Goal: Task Accomplishment & Management: Complete application form

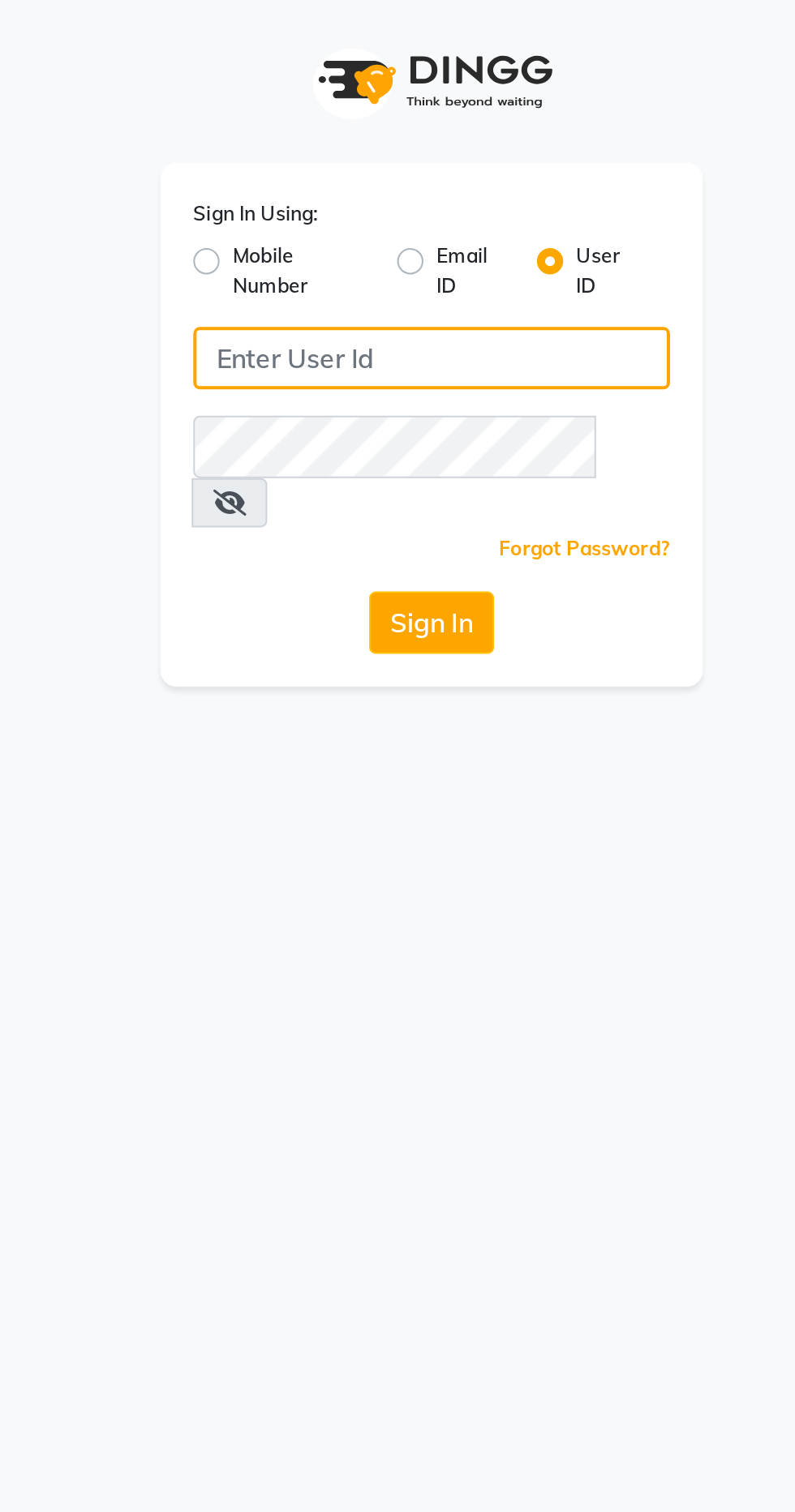
click at [395, 174] on input "Username" at bounding box center [398, 176] width 235 height 31
type input "Bspoke"
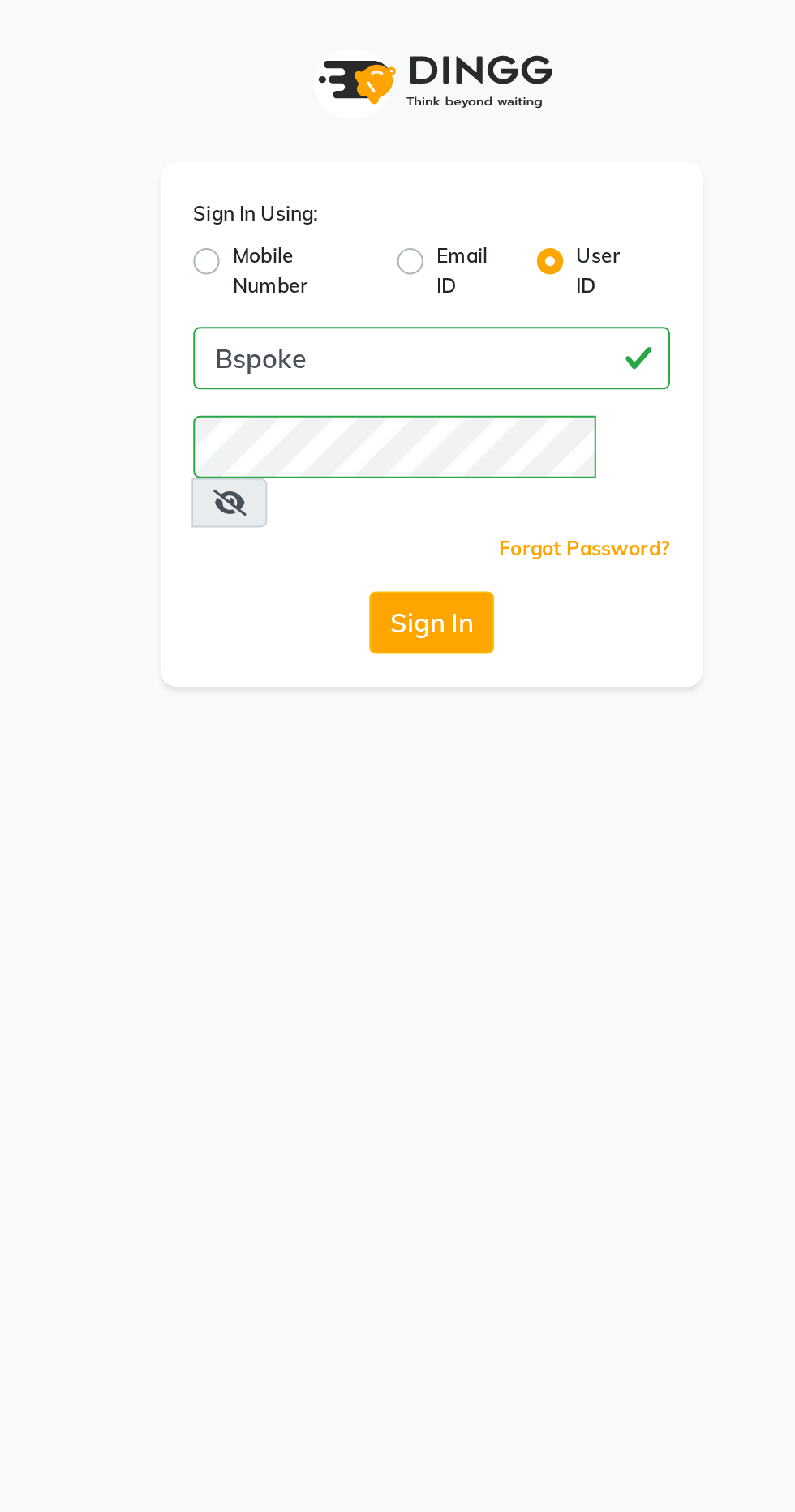
click at [415, 292] on button "Sign In" at bounding box center [397, 307] width 61 height 31
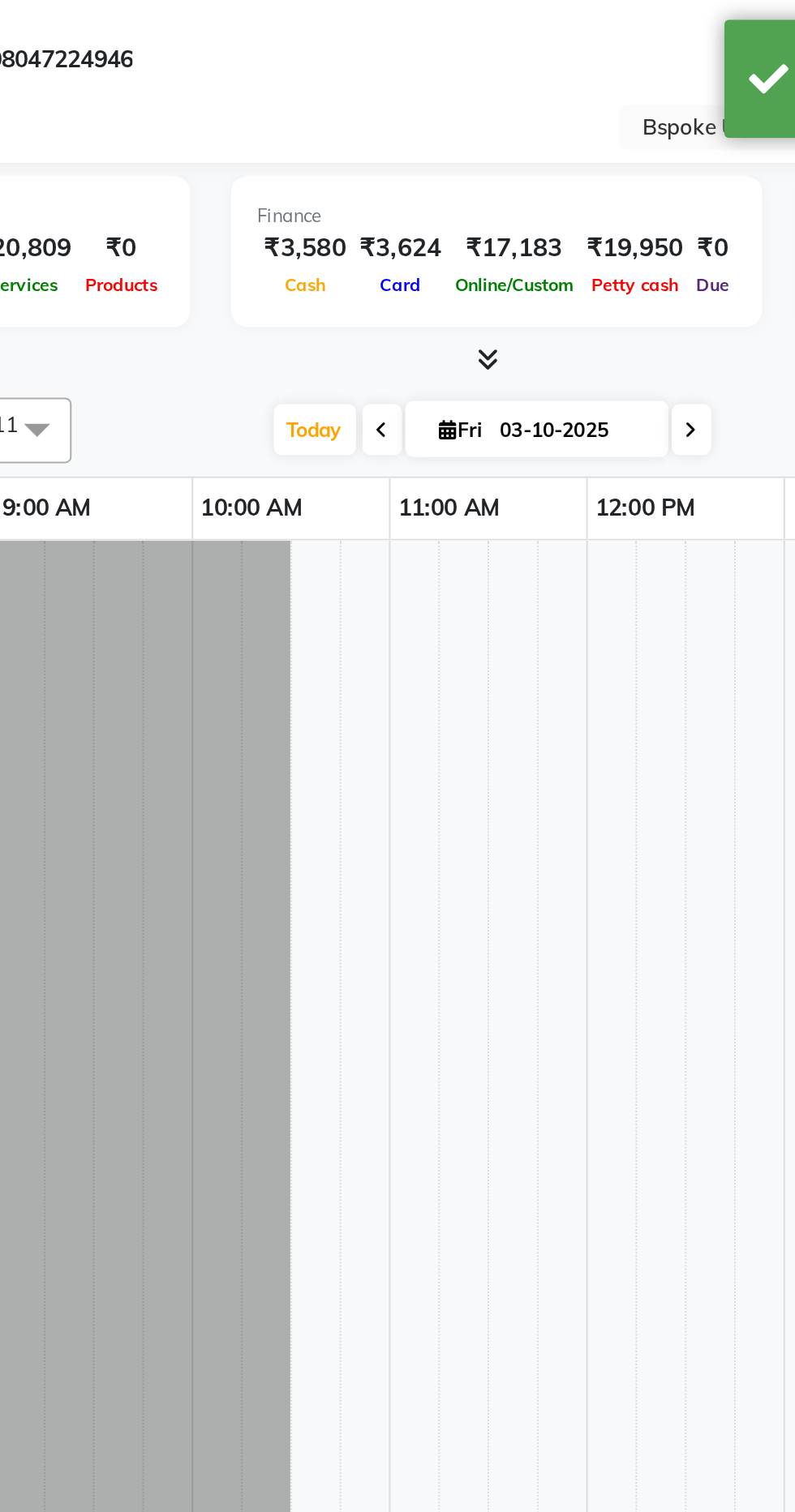
select select "en"
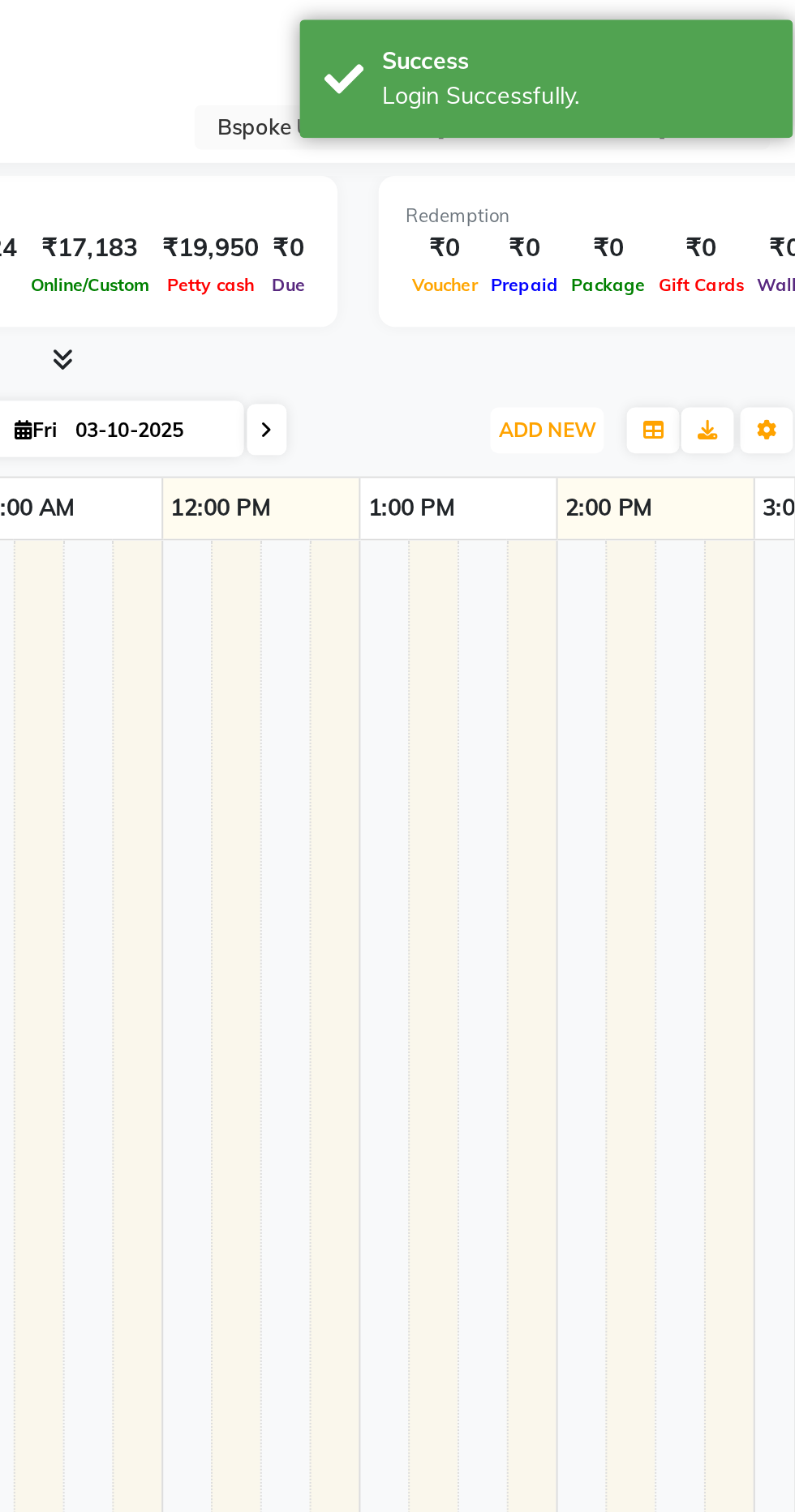
click at [681, 210] on span "ADD NEW" at bounding box center [664, 212] width 48 height 12
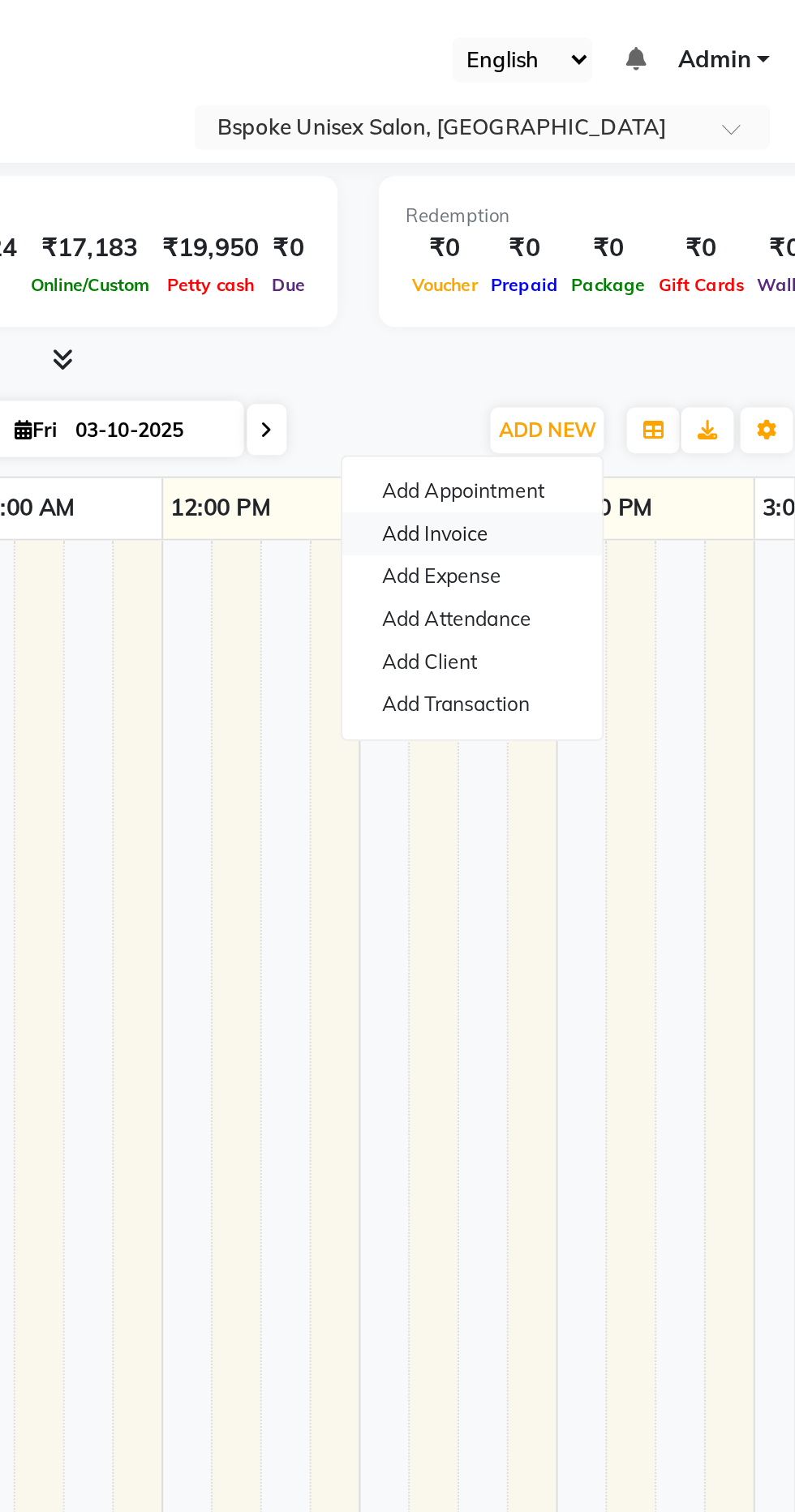
click at [608, 265] on link "Add Invoice" at bounding box center [627, 264] width 128 height 21
select select "service"
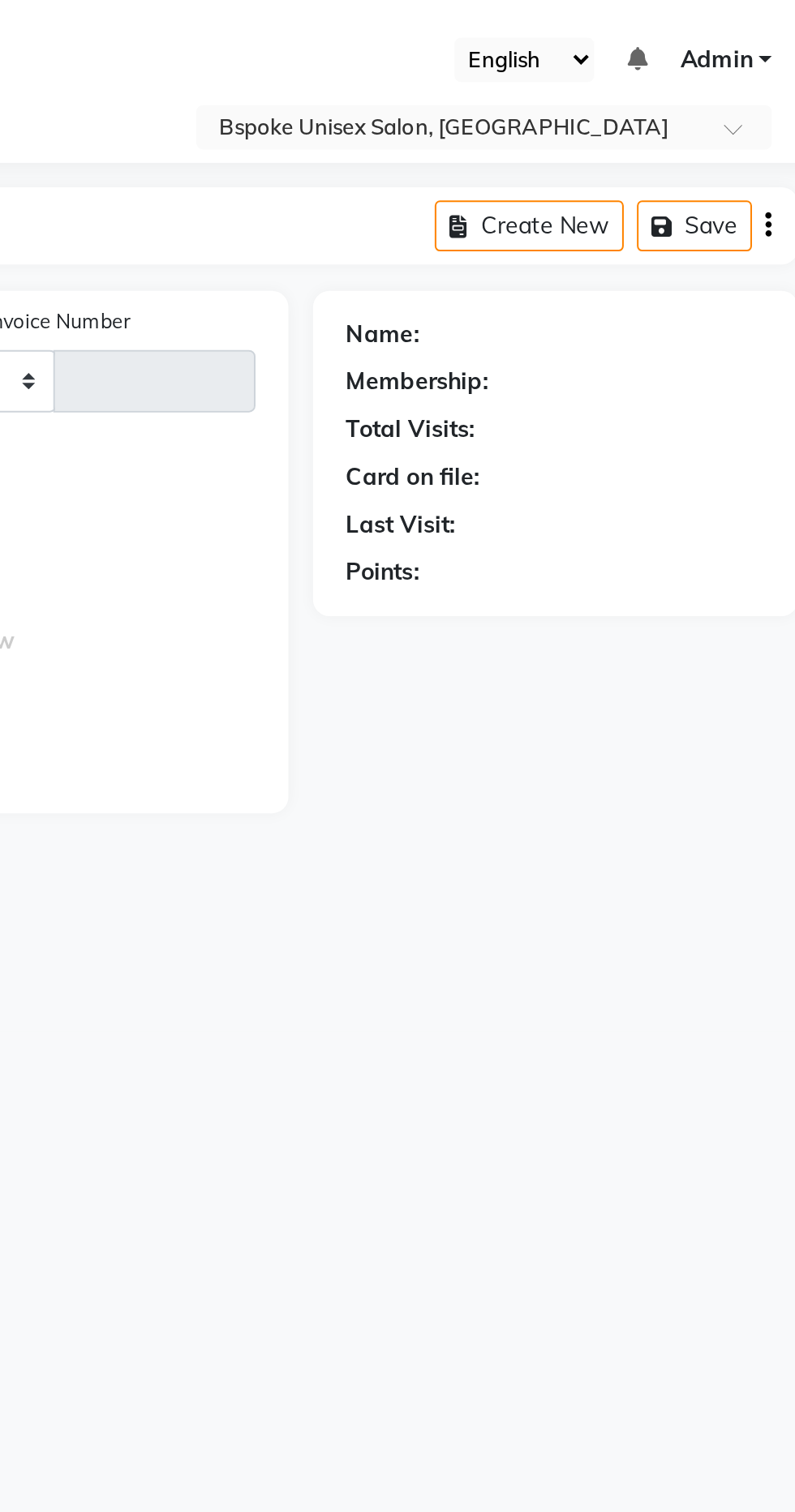
type input "5435"
select select "3513"
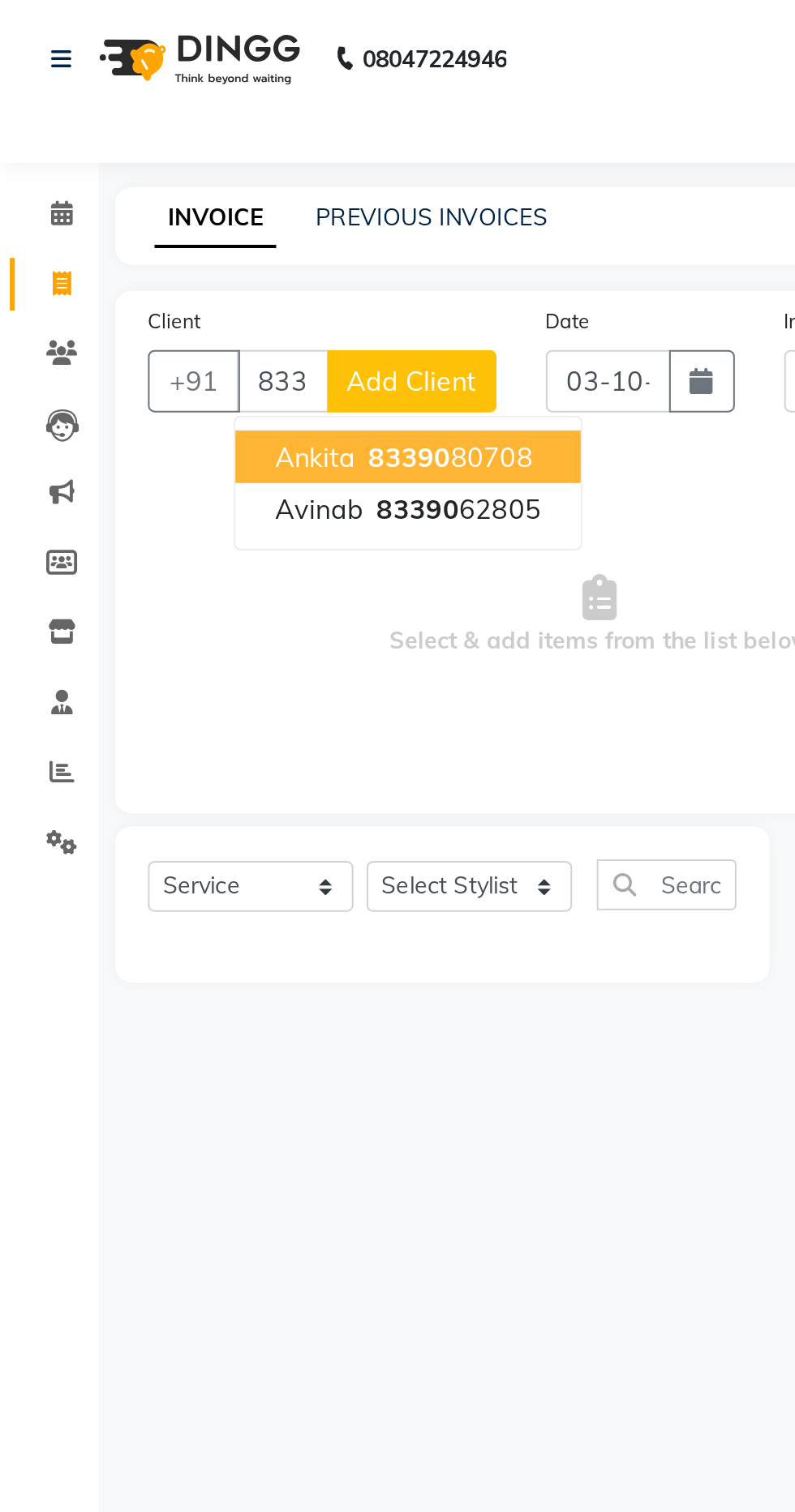
click at [240, 249] on ngb-highlight "83390 62805" at bounding box center [225, 250] width 85 height 16
type input "8339062805"
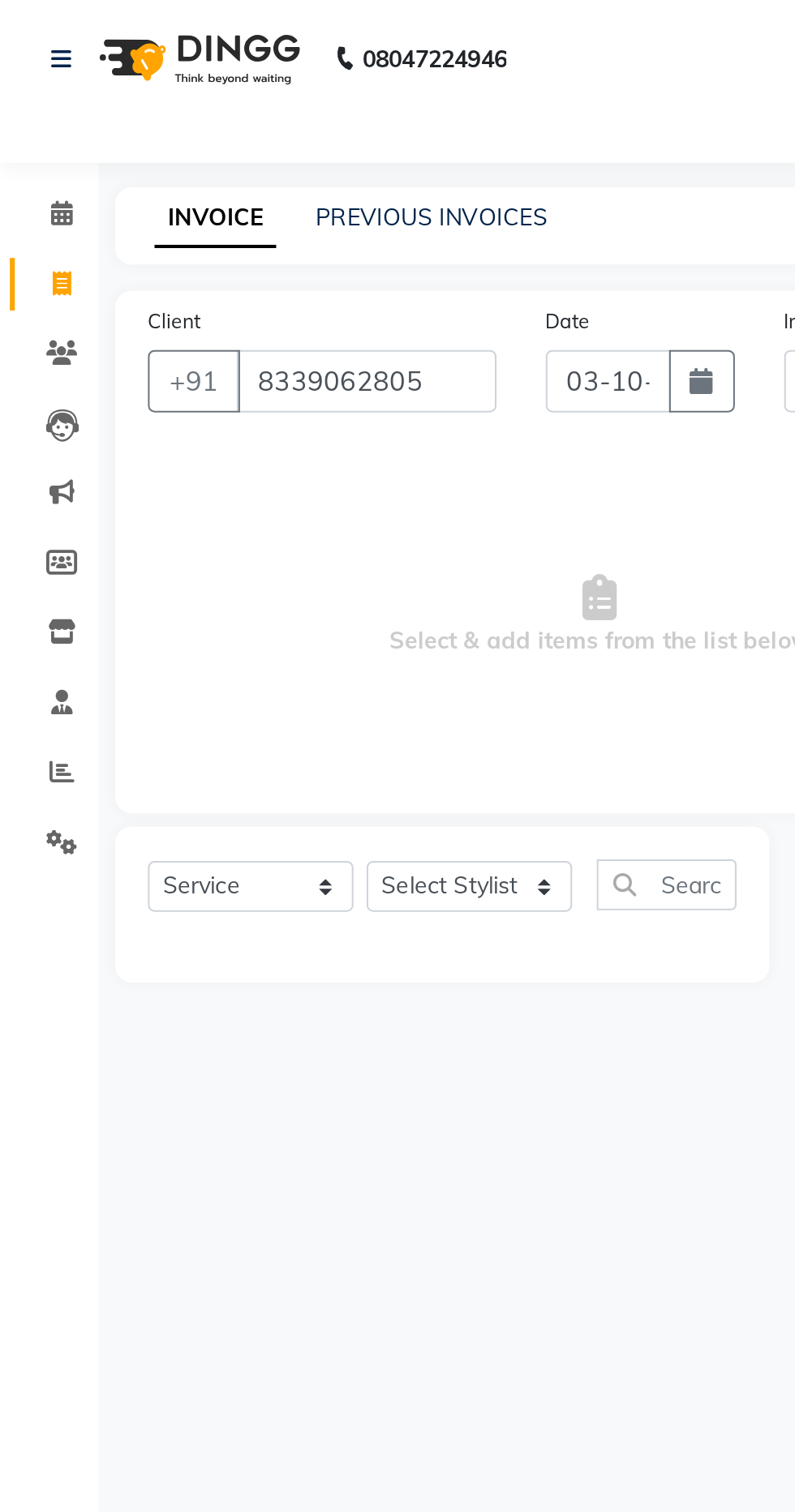
select select "1: Object"
click at [227, 443] on select "Select Stylist Aparna HB Ashok Ashok NT [PERSON_NAME] NT [PERSON_NAME] Tk3 Bhai…" at bounding box center [232, 437] width 102 height 25
select select "61878"
click at [181, 425] on select "Select Stylist Aparna HB Ashok Ashok NT [PERSON_NAME] NT [PERSON_NAME] Tk3 Bhai…" at bounding box center [232, 437] width 102 height 25
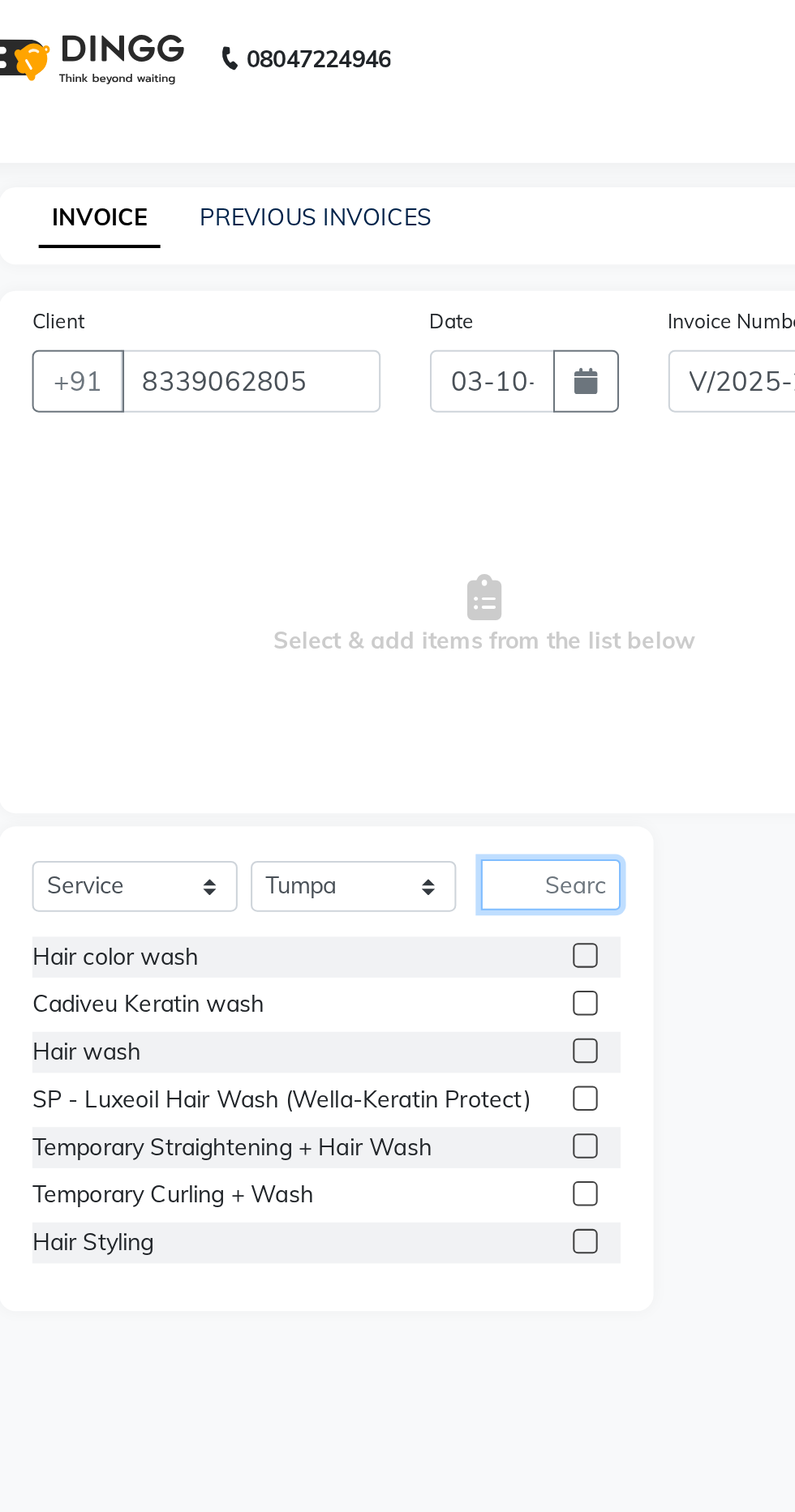
click at [325, 437] on input "text" at bounding box center [329, 436] width 69 height 25
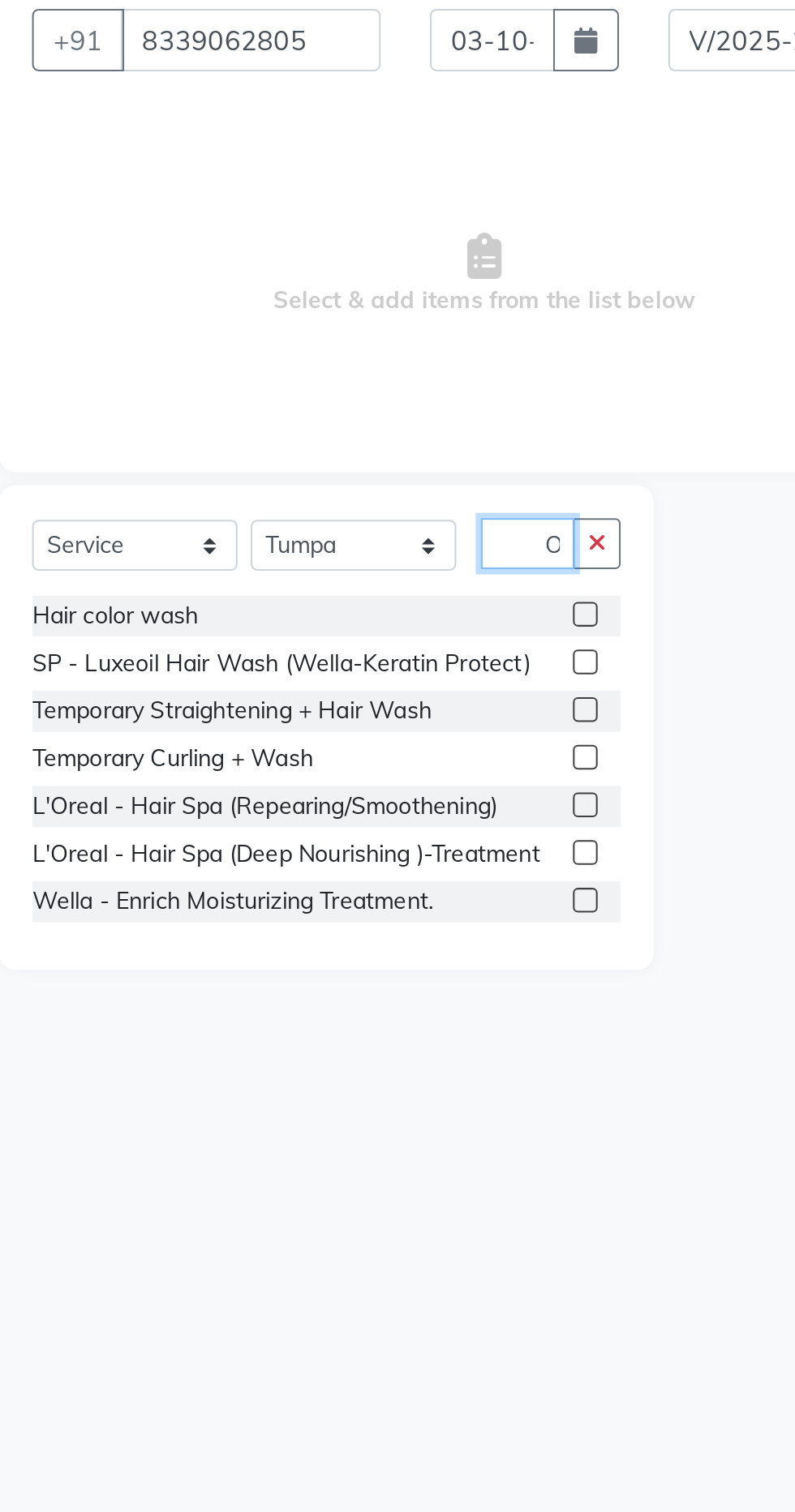
scroll to position [0, 7]
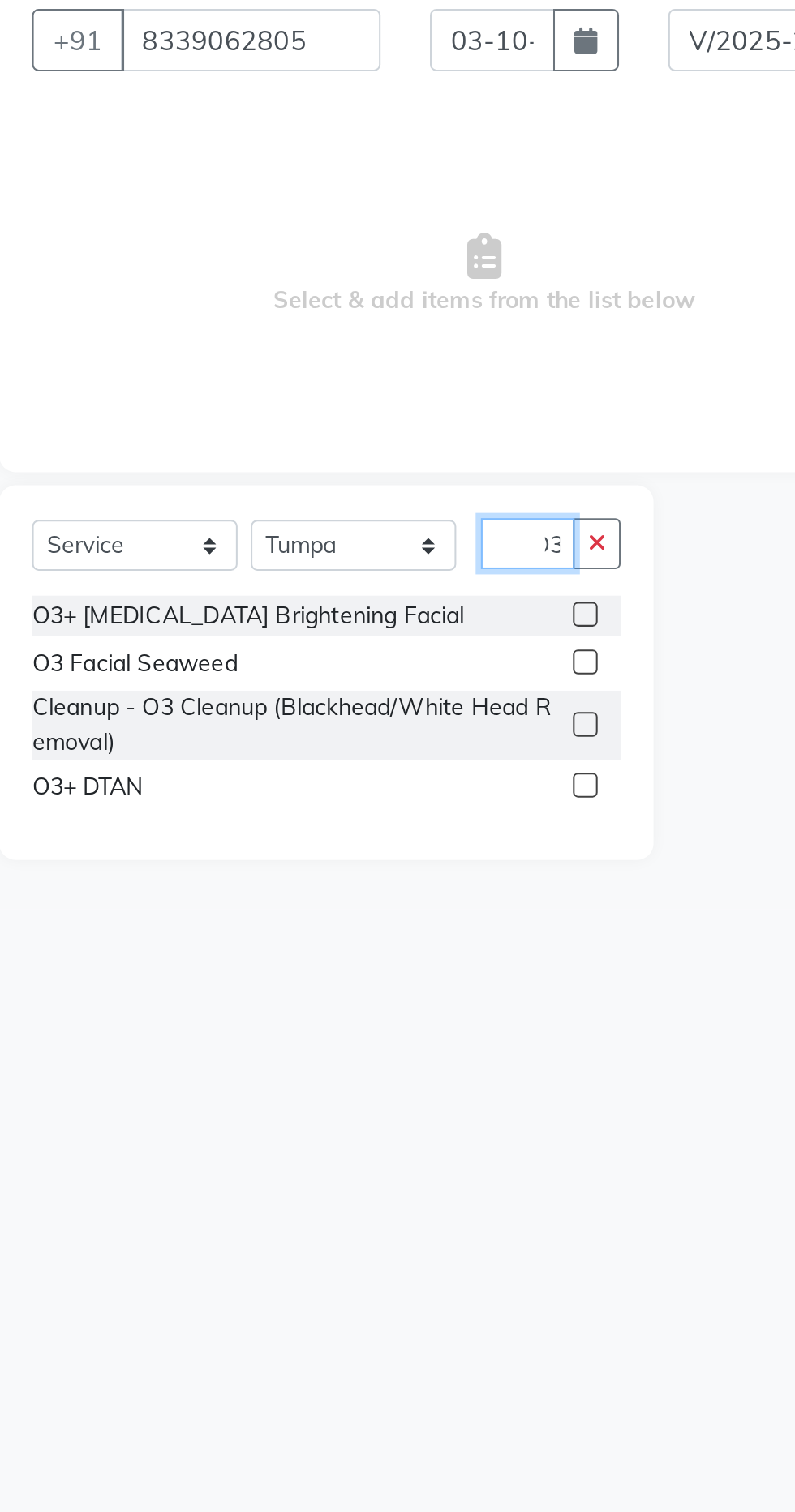
type input "O3"
click at [329, 472] on div "O3+ [MEDICAL_DATA] Brightening Facial" at bounding box center [219, 473] width 290 height 21
click at [343, 473] on label at bounding box center [346, 471] width 12 height 12
click at [343, 473] on input "checkbox" at bounding box center [345, 472] width 10 height 10
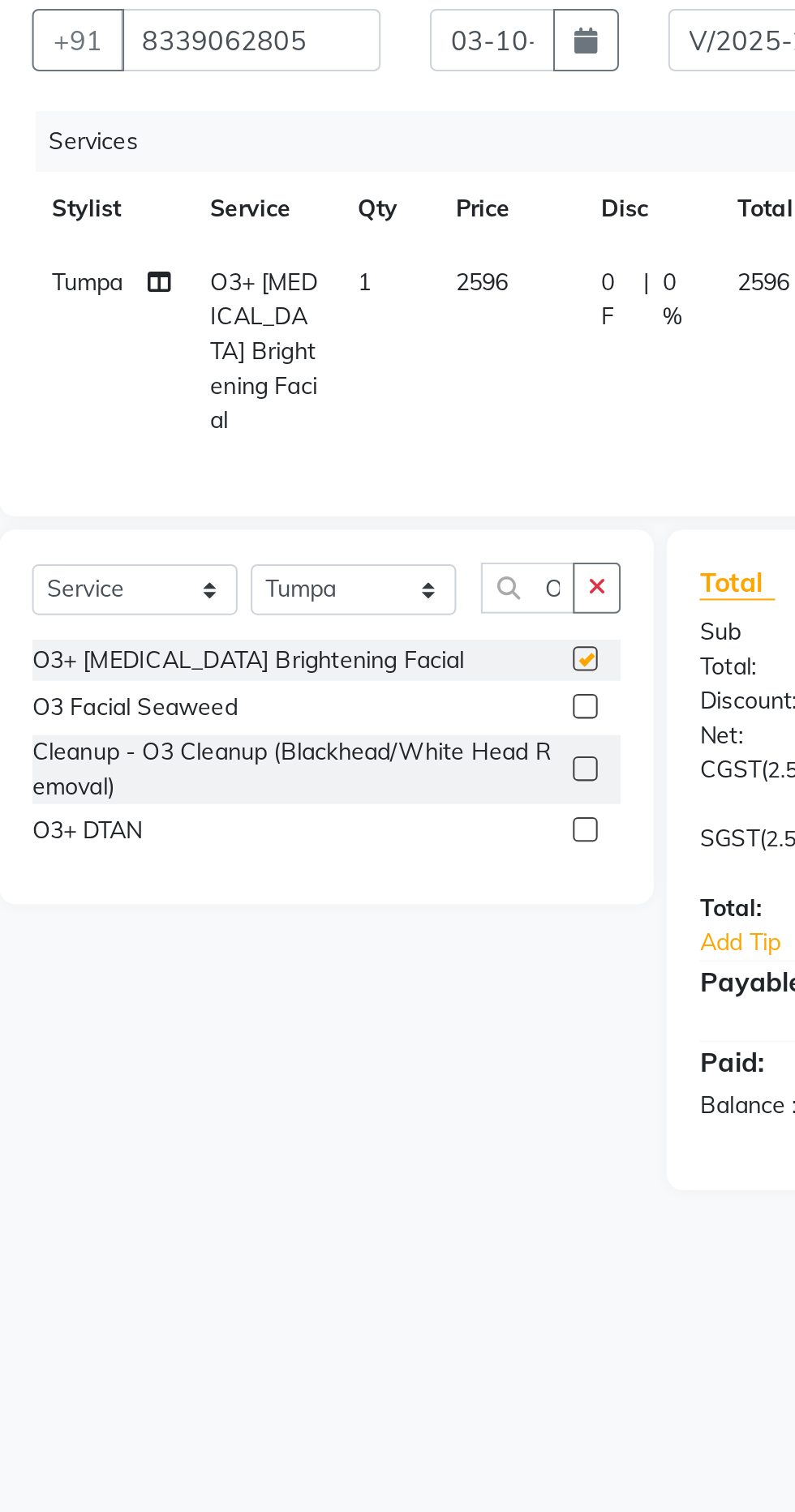
checkbox input "false"
click at [344, 571] on label at bounding box center [346, 577] width 12 height 12
click at [344, 573] on input "checkbox" at bounding box center [345, 578] width 10 height 10
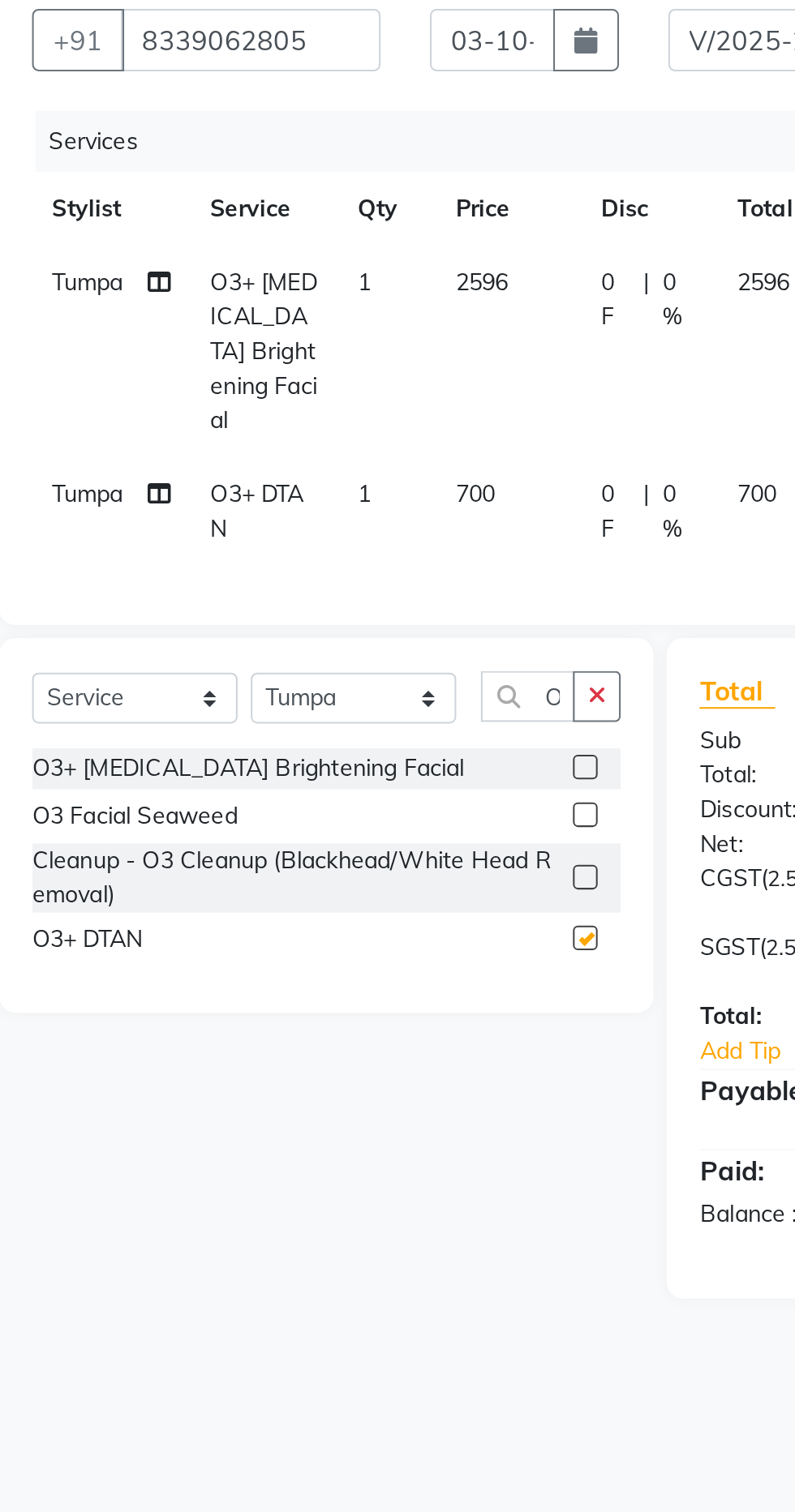
checkbox input "false"
click at [314, 306] on td "2596" at bounding box center [308, 341] width 72 height 105
select select "61878"
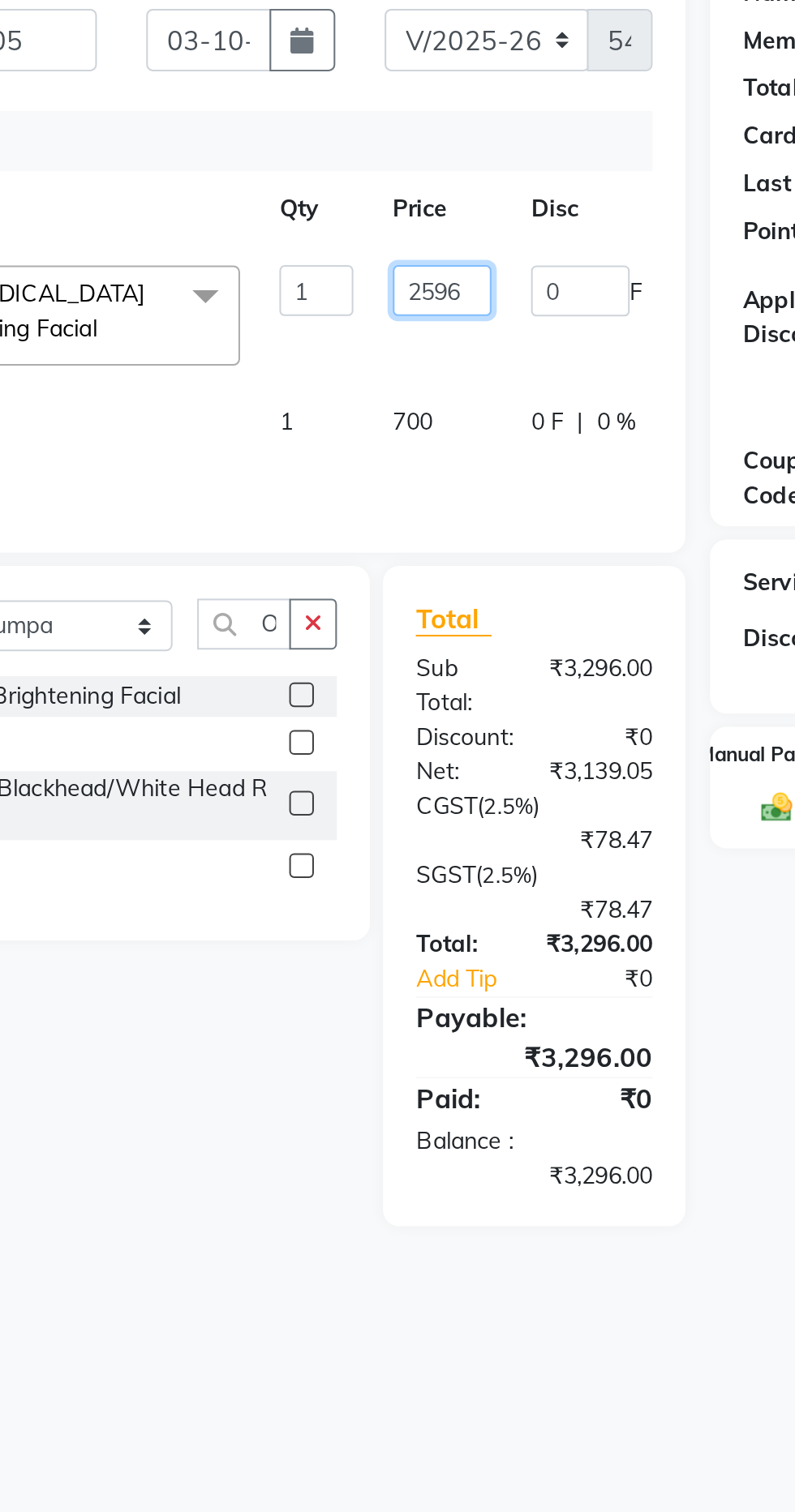
click at [431, 311] on input "2596" at bounding box center [415, 312] width 49 height 25
type input "2500"
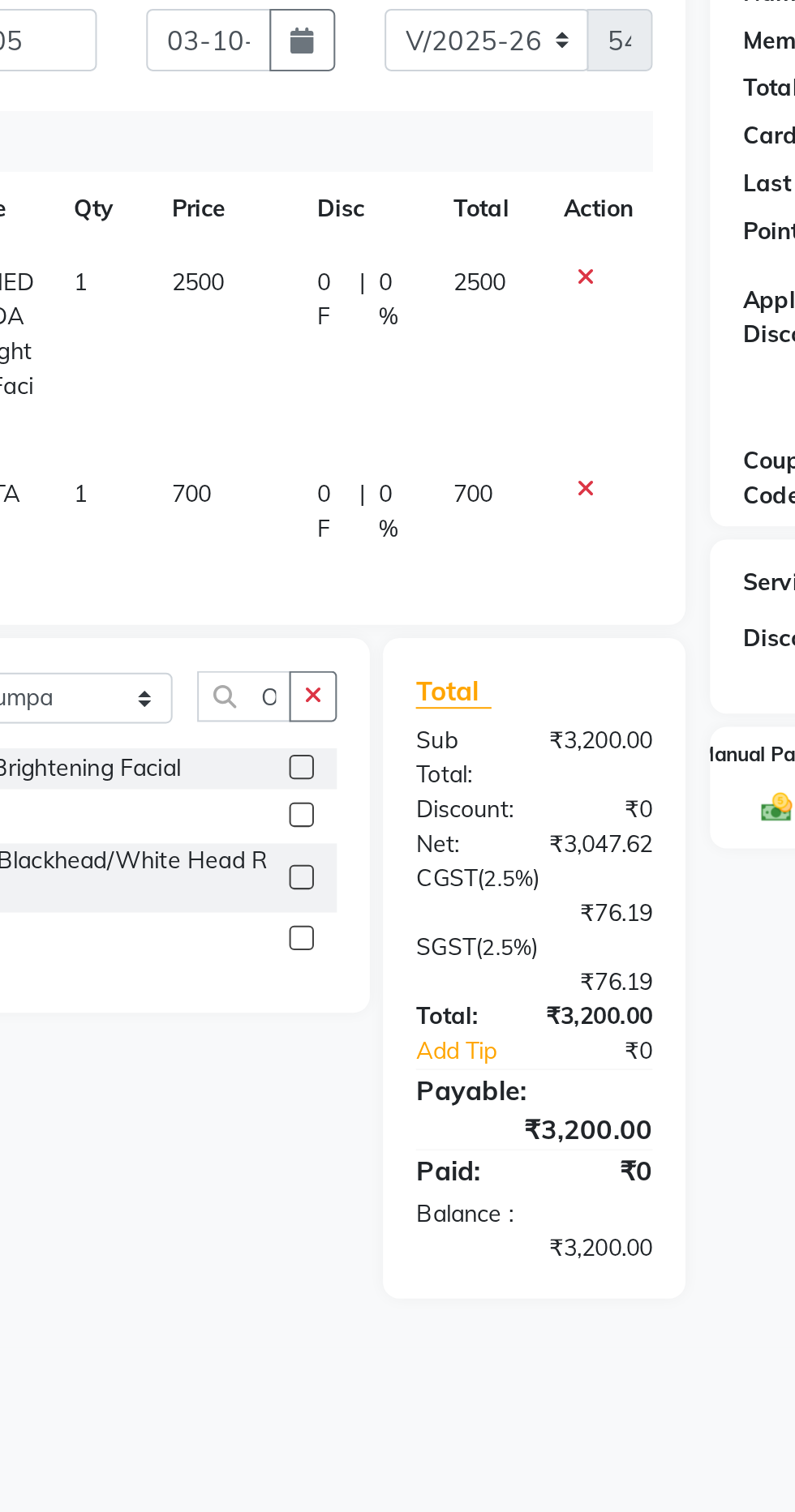
click at [439, 305] on span "2500" at bounding box center [434, 308] width 26 height 15
select select "61878"
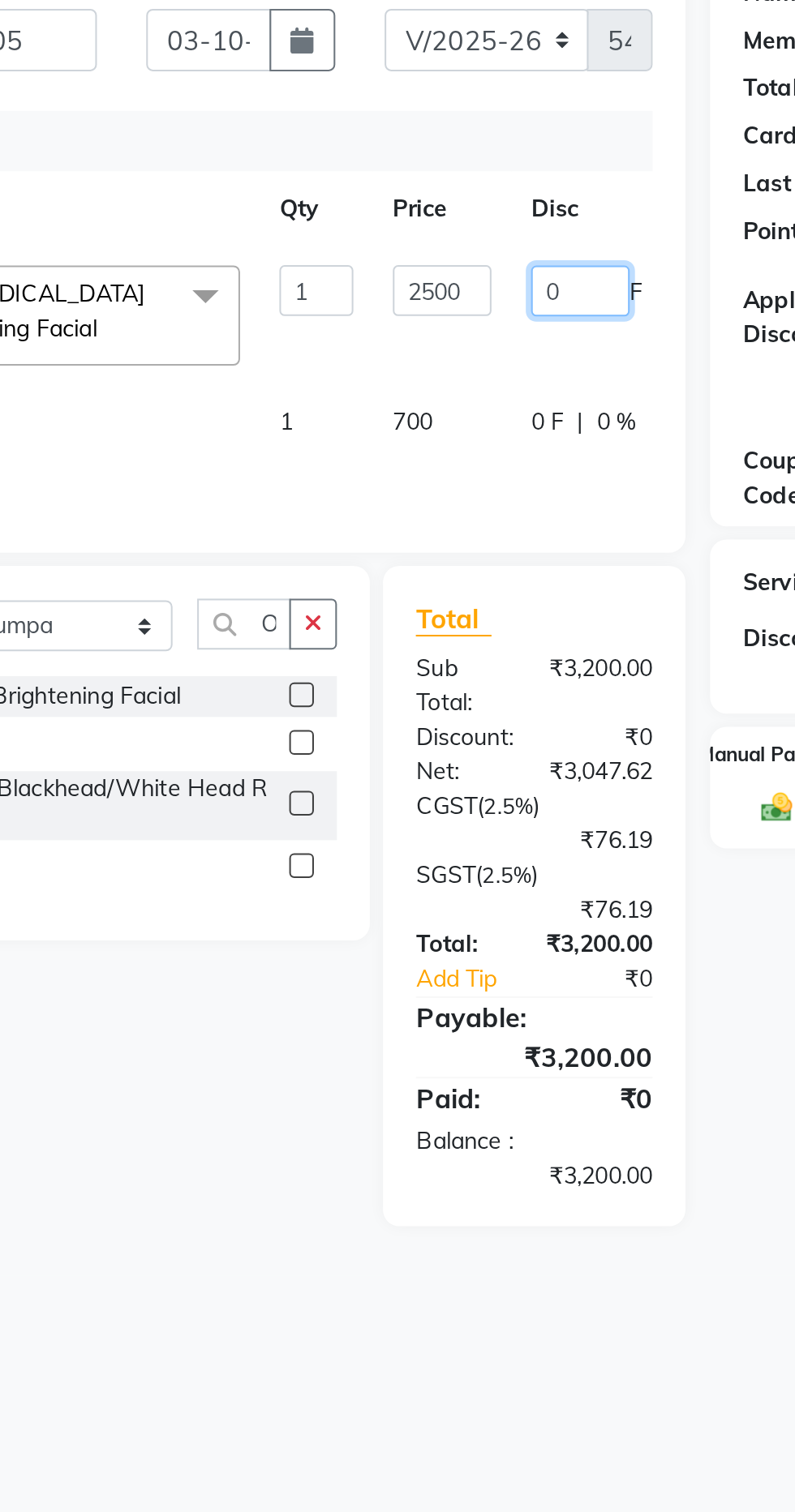
click at [480, 314] on input "0" at bounding box center [483, 312] width 49 height 25
type input "500"
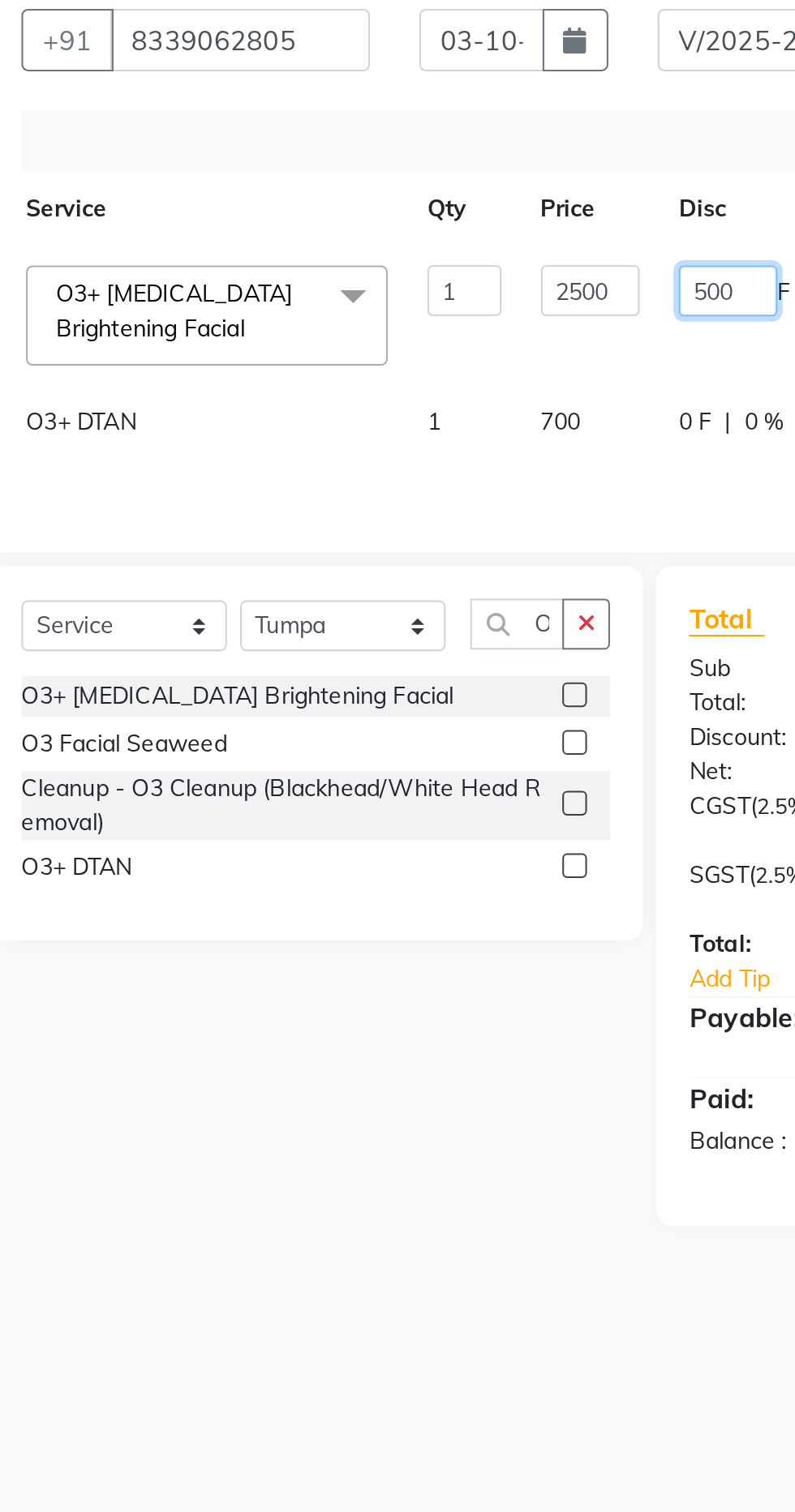
scroll to position [0, 65]
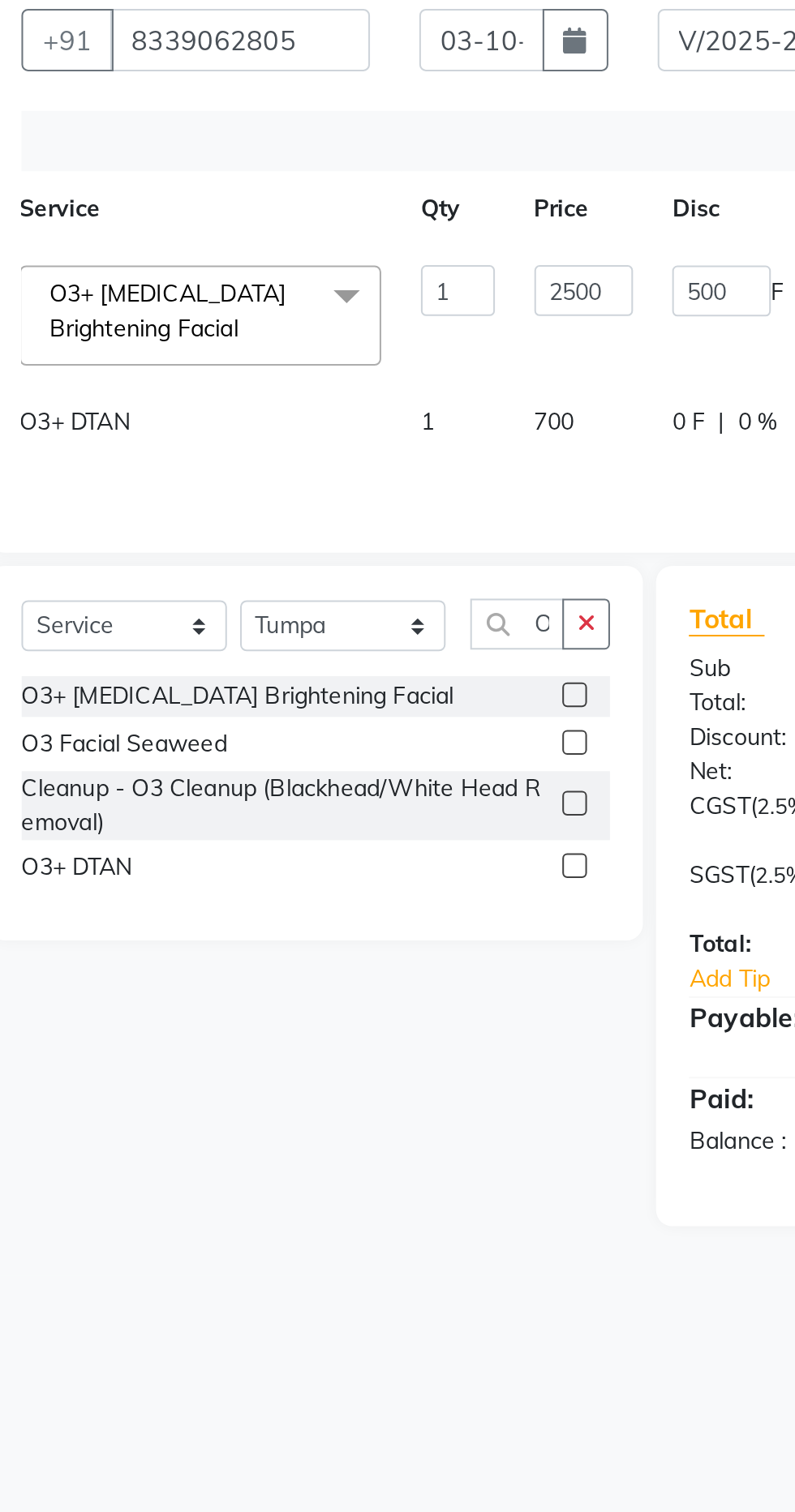
click at [344, 372] on tbody "Aparna HB Ashok Ashok NT Baibhav NT Baibhav Tk3 Bhaibav HB Ganga HB Ganga NT Ga…" at bounding box center [321, 350] width 626 height 122
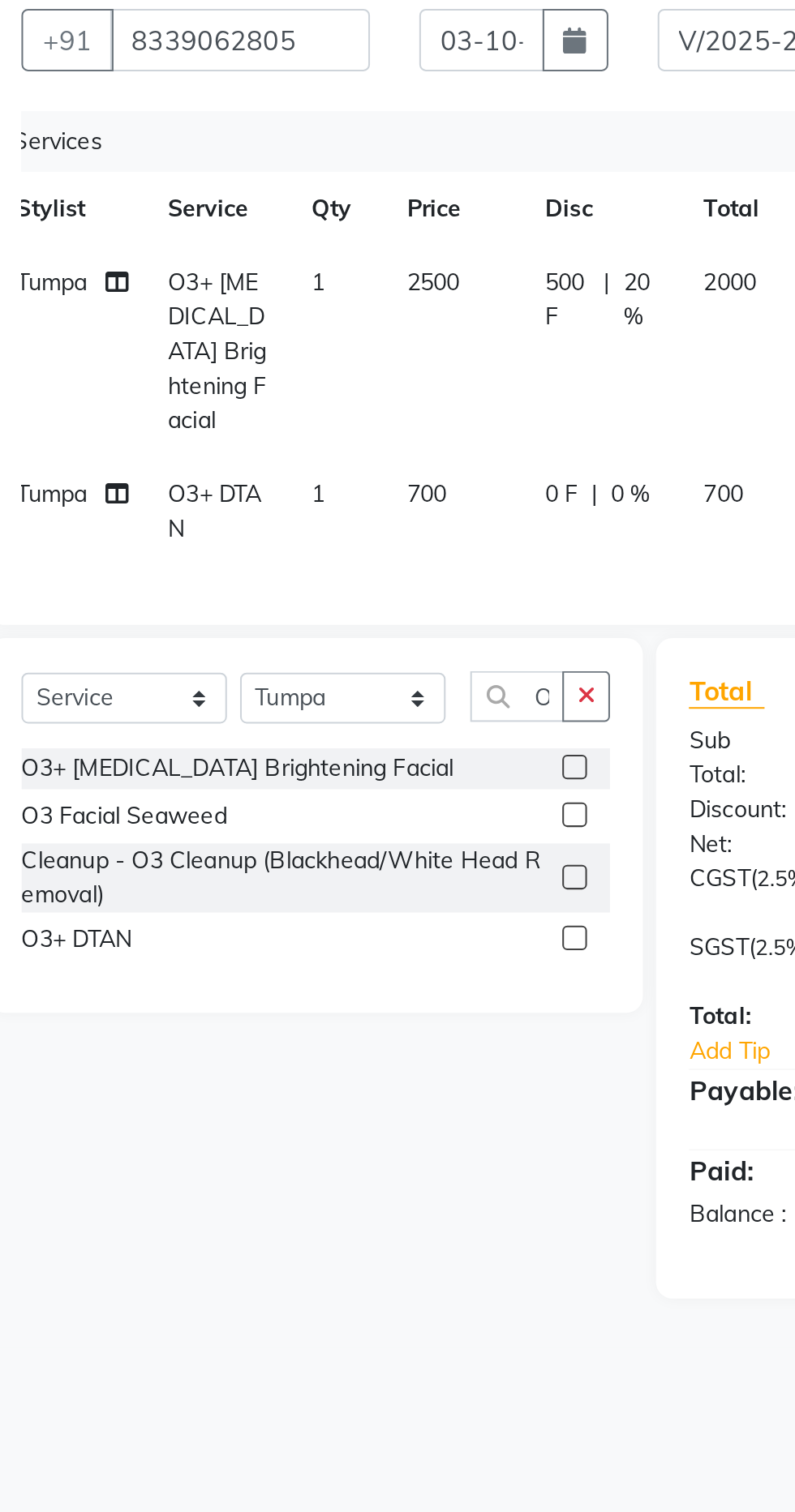
click at [284, 397] on td "700" at bounding box center [288, 421] width 68 height 54
select select "61878"
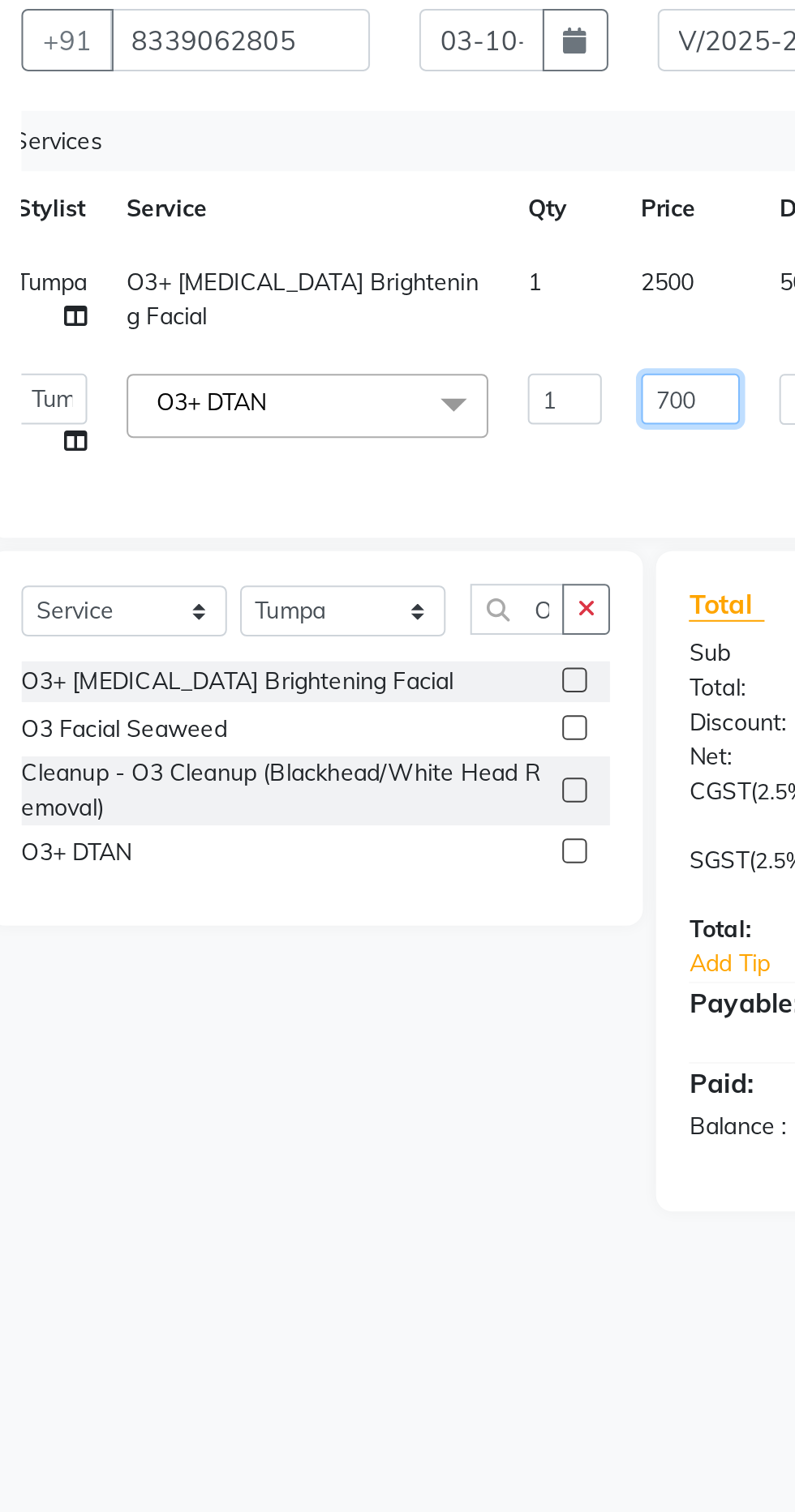
click at [410, 362] on input "700" at bounding box center [403, 365] width 49 height 25
type input "750"
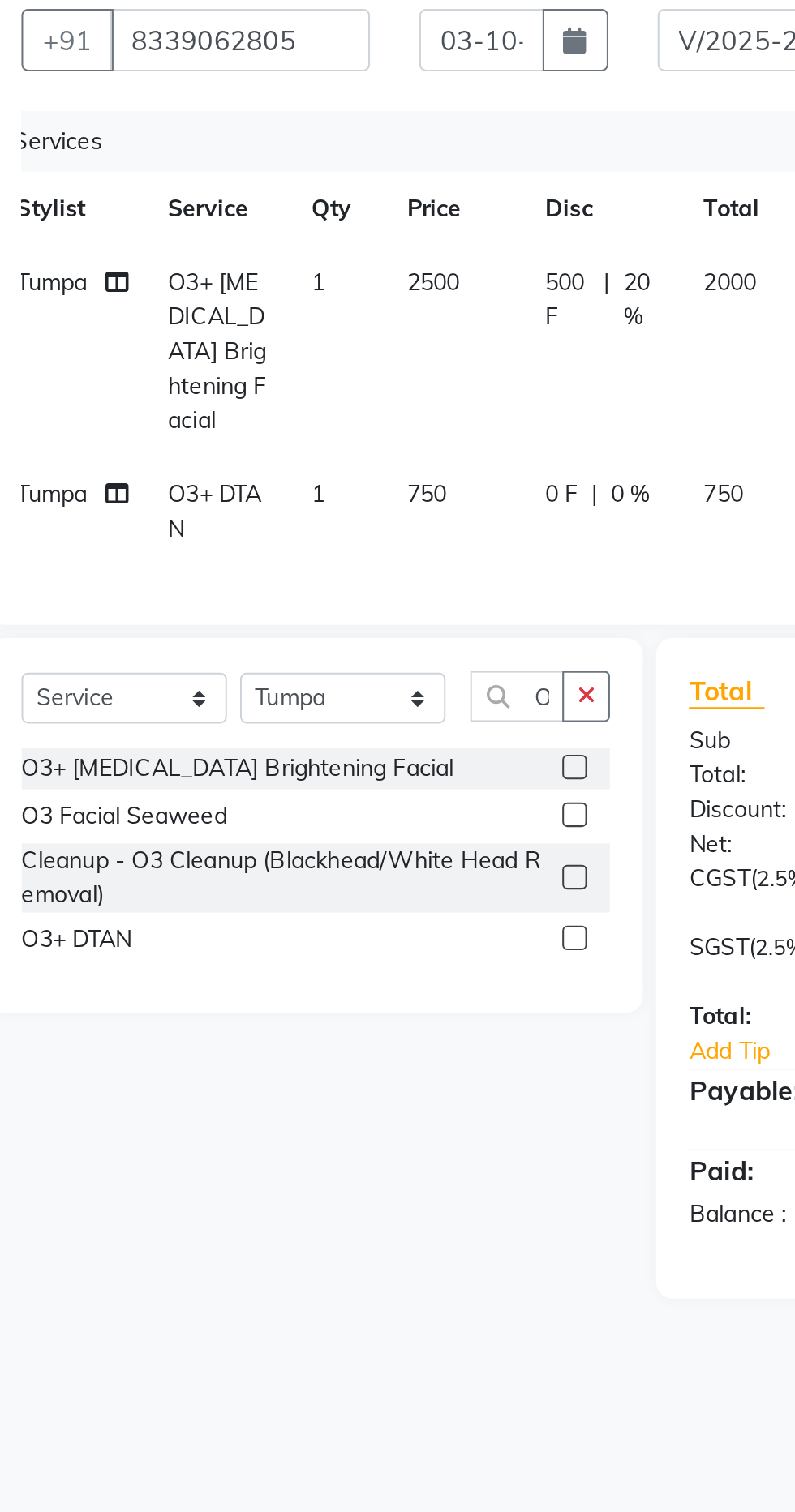
click at [351, 404] on div "0 F | 0 %" at bounding box center [361, 412] width 58 height 17
select select "61878"
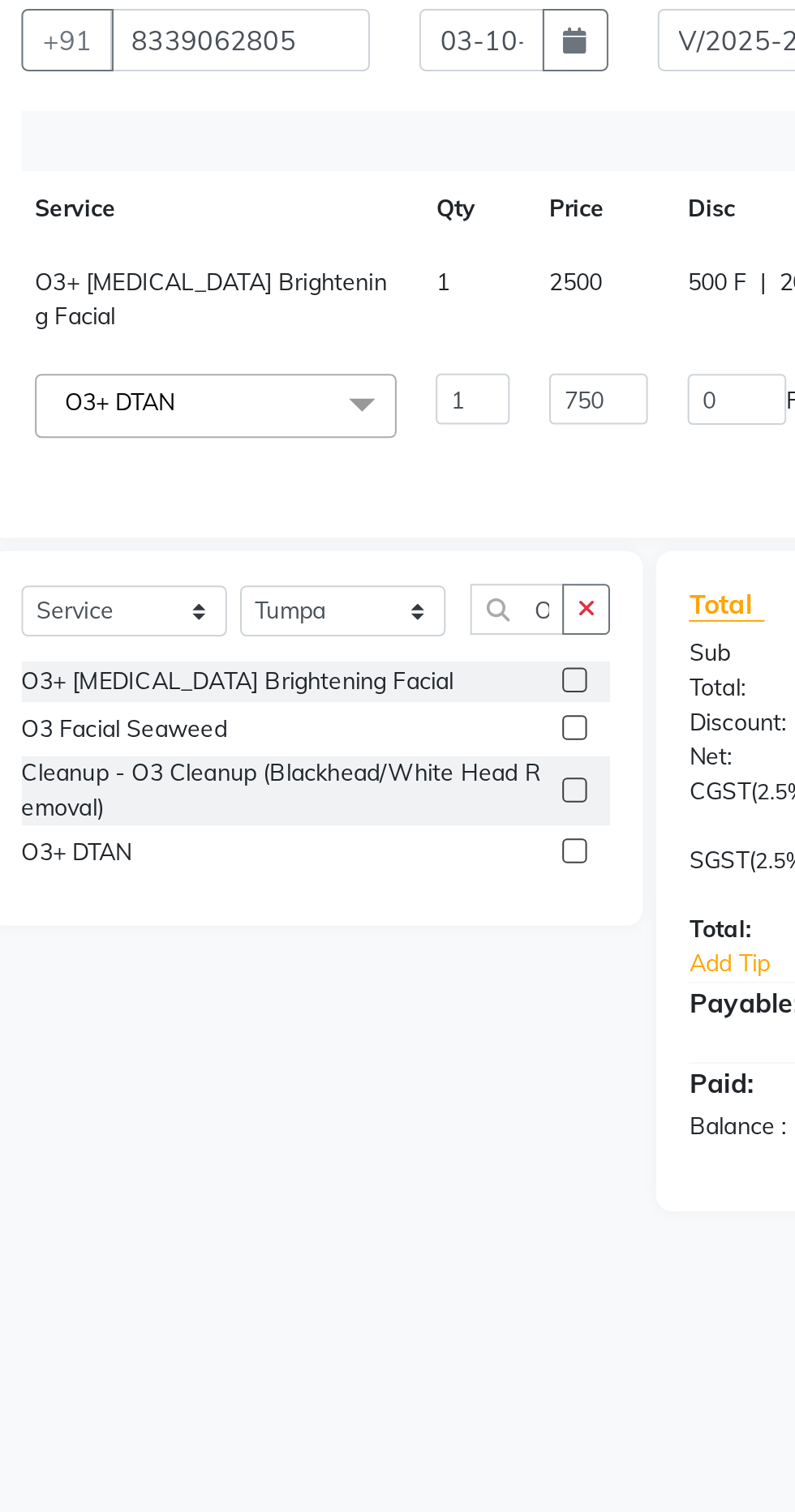
scroll to position [0, 101]
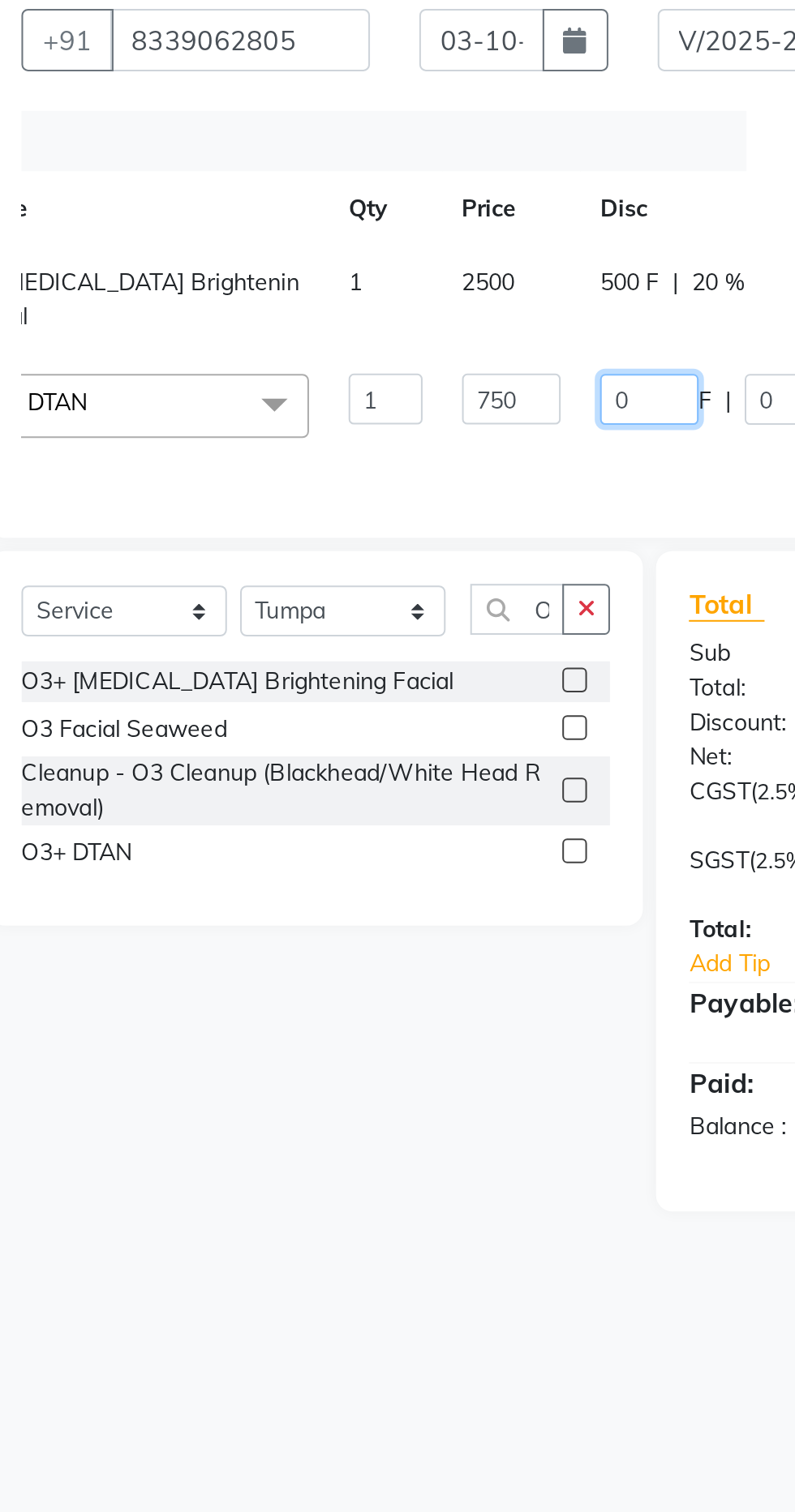
click at [371, 362] on input "0" at bounding box center [383, 365] width 49 height 25
type input "150"
click at [315, 403] on td "750" at bounding box center [315, 373] width 68 height 61
select select "61878"
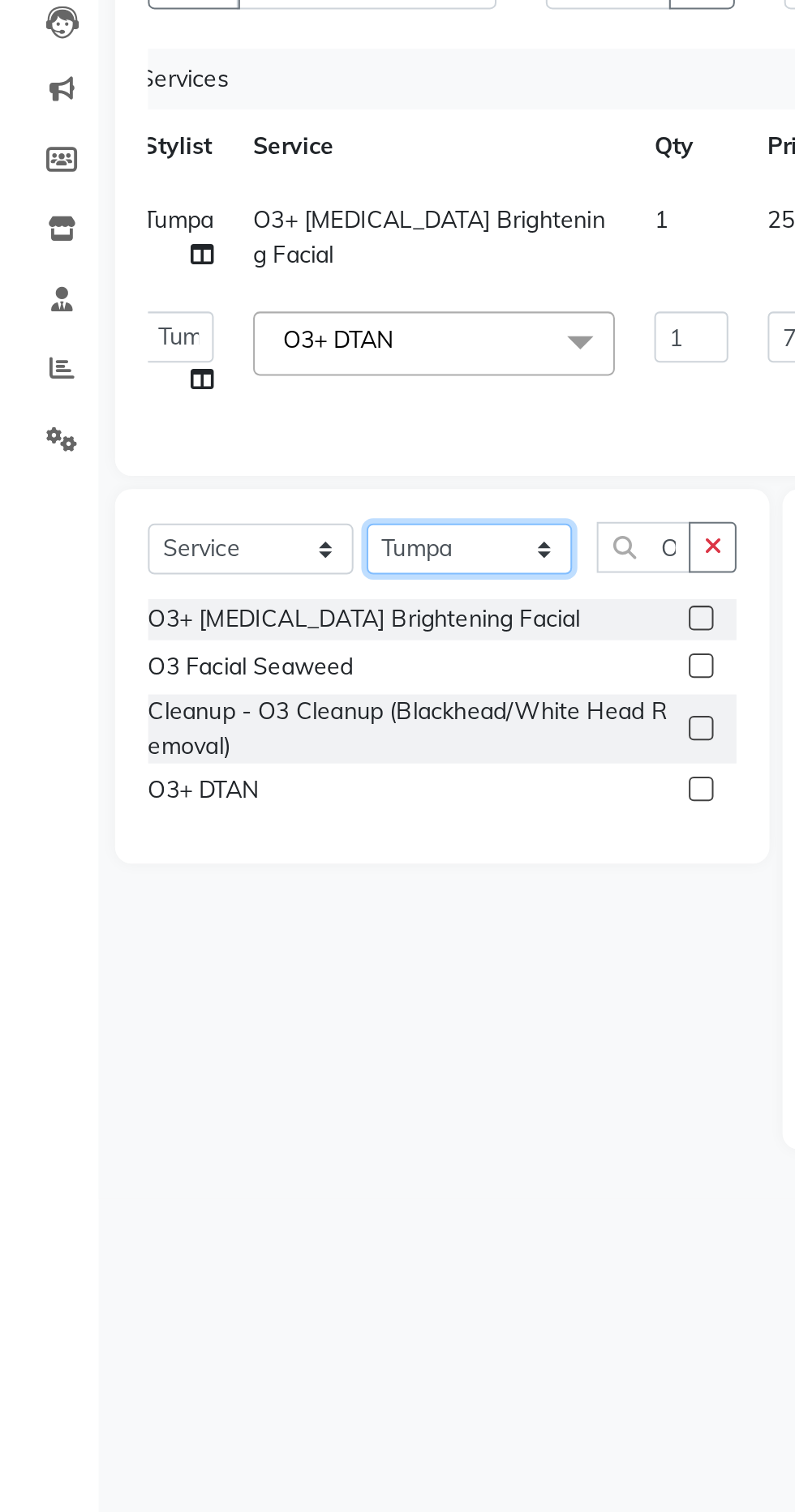
click at [238, 464] on select "Select Stylist Aparna HB Ashok Ashok NT [PERSON_NAME] NT [PERSON_NAME] Tk3 Bhai…" at bounding box center [232, 470] width 102 height 25
select select "66330"
click at [181, 458] on select "Select Stylist Aparna HB Ashok Ashok NT [PERSON_NAME] NT [PERSON_NAME] Tk3 Bhai…" at bounding box center [232, 470] width 102 height 25
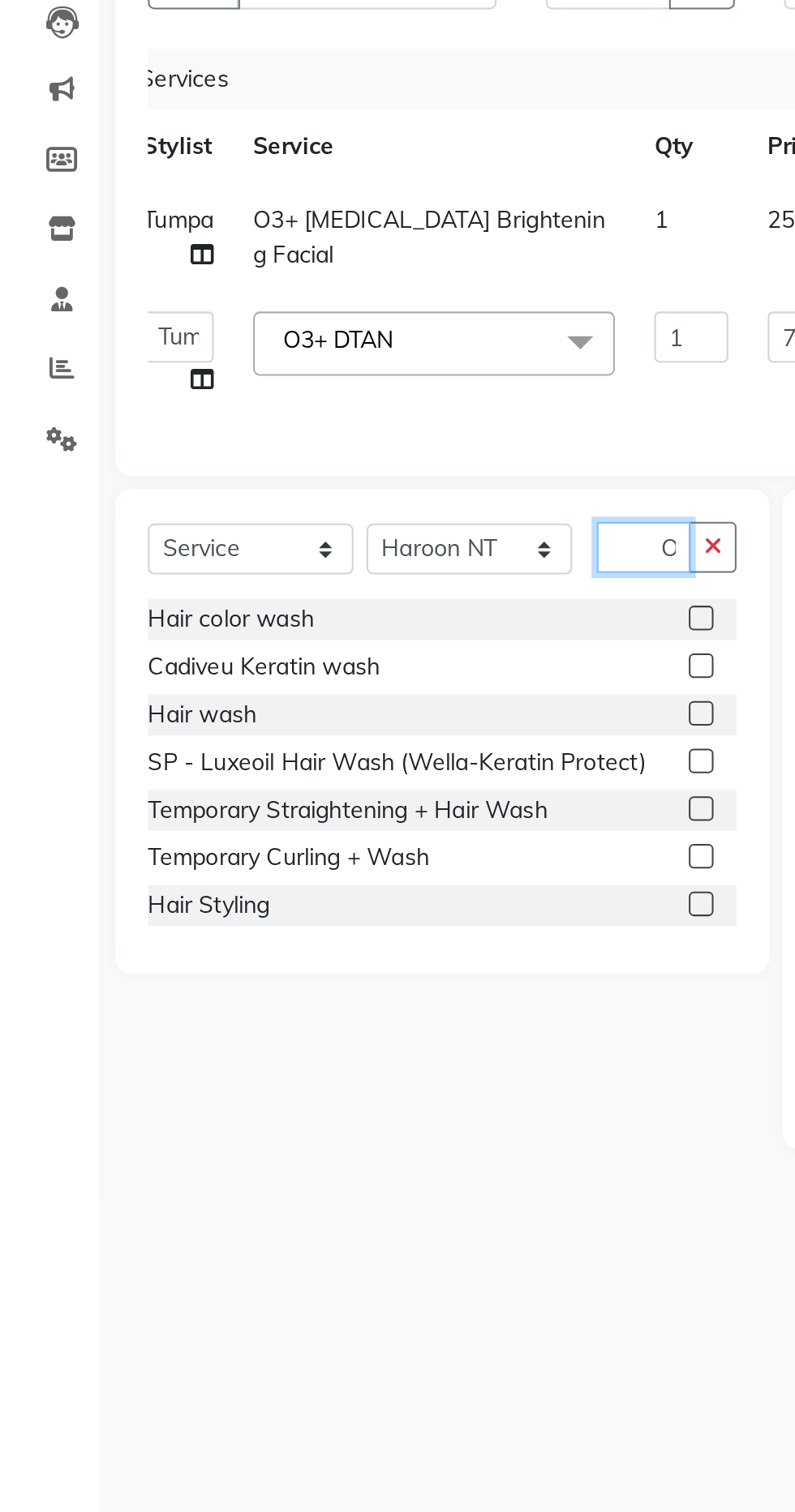
click at [326, 464] on input "O3" at bounding box center [317, 469] width 46 height 25
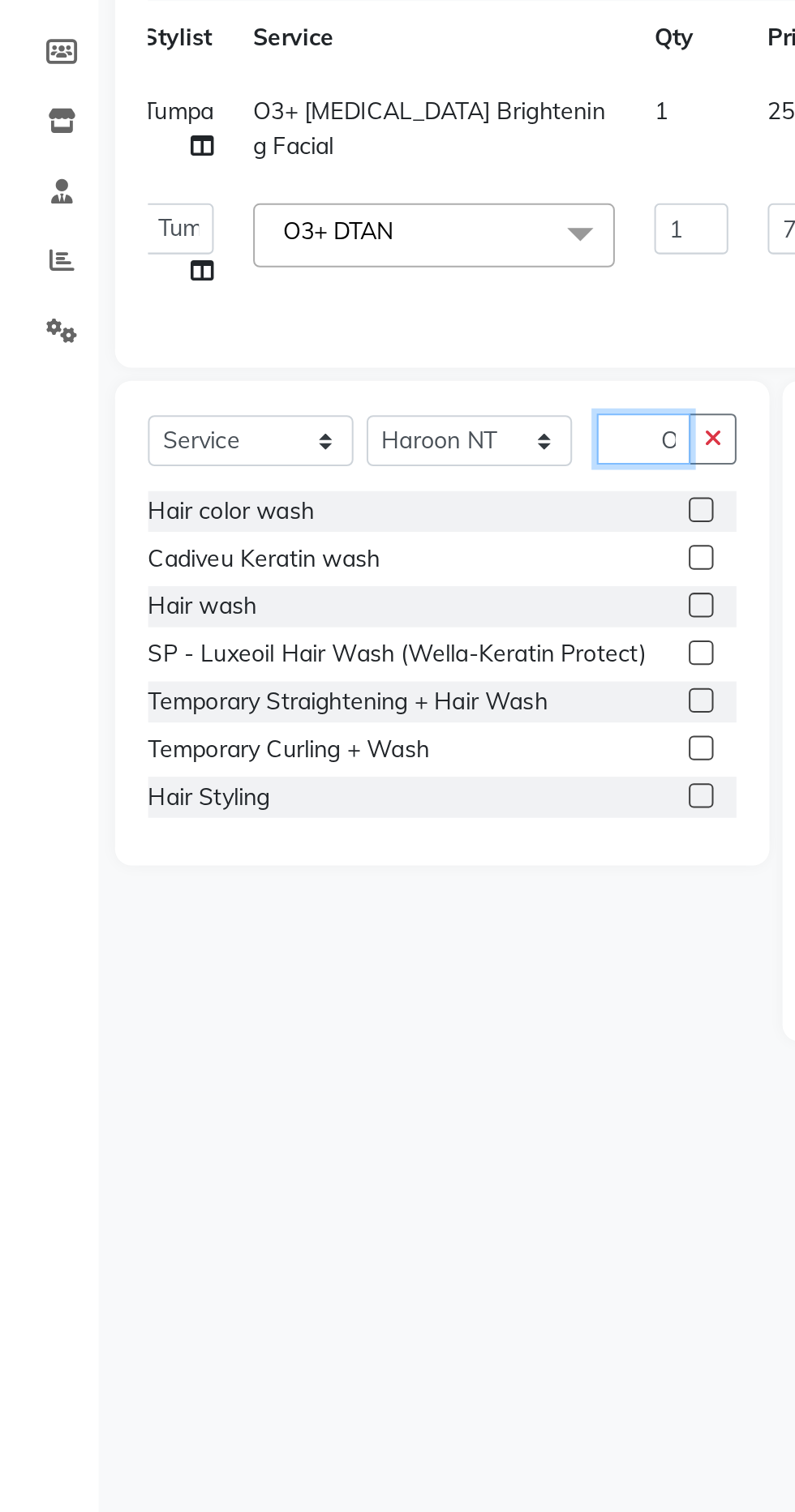
click at [332, 467] on input "O3" at bounding box center [317, 469] width 46 height 25
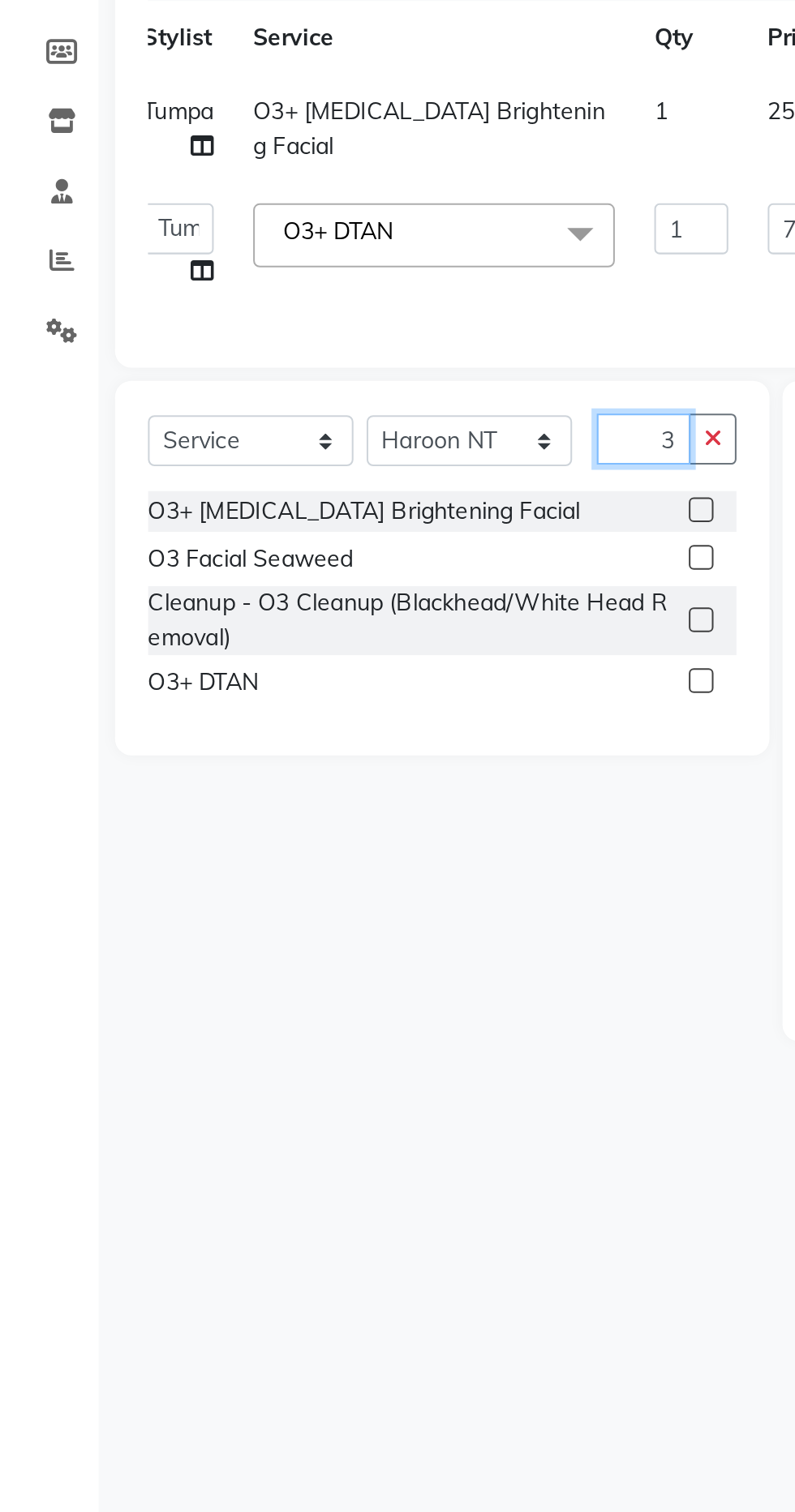
scroll to position [0, 0]
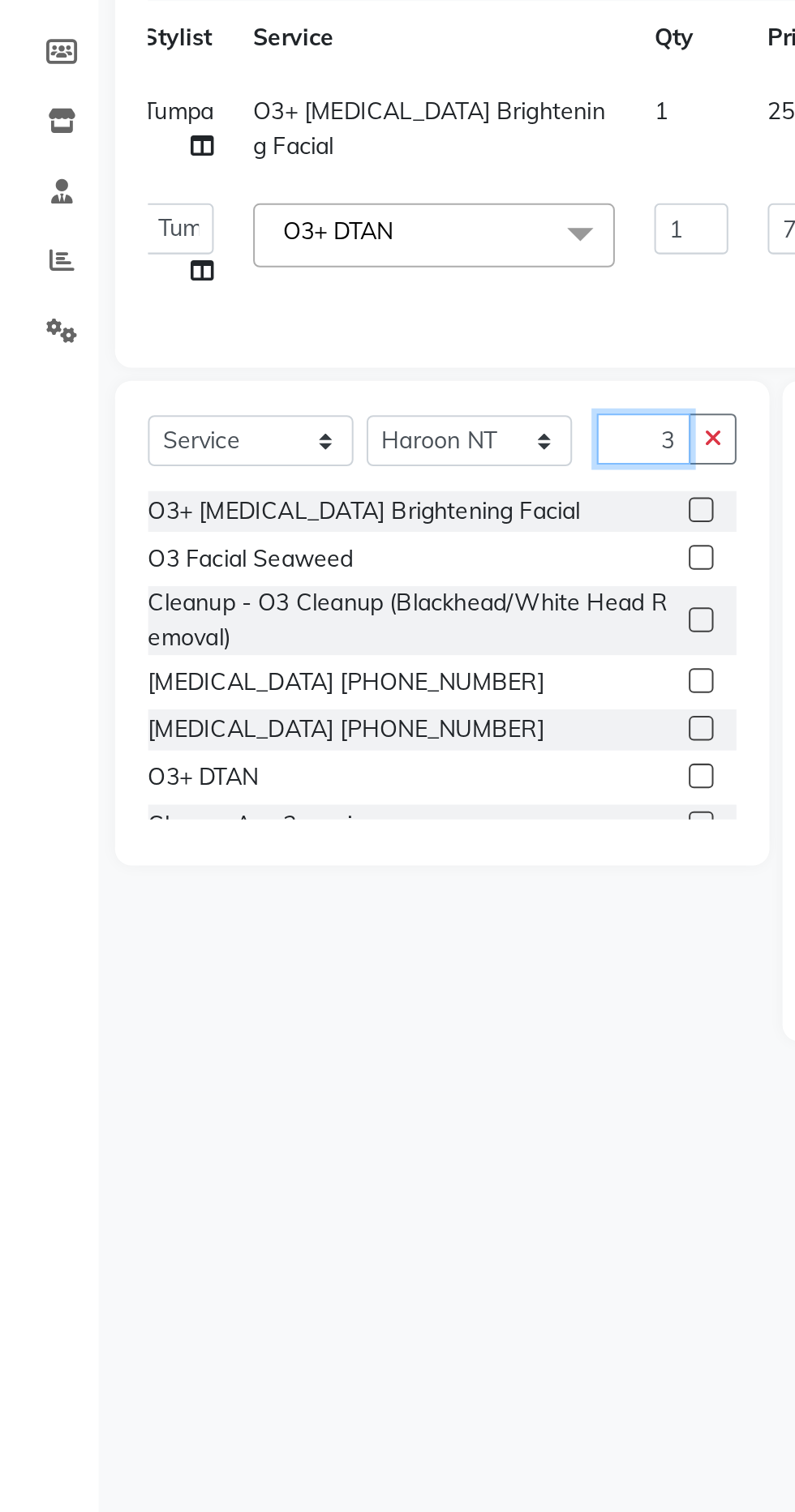
type input "3"
click at [355, 470] on icon "button" at bounding box center [351, 469] width 8 height 11
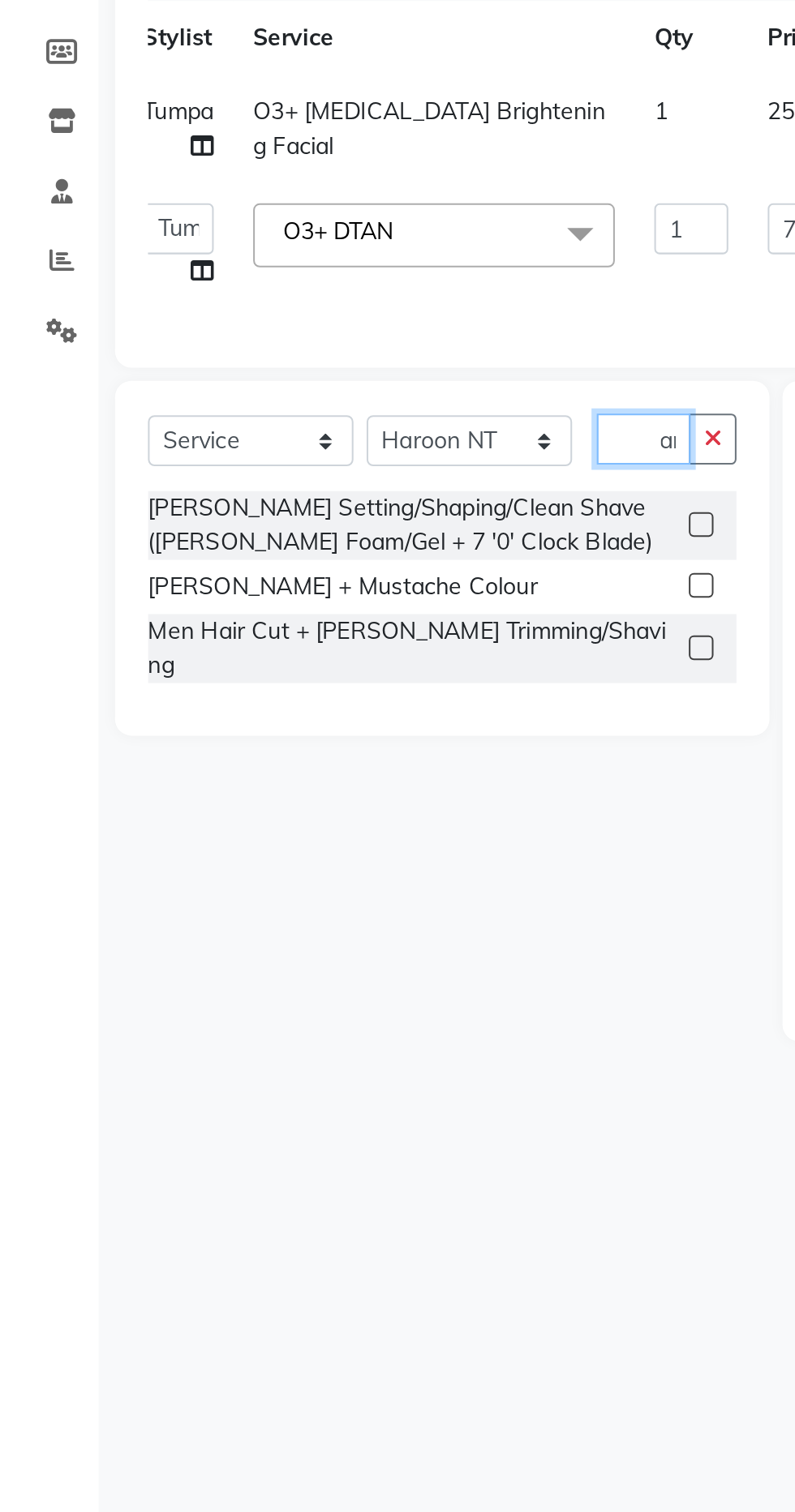
scroll to position [0, 23]
type input "Beard"
click at [346, 566] on label at bounding box center [346, 571] width 12 height 12
click at [346, 568] on input "checkbox" at bounding box center [345, 572] width 10 height 10
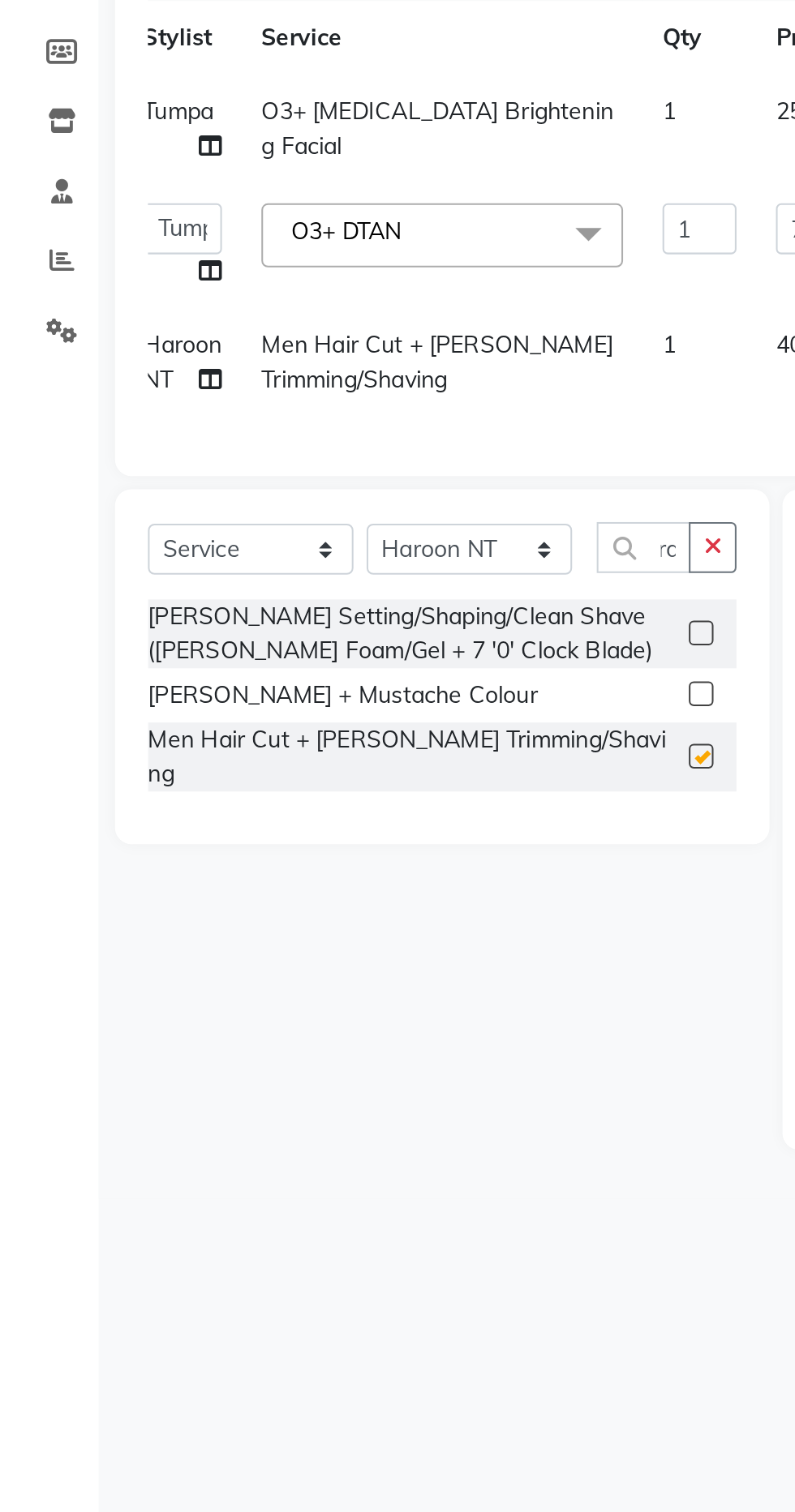
scroll to position [0, 0]
checkbox input "false"
click at [352, 522] on icon "button" at bounding box center [351, 523] width 8 height 11
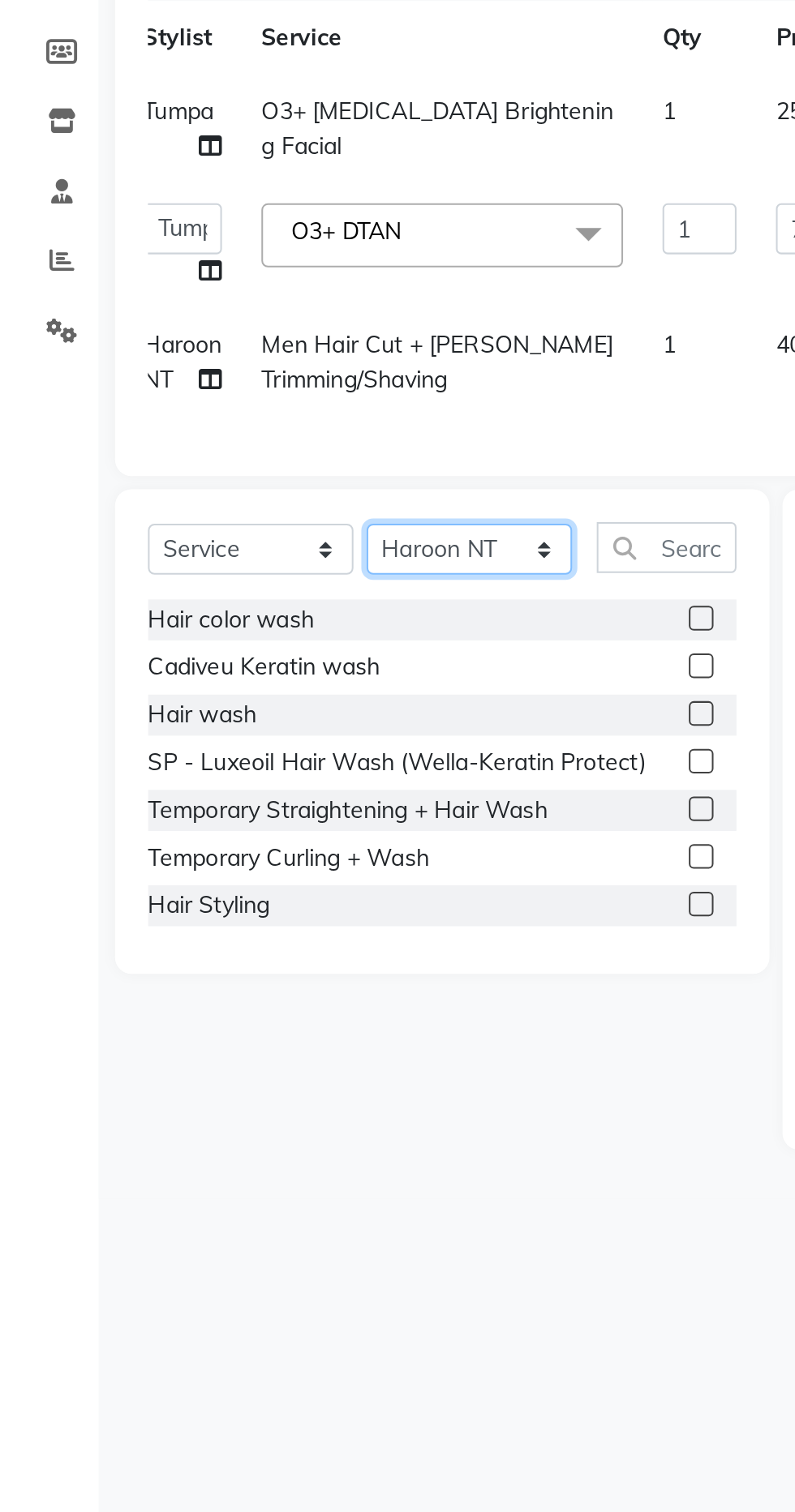
click at [234, 523] on select "Select Stylist Aparna HB Ashok Ashok NT [PERSON_NAME] NT [PERSON_NAME] Tk3 Bhai…" at bounding box center [232, 523] width 102 height 25
select select "85174"
click at [181, 511] on select "Select Stylist Aparna HB Ashok Ashok NT [PERSON_NAME] NT [PERSON_NAME] Tk3 Bhai…" at bounding box center [232, 523] width 102 height 25
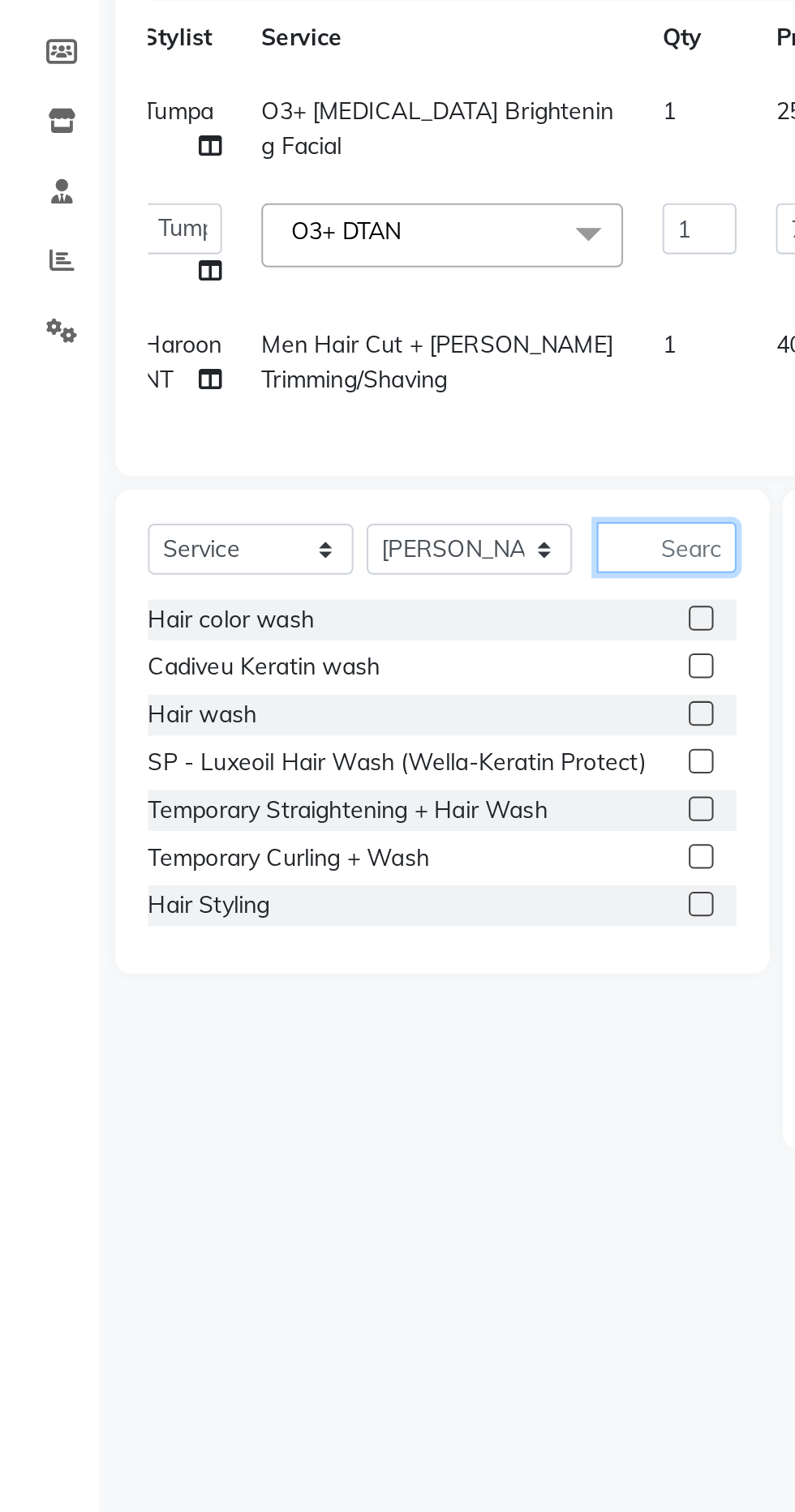
click at [328, 521] on input "text" at bounding box center [329, 523] width 69 height 25
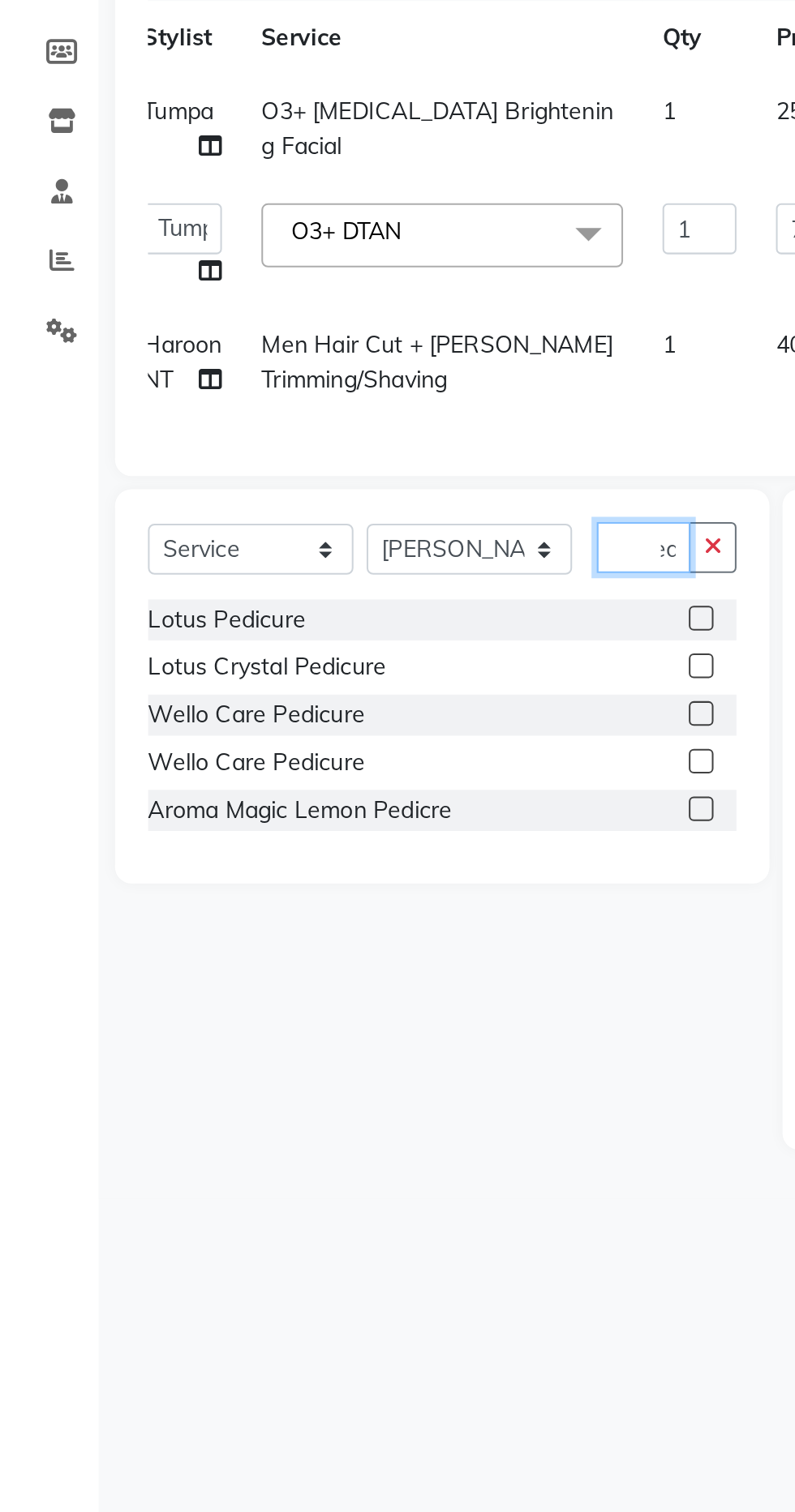
scroll to position [0, 14]
type input "Pedi"
click at [347, 557] on label at bounding box center [346, 557] width 12 height 12
click at [347, 557] on input "checkbox" at bounding box center [345, 557] width 10 height 10
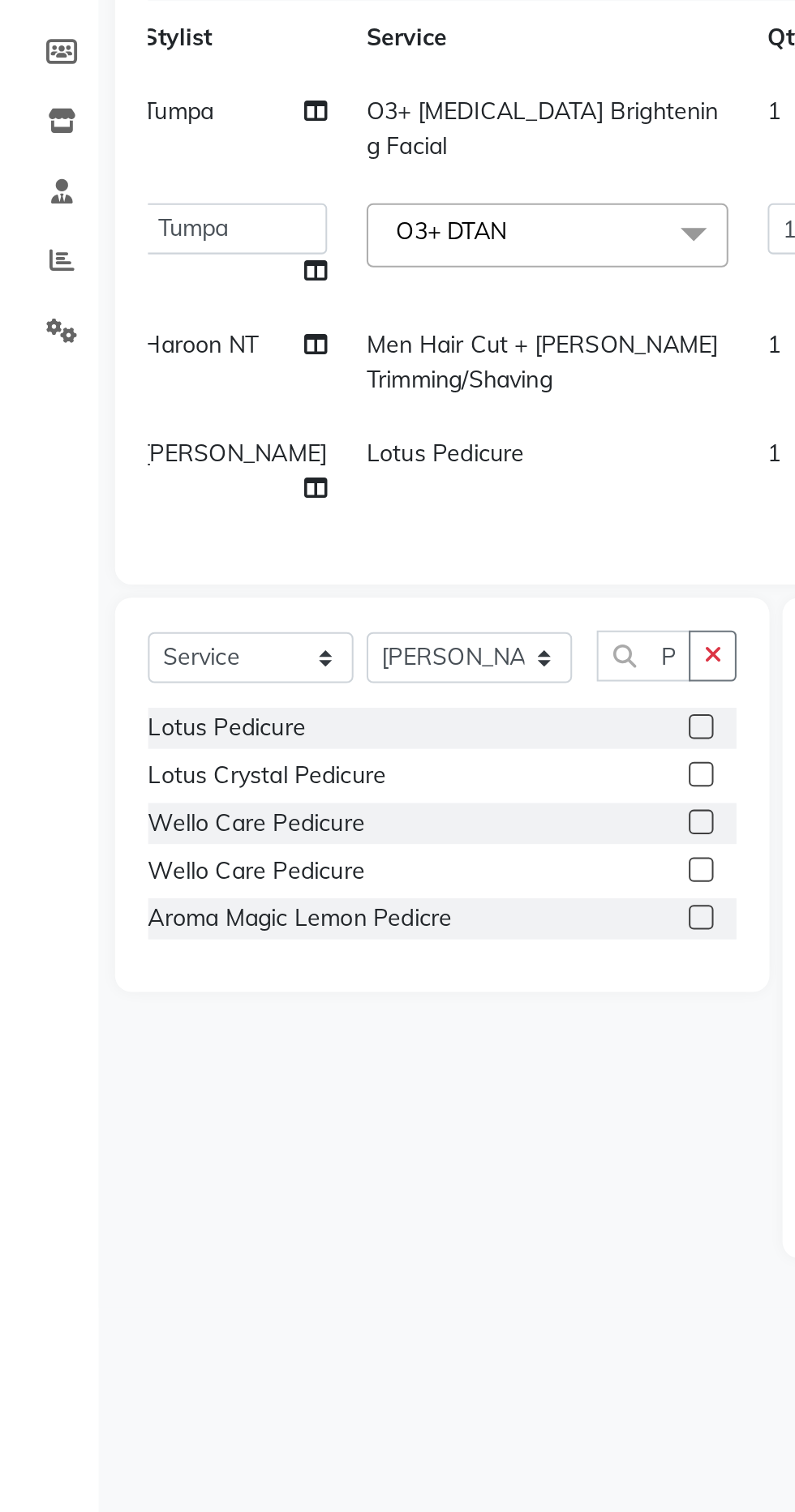
checkbox input "false"
click at [353, 582] on icon "button" at bounding box center [351, 575] width 8 height 11
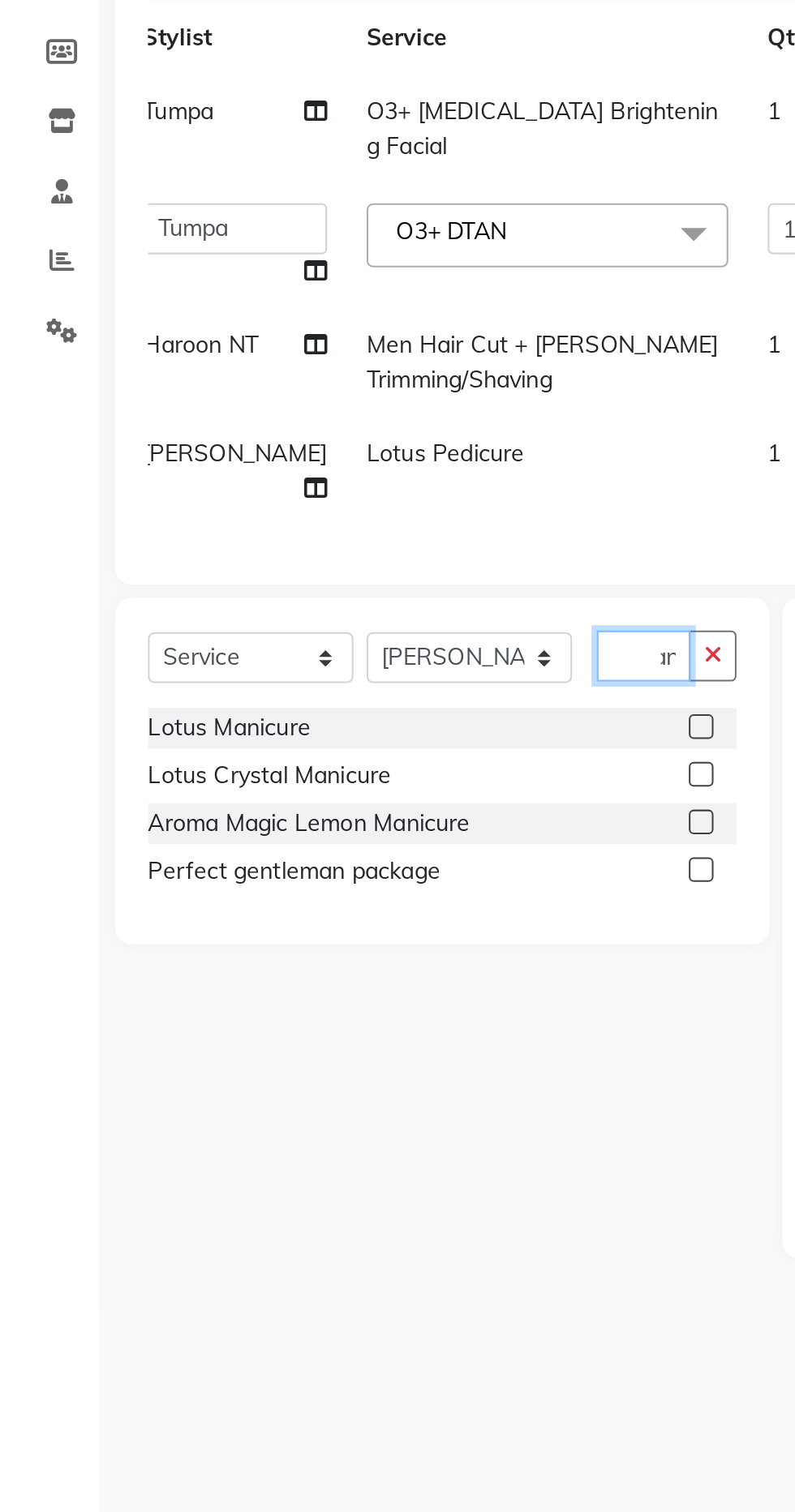
scroll to position [0, 16]
type input "Mani"
click at [342, 617] on label at bounding box center [346, 610] width 12 height 12
click at [342, 617] on input "checkbox" at bounding box center [345, 611] width 10 height 10
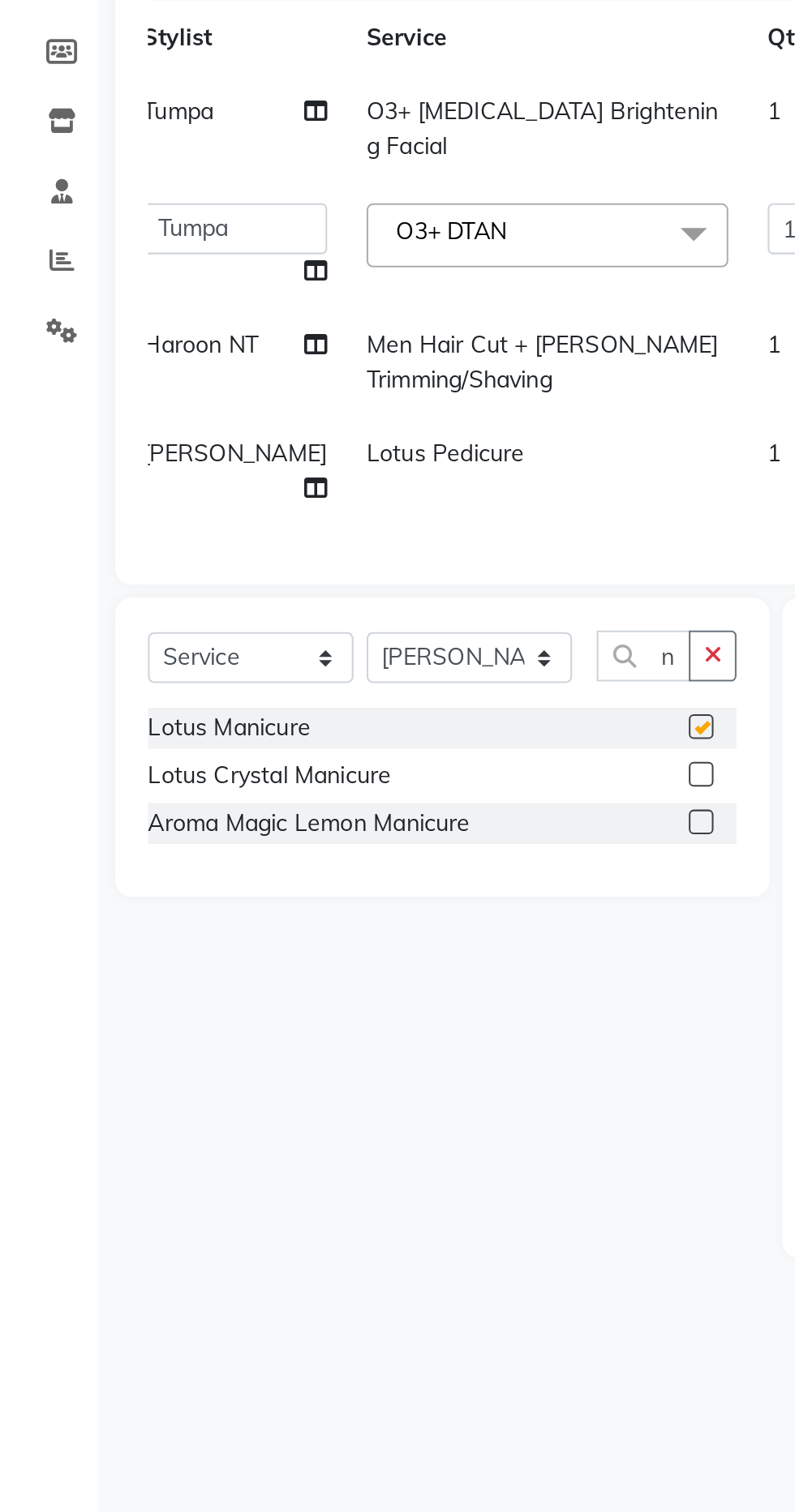
scroll to position [0, 0]
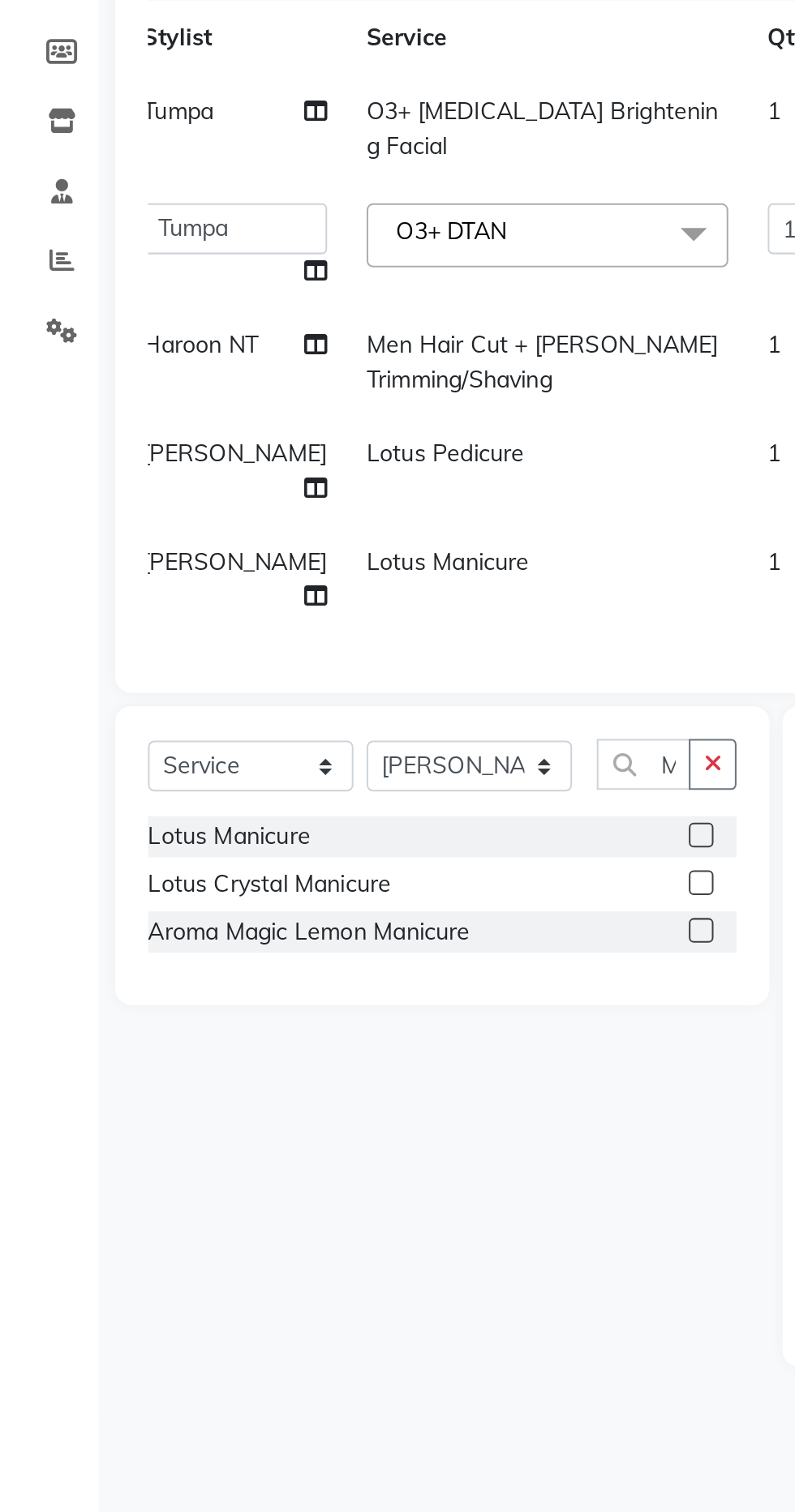
checkbox input "false"
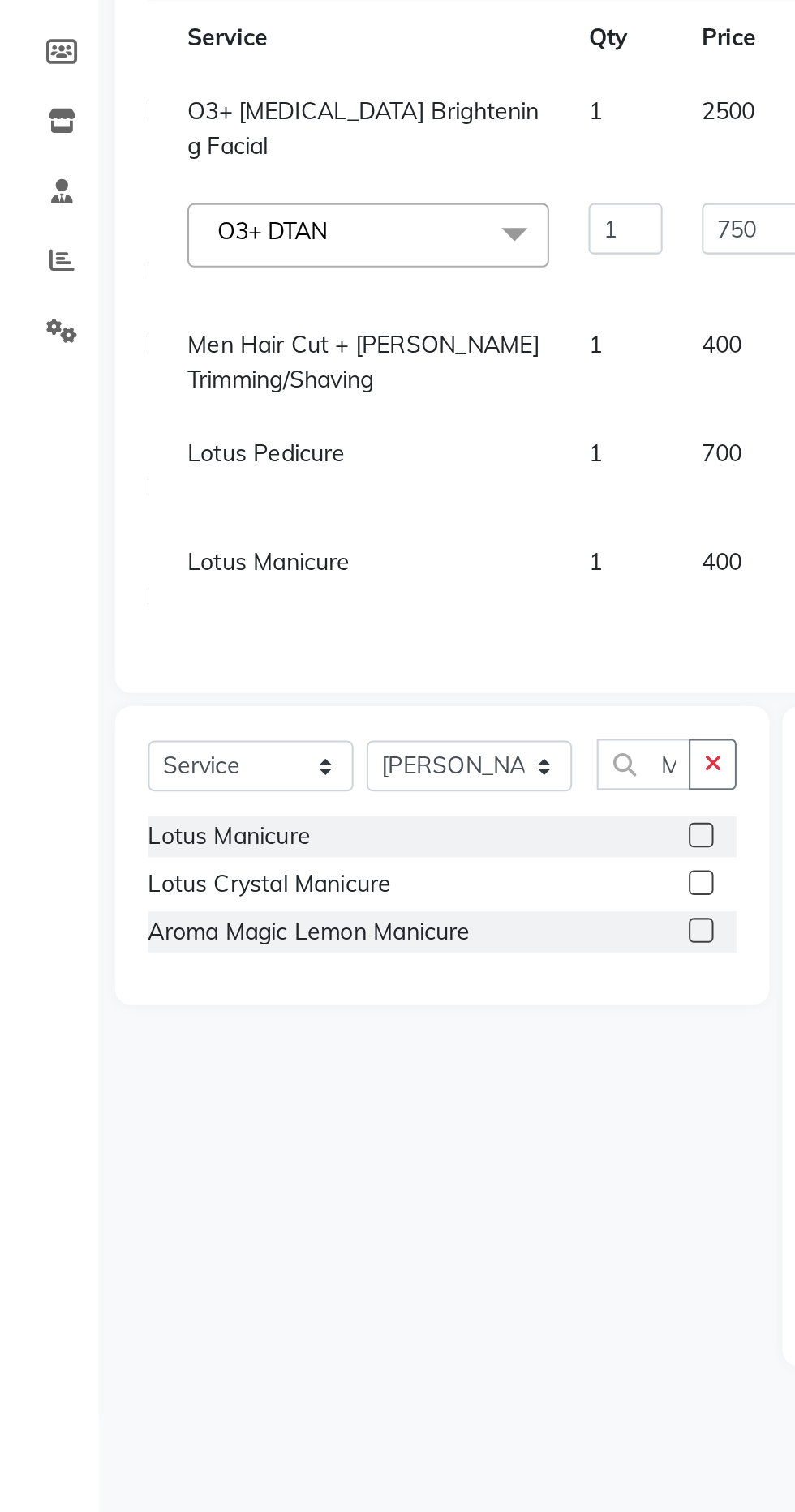
scroll to position [0, 103]
click at [345, 475] on span "700" at bounding box center [354, 476] width 20 height 15
select select "85174"
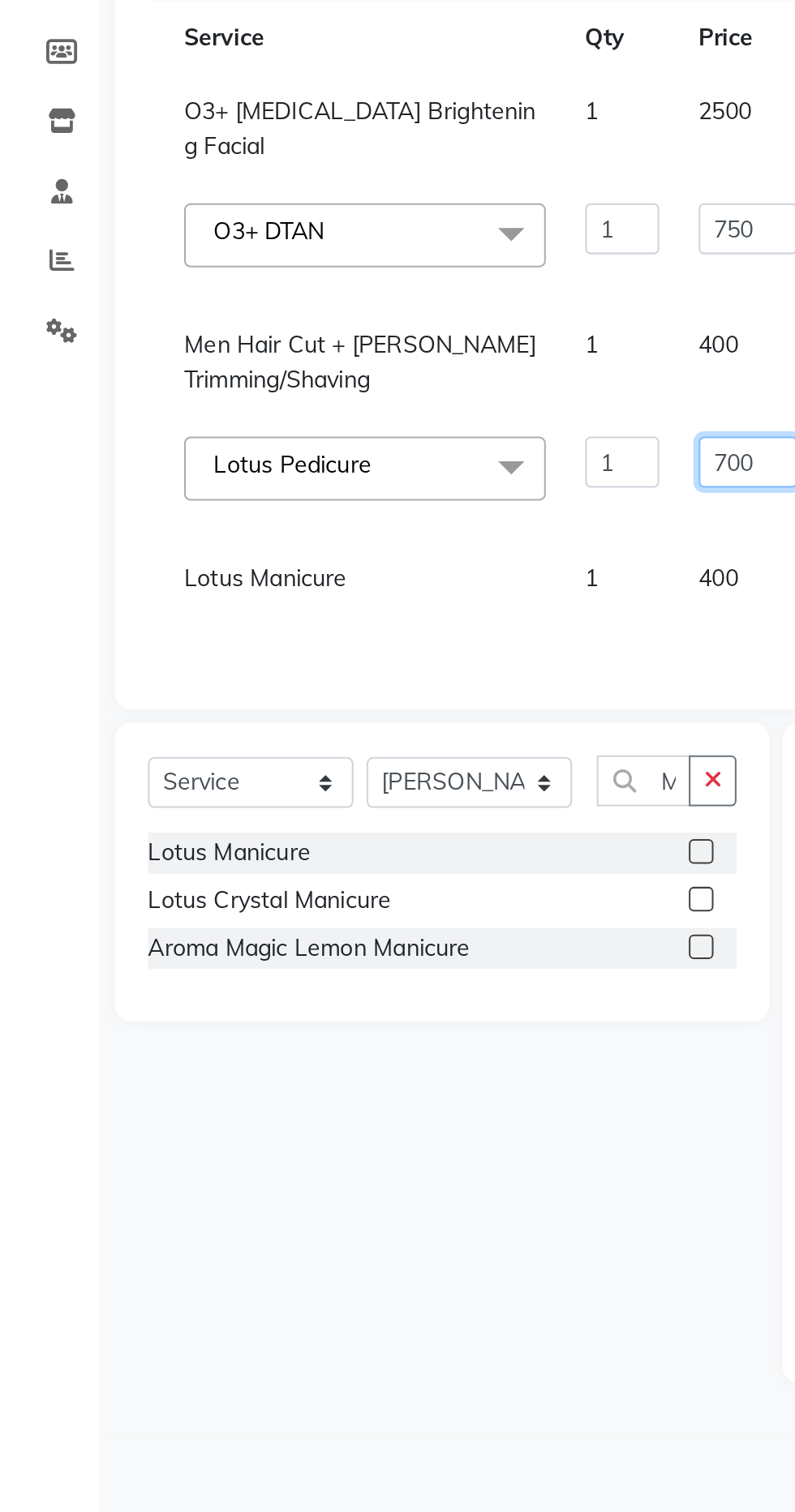
click at [345, 482] on input "700" at bounding box center [369, 480] width 49 height 25
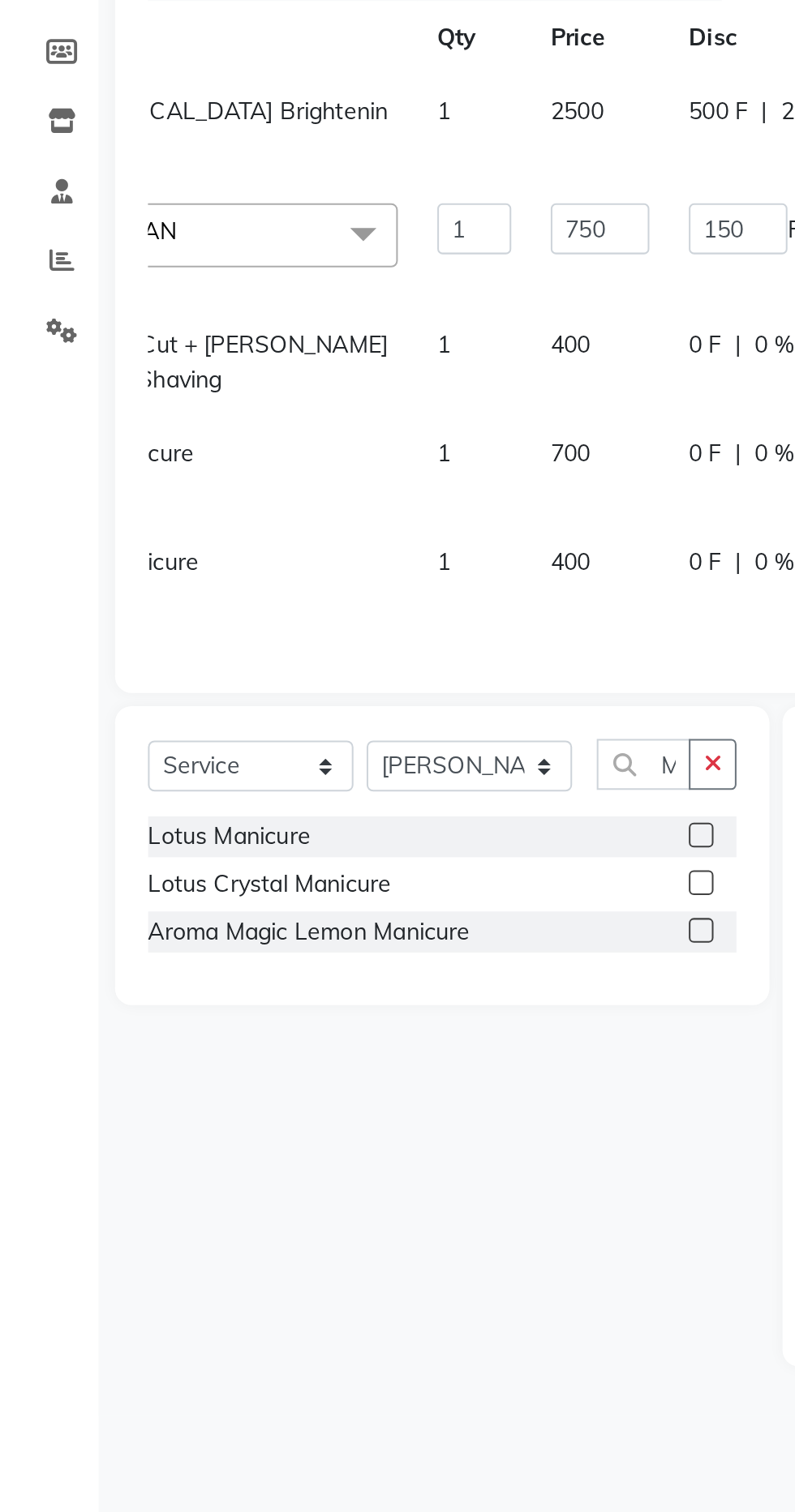
scroll to position [0, 184]
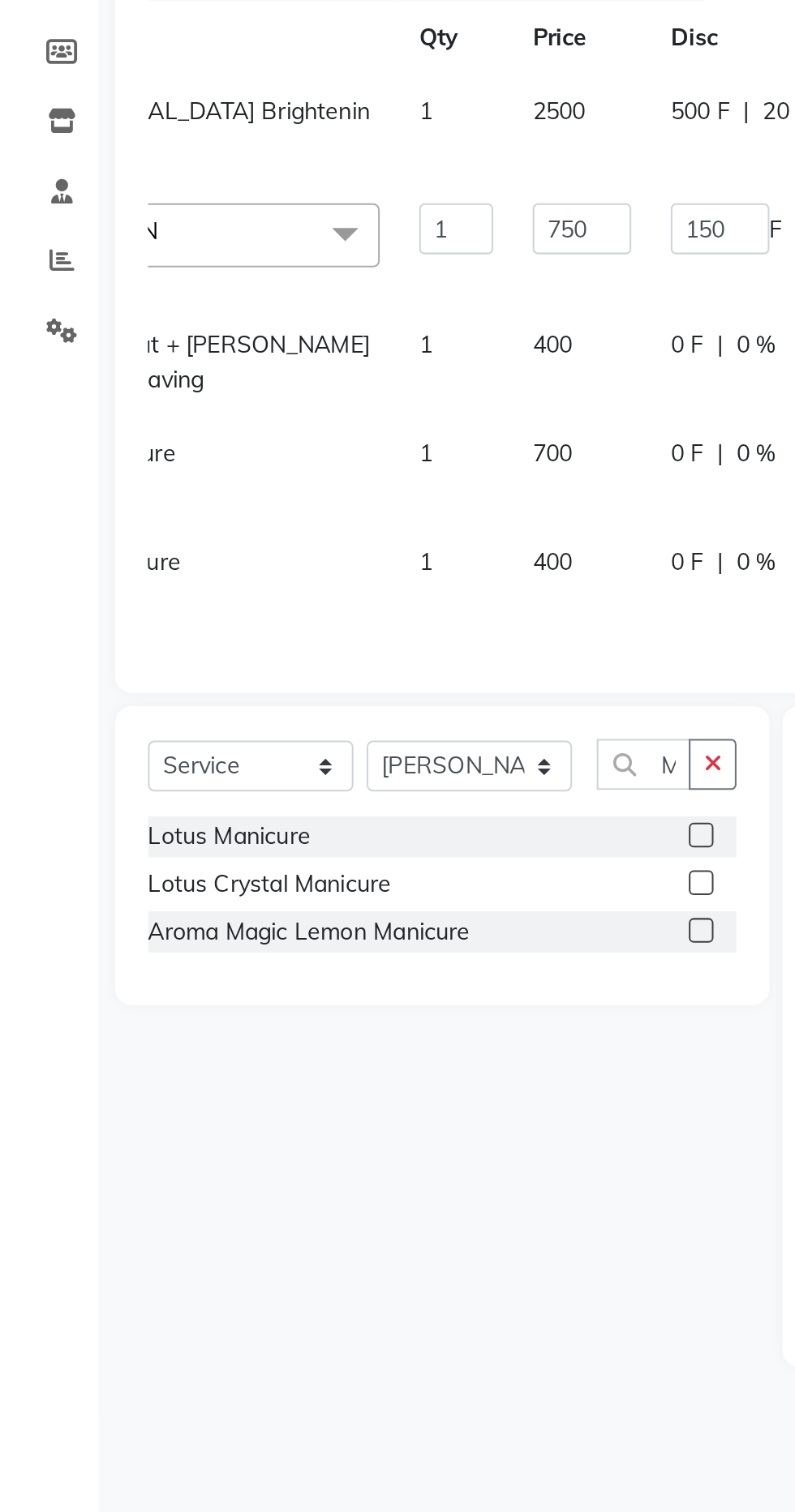
click at [331, 484] on div "0 F | 0 %" at bounding box center [396, 476] width 130 height 17
select select "85174"
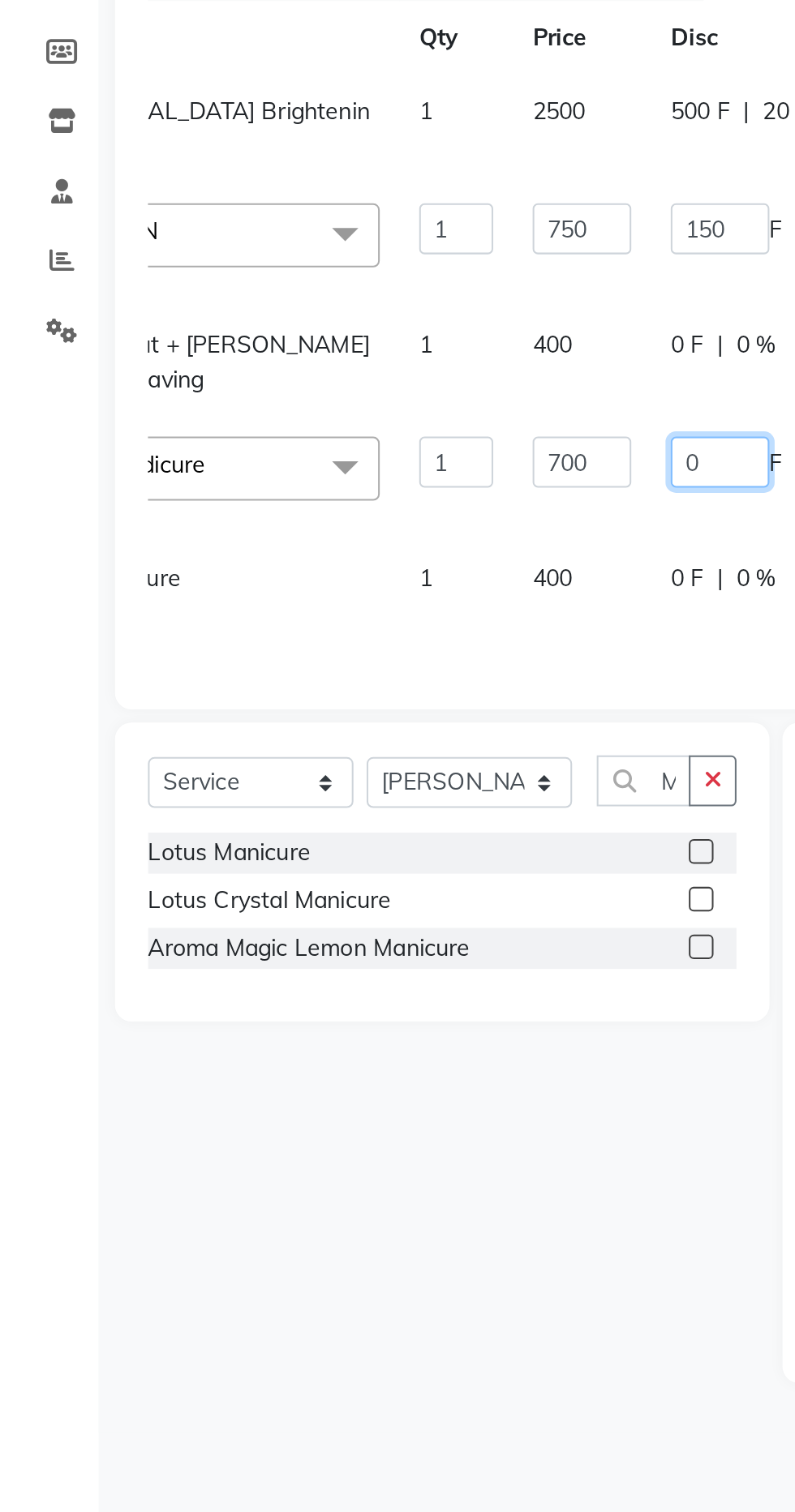
click at [331, 481] on input "0" at bounding box center [355, 480] width 49 height 25
type input "200"
click at [321, 540] on td "0 F | 0 %" at bounding box center [396, 546] width 149 height 54
select select "85174"
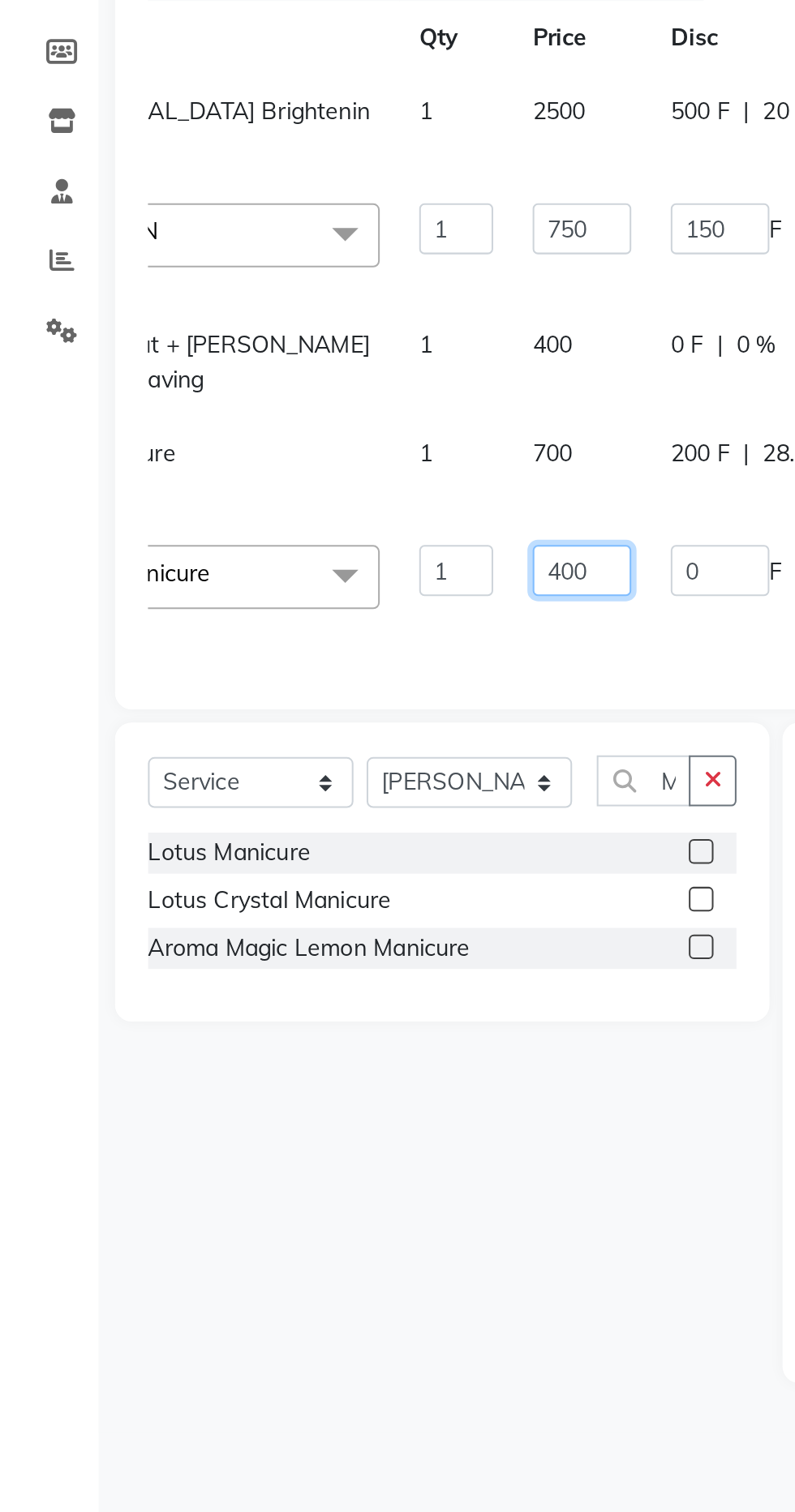
click at [263, 546] on input "400" at bounding box center [287, 534] width 49 height 25
type input "4"
type input "500"
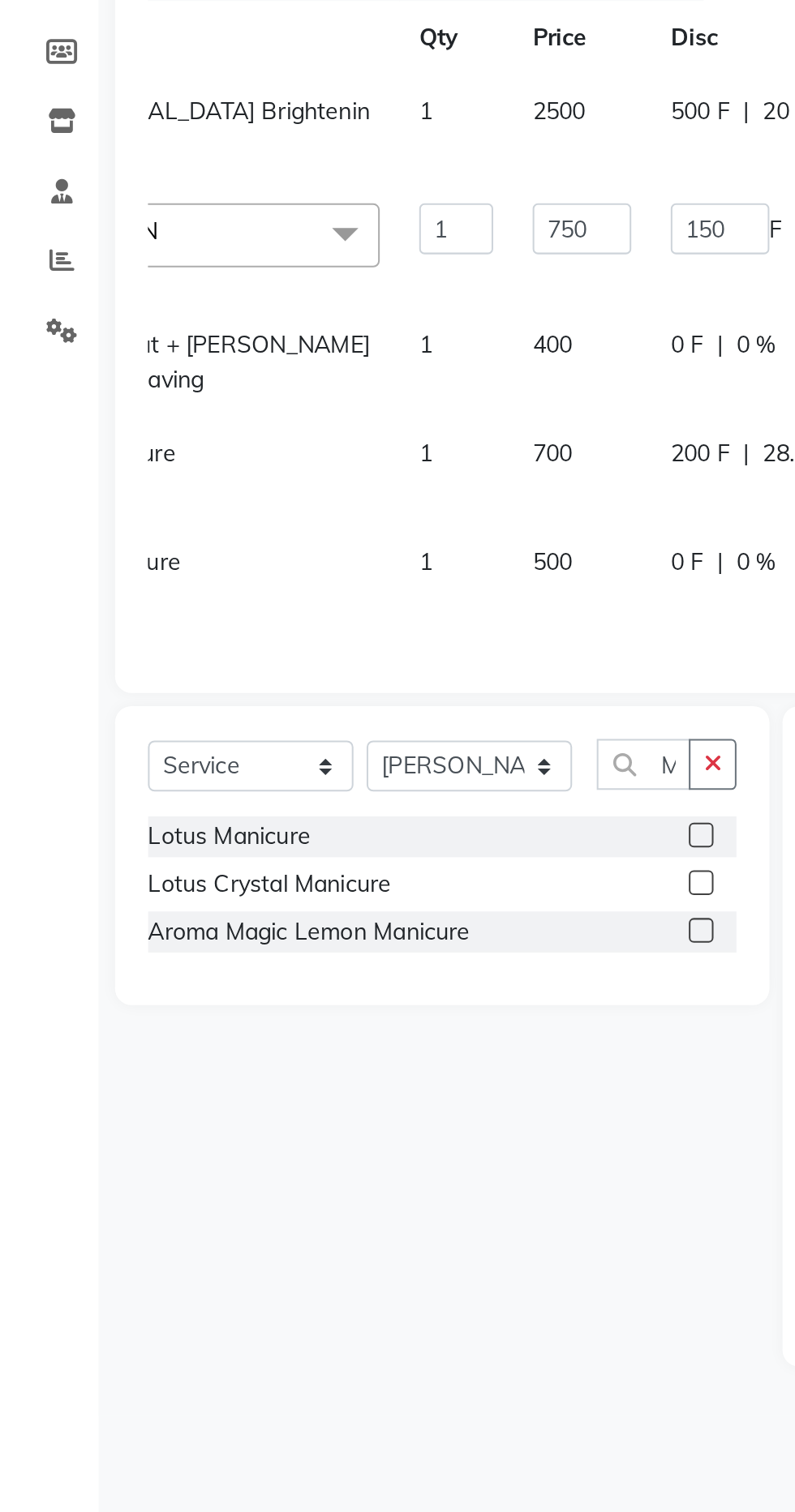
click at [364, 539] on span "0 %" at bounding box center [373, 530] width 20 height 17
select select "85174"
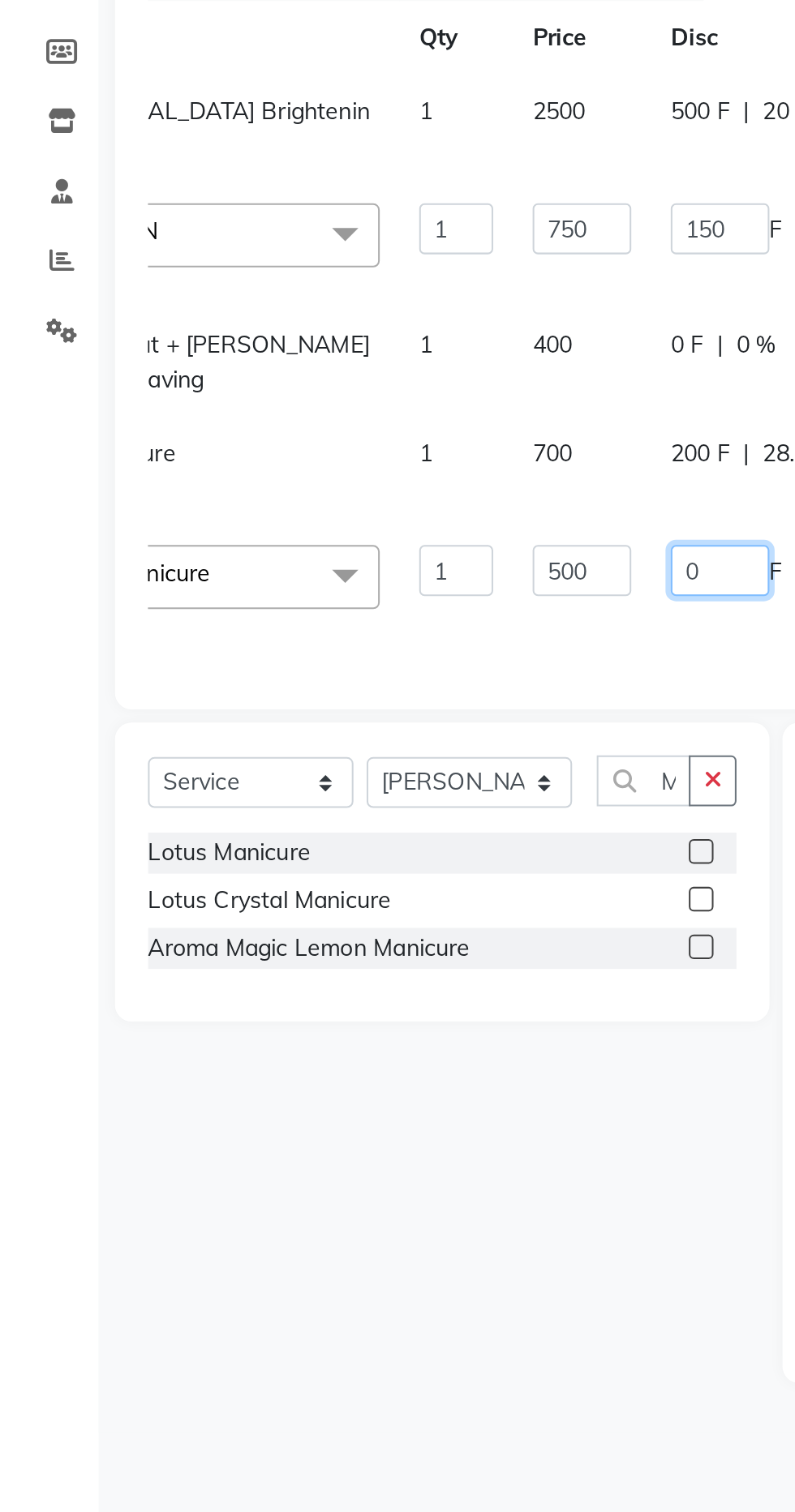
click at [331, 546] on input "0" at bounding box center [355, 534] width 49 height 25
type input "500"
click at [321, 573] on td "500 F | 0 %" at bounding box center [396, 541] width 149 height 61
select select "85174"
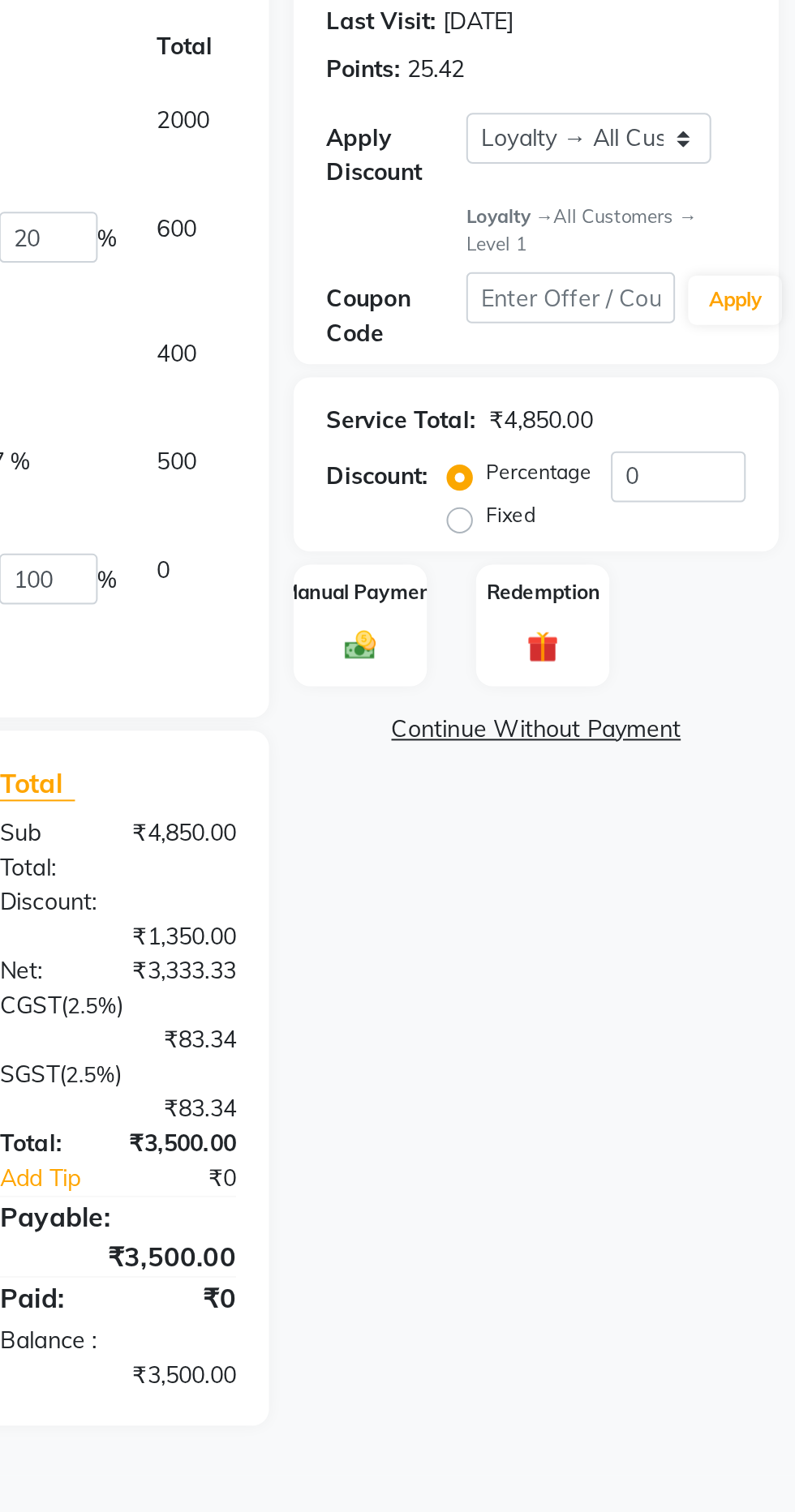
click at [588, 563] on img at bounding box center [580, 567] width 25 height 18
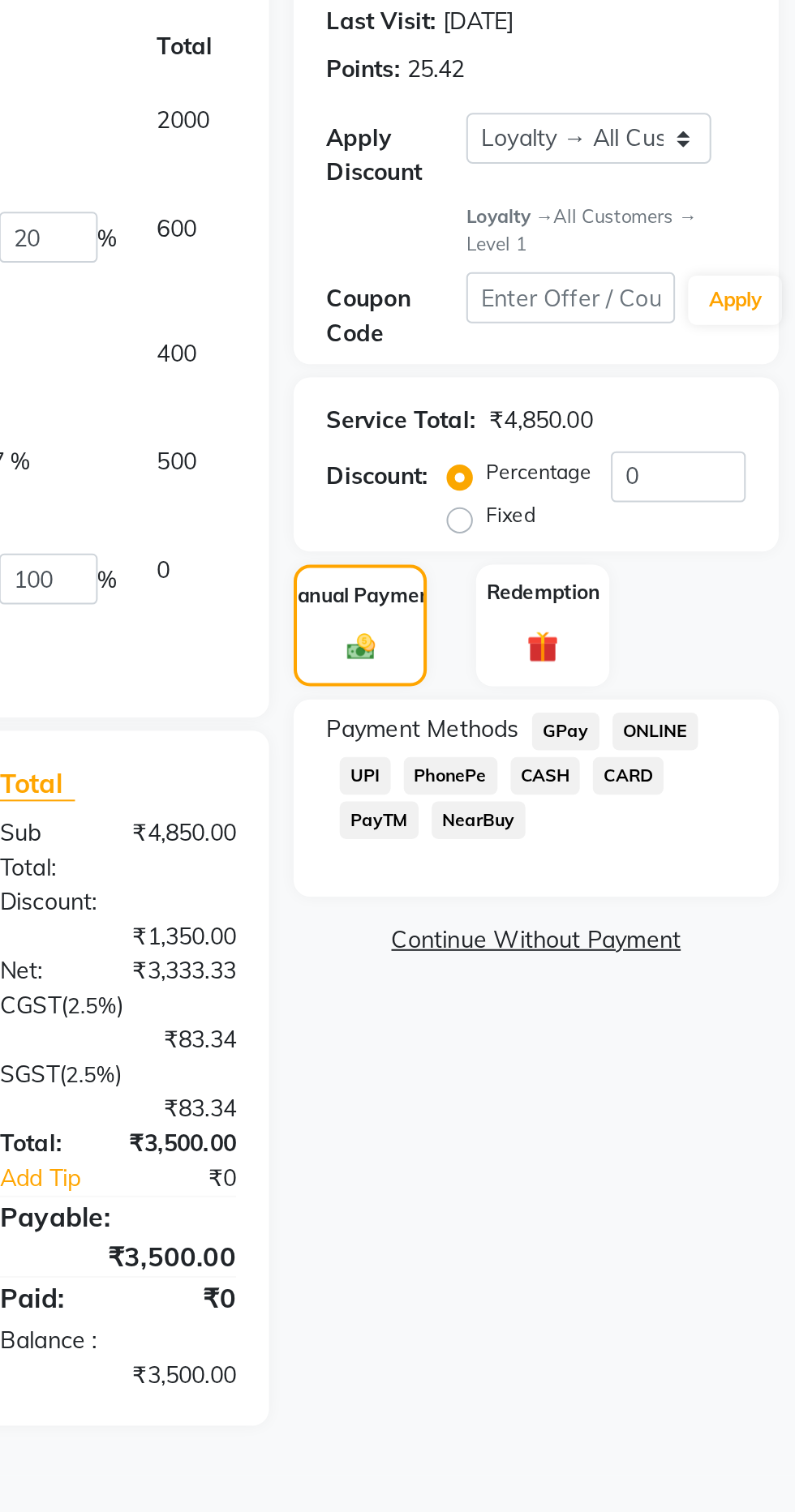
click at [627, 631] on span "PhonePe" at bounding box center [625, 632] width 46 height 19
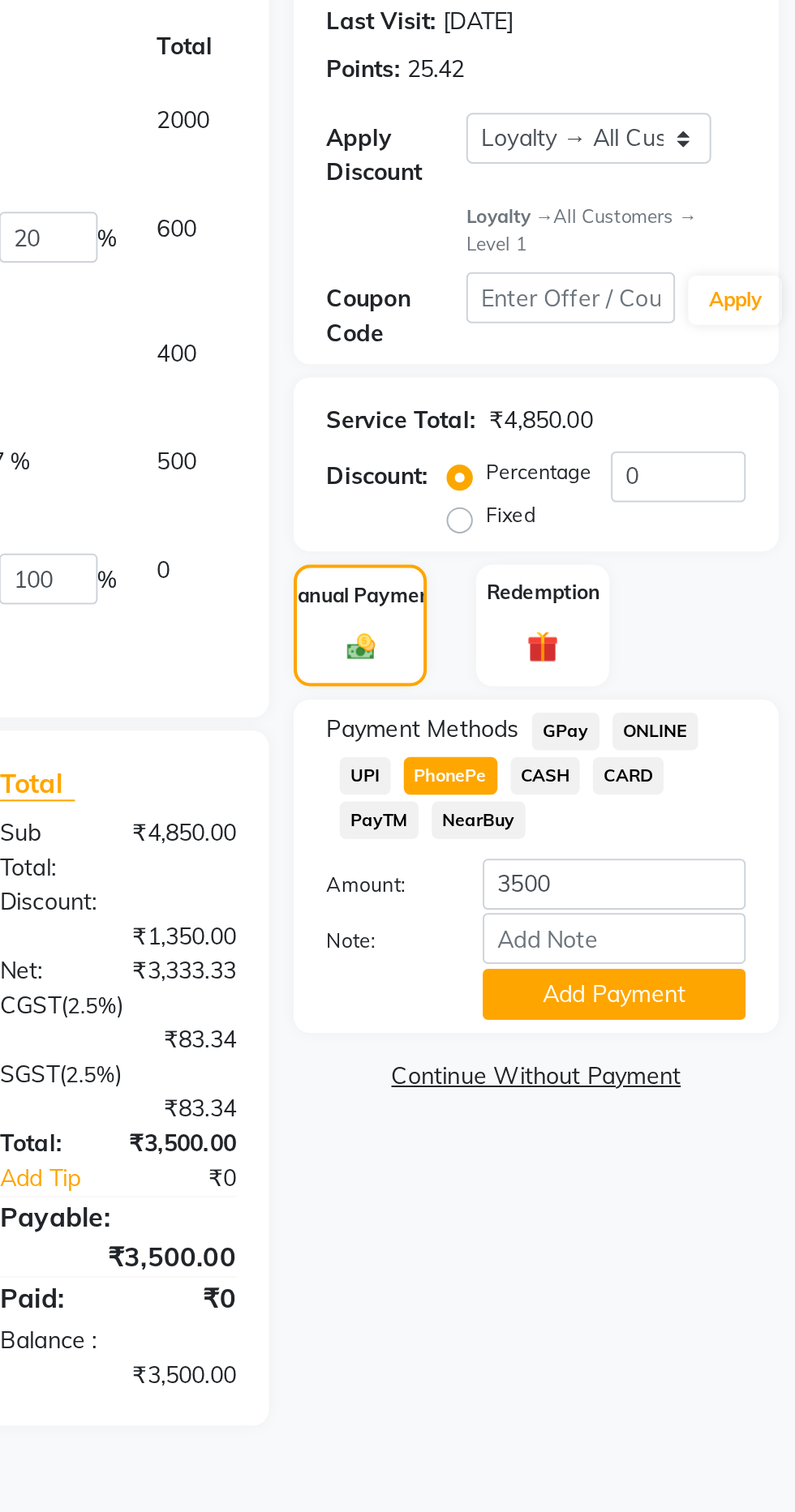
click at [733, 738] on button "Add Payment" at bounding box center [706, 739] width 130 height 25
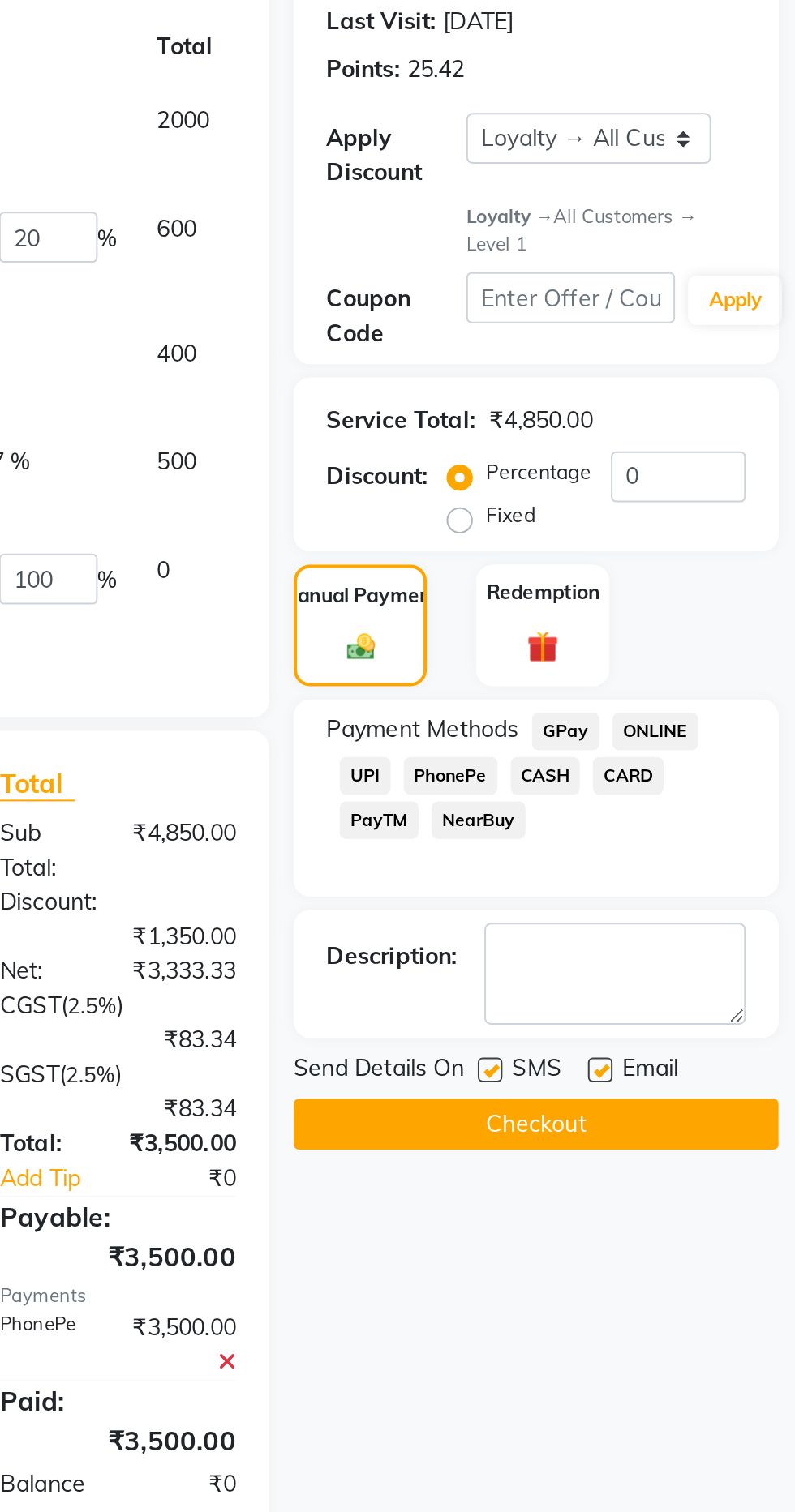
click at [720, 796] on button "Checkout" at bounding box center [667, 803] width 239 height 25
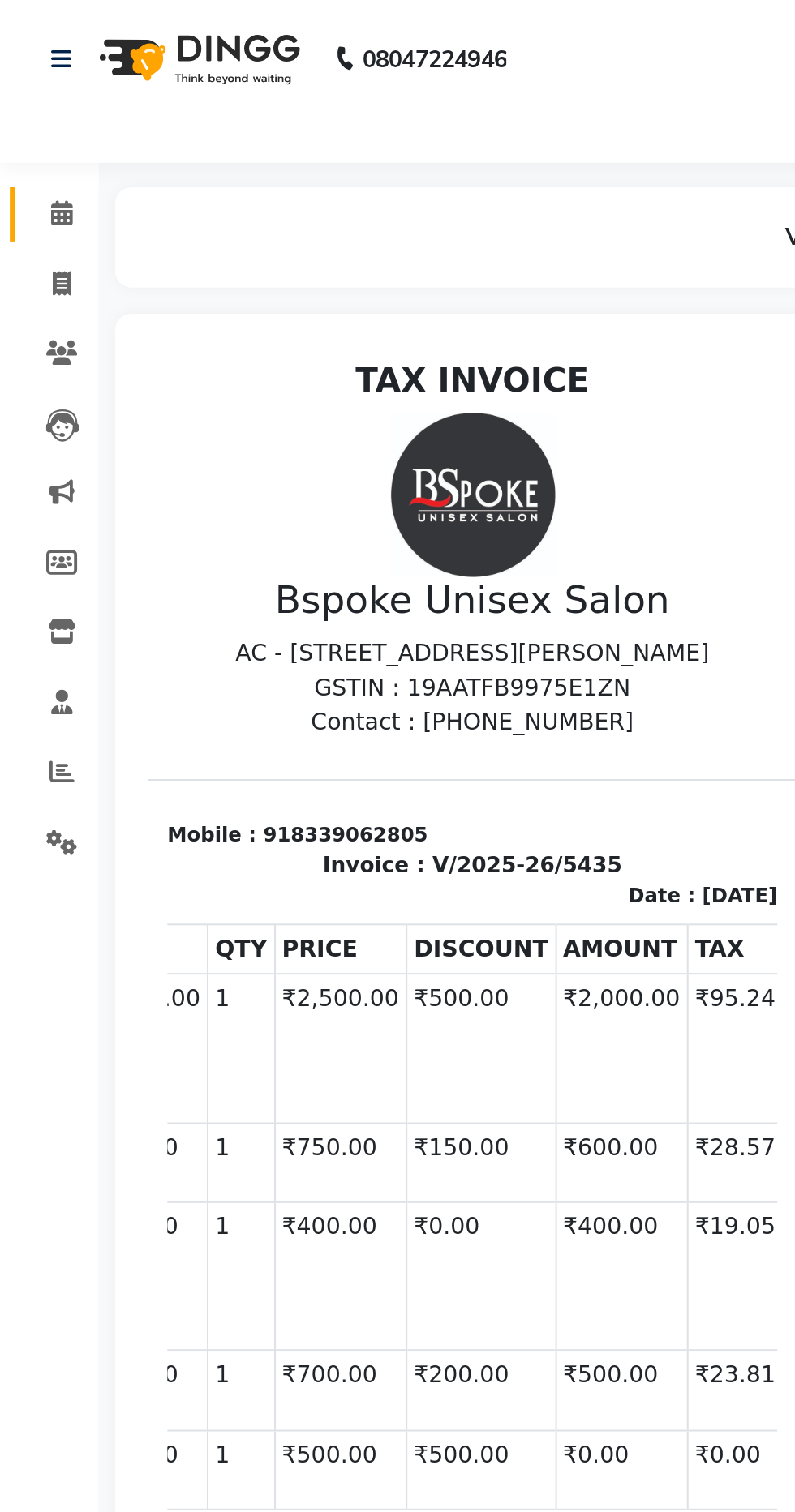
click at [39, 107] on span at bounding box center [30, 105] width 28 height 19
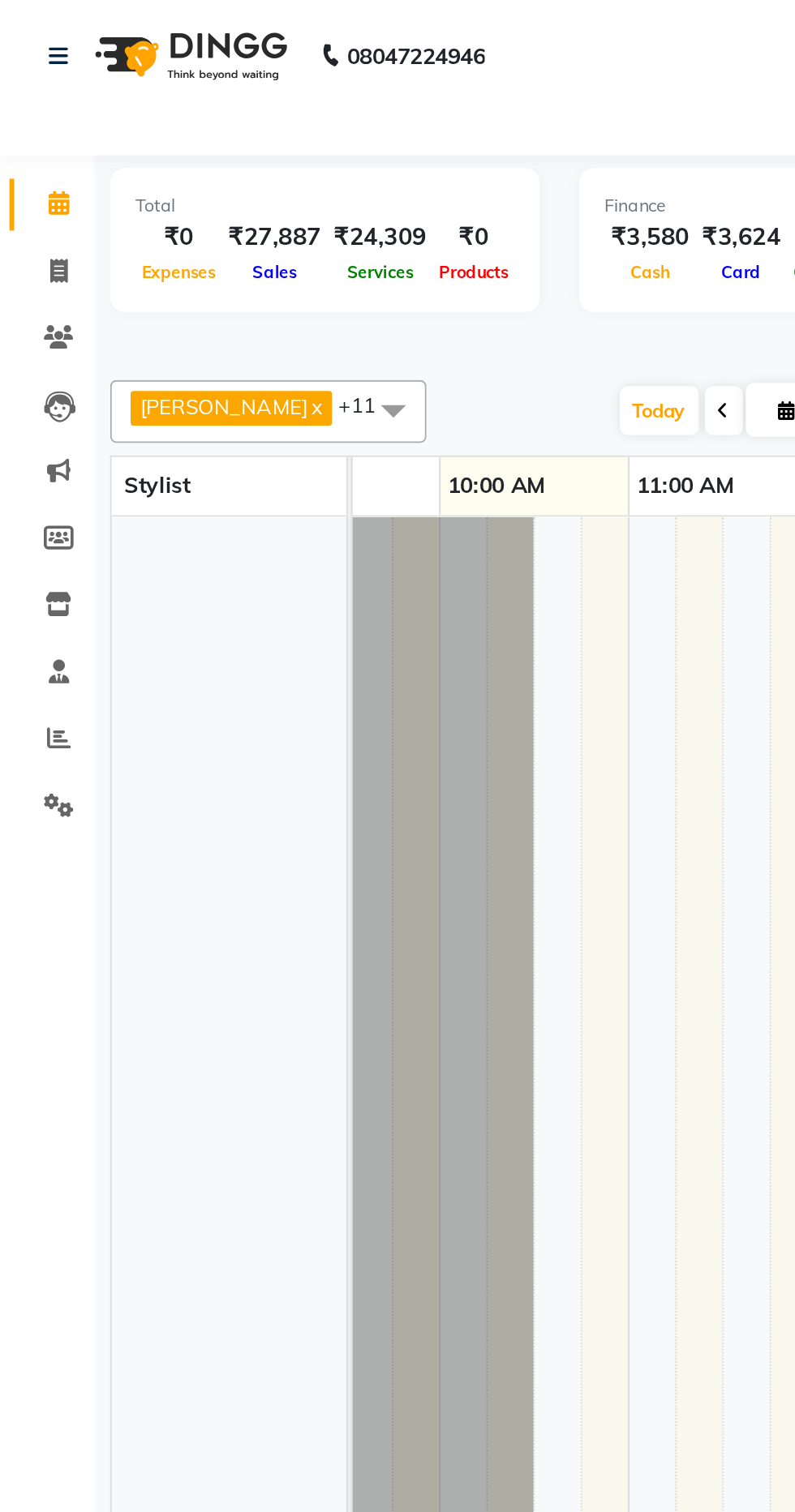
click at [37, 97] on span at bounding box center [30, 105] width 28 height 19
click at [33, 149] on link "Invoice" at bounding box center [24, 140] width 39 height 26
select select "service"
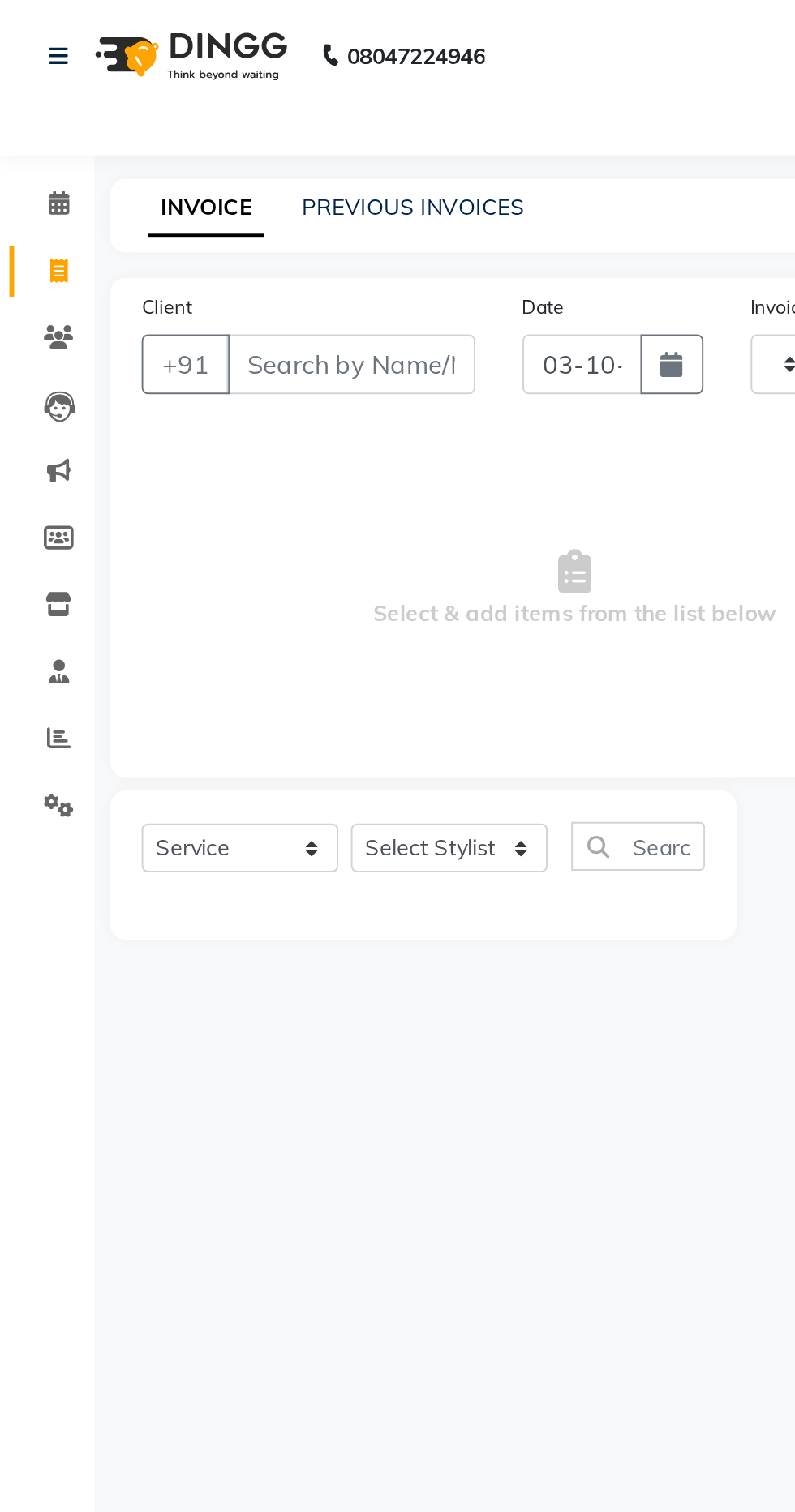
type input "5436"
select select "3513"
click at [26, 100] on icon at bounding box center [30, 105] width 10 height 12
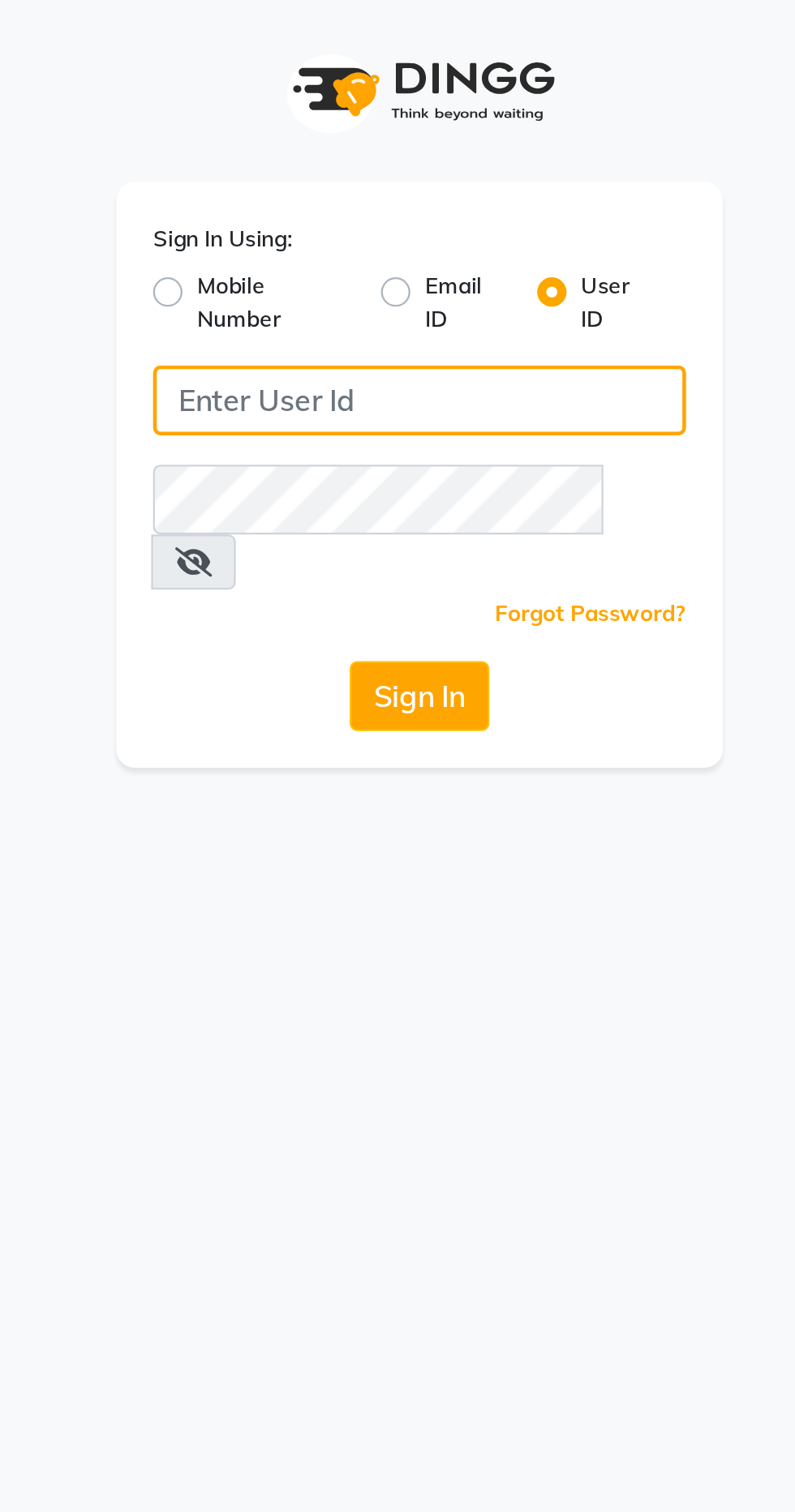
click at [435, 172] on input "Username" at bounding box center [398, 176] width 235 height 31
type input "Bspoke"
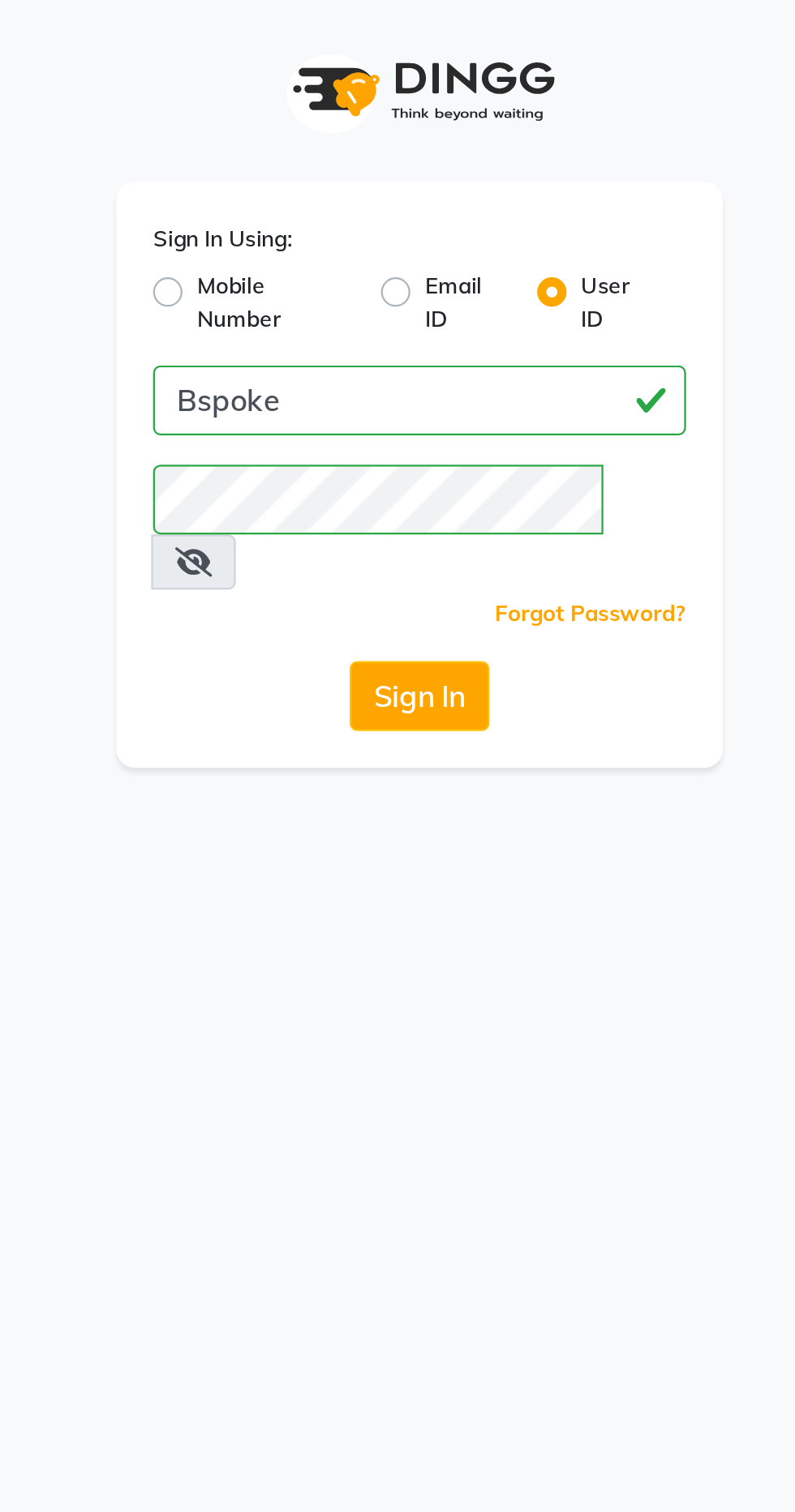
click at [418, 292] on button "Sign In" at bounding box center [397, 307] width 61 height 31
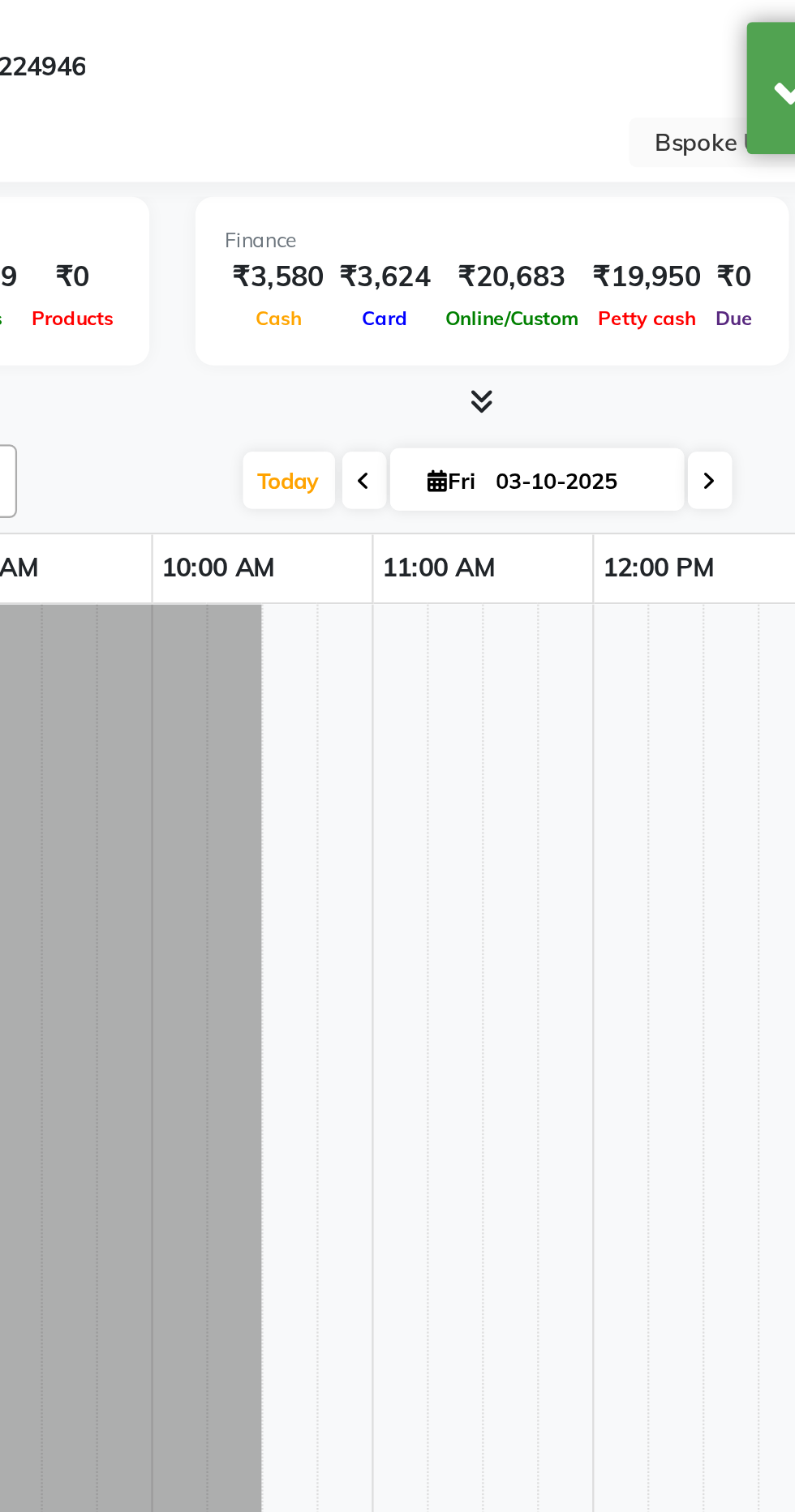
select select "en"
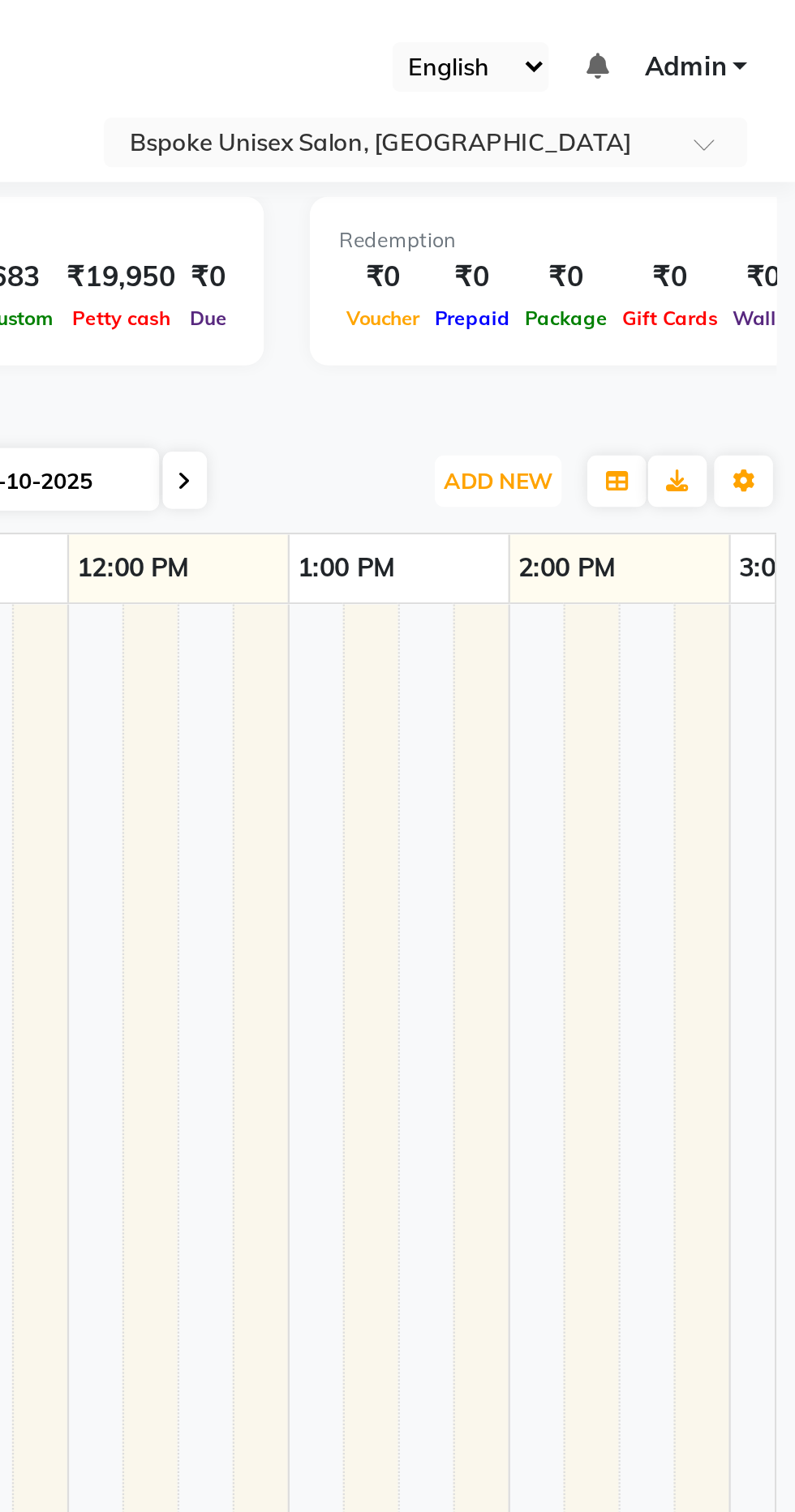
click at [676, 217] on button "ADD NEW Toggle Dropdown" at bounding box center [663, 213] width 56 height 23
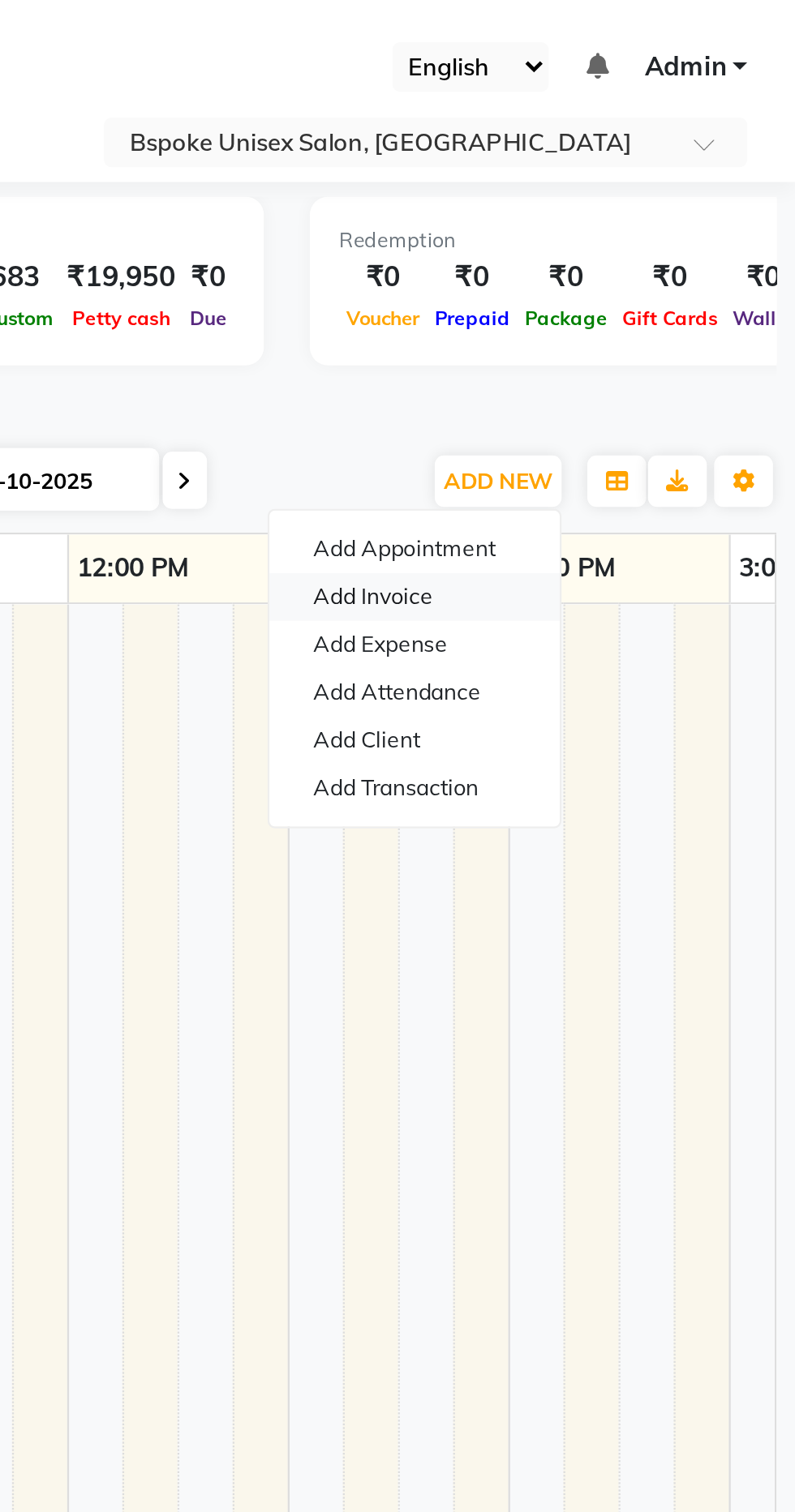
click at [621, 261] on link "Add Invoice" at bounding box center [627, 264] width 128 height 21
select select "service"
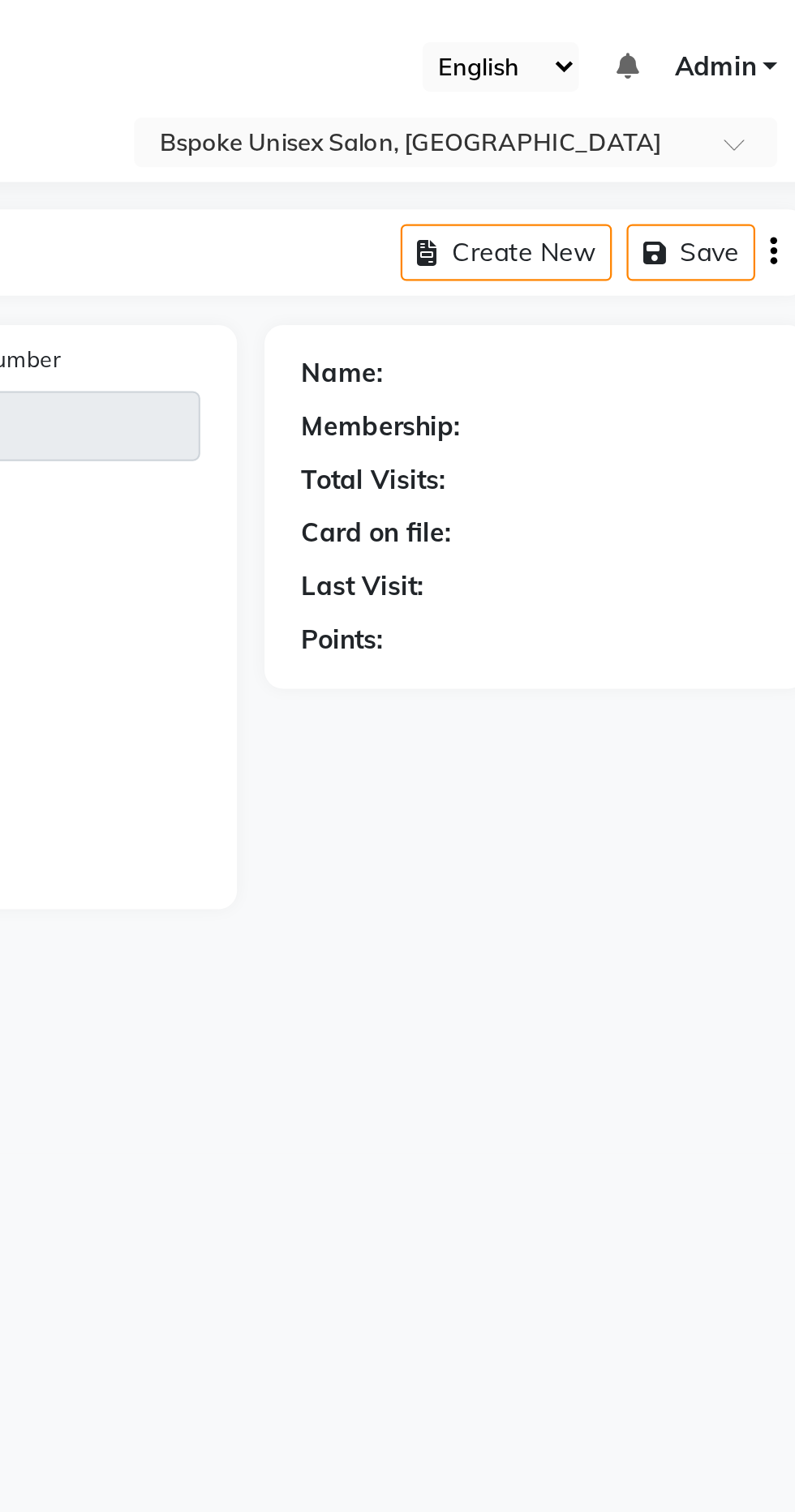
type input "5436"
select select "3513"
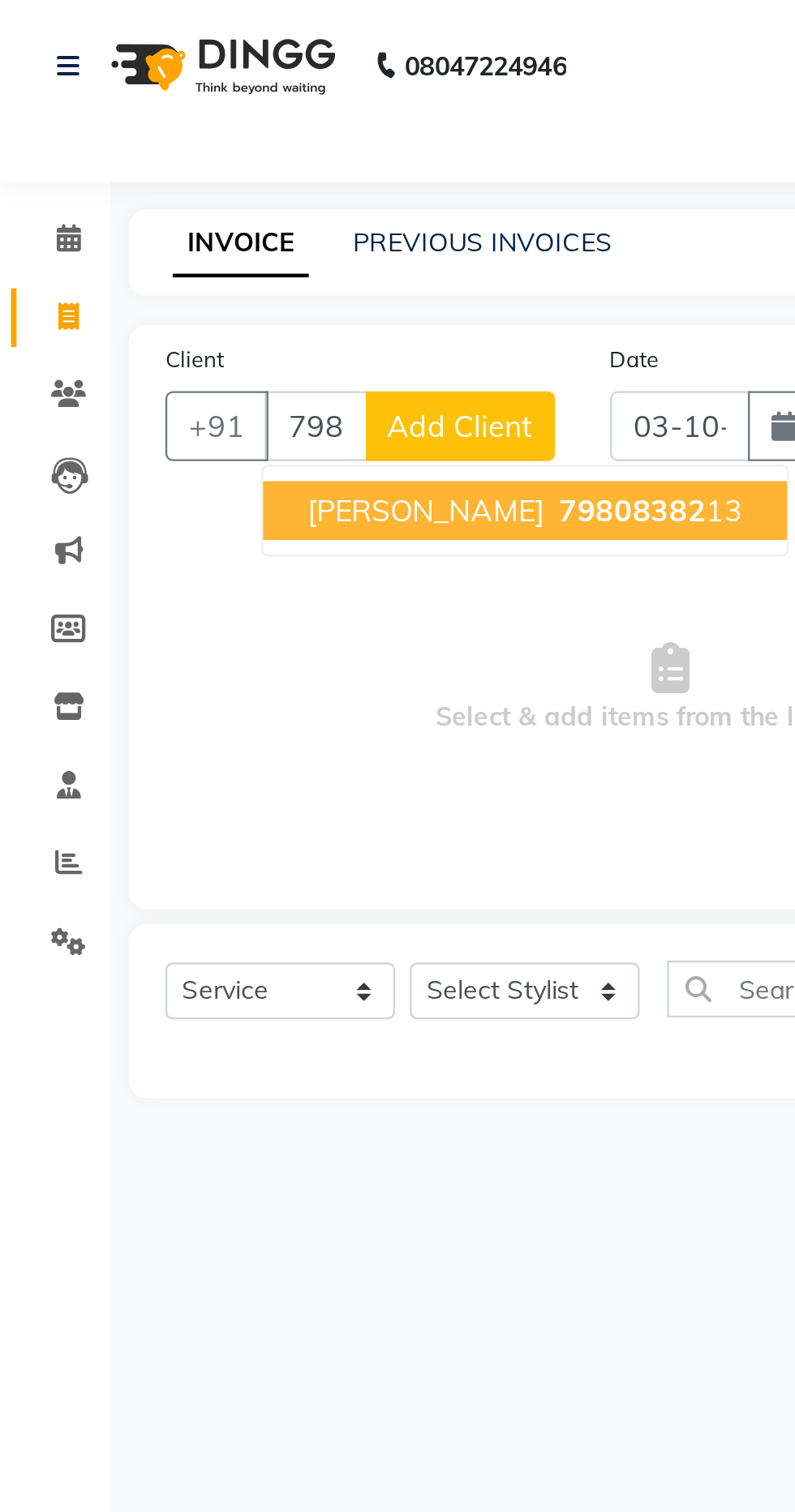
click at [261, 228] on span "79808382" at bounding box center [279, 225] width 65 height 16
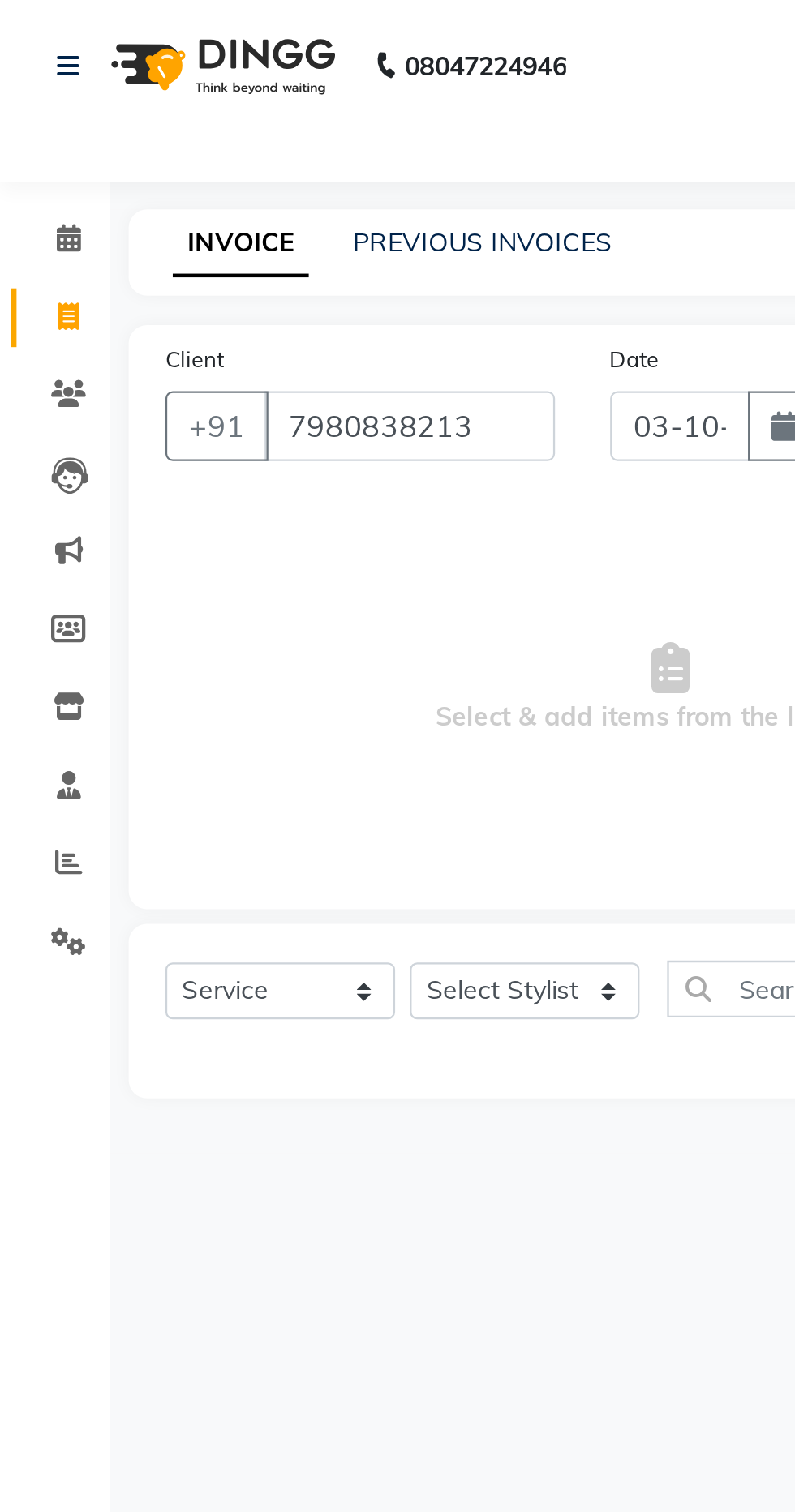
type input "7980838213"
select select "1: Object"
click at [245, 442] on select "Select Stylist Aparna HB Ashok Ashok NT [PERSON_NAME] NT [PERSON_NAME] Tk3 Bhai…" at bounding box center [232, 437] width 102 height 25
select select "61878"
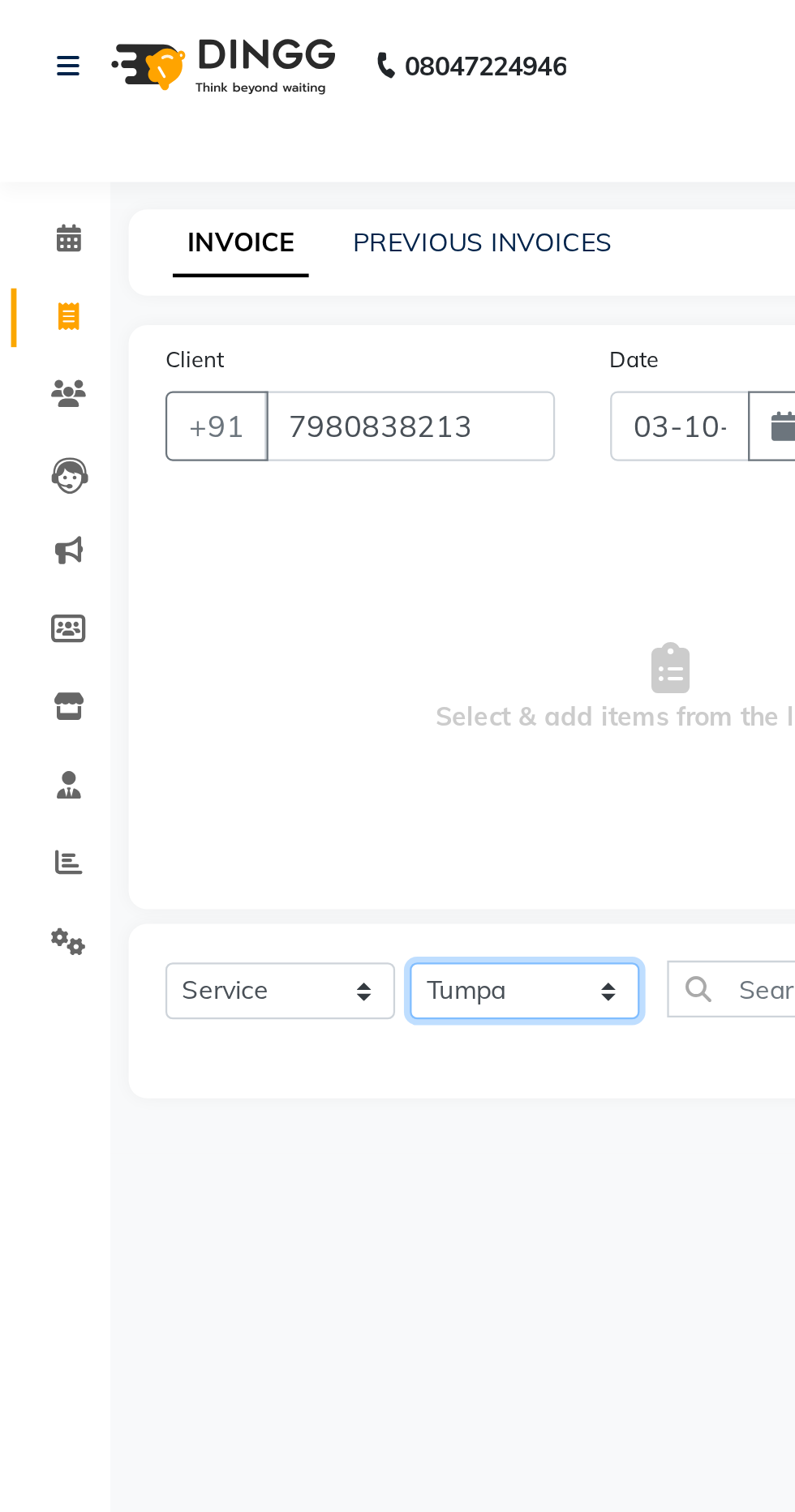
click at [181, 425] on select "Select Stylist Aparna HB Ashok Ashok NT [PERSON_NAME] NT [PERSON_NAME] Tk3 Bhai…" at bounding box center [232, 437] width 102 height 25
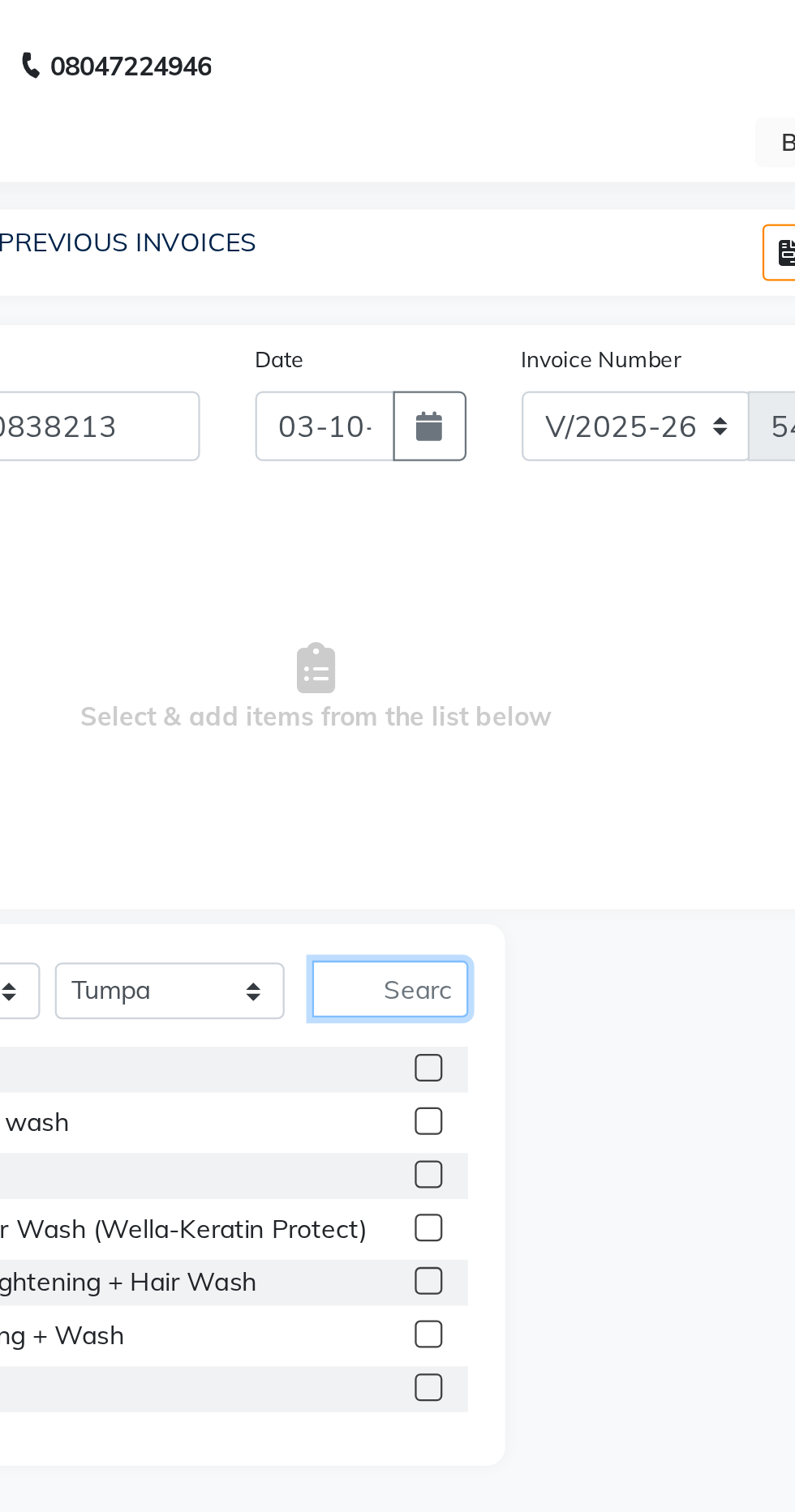
click at [343, 437] on input "text" at bounding box center [329, 436] width 69 height 25
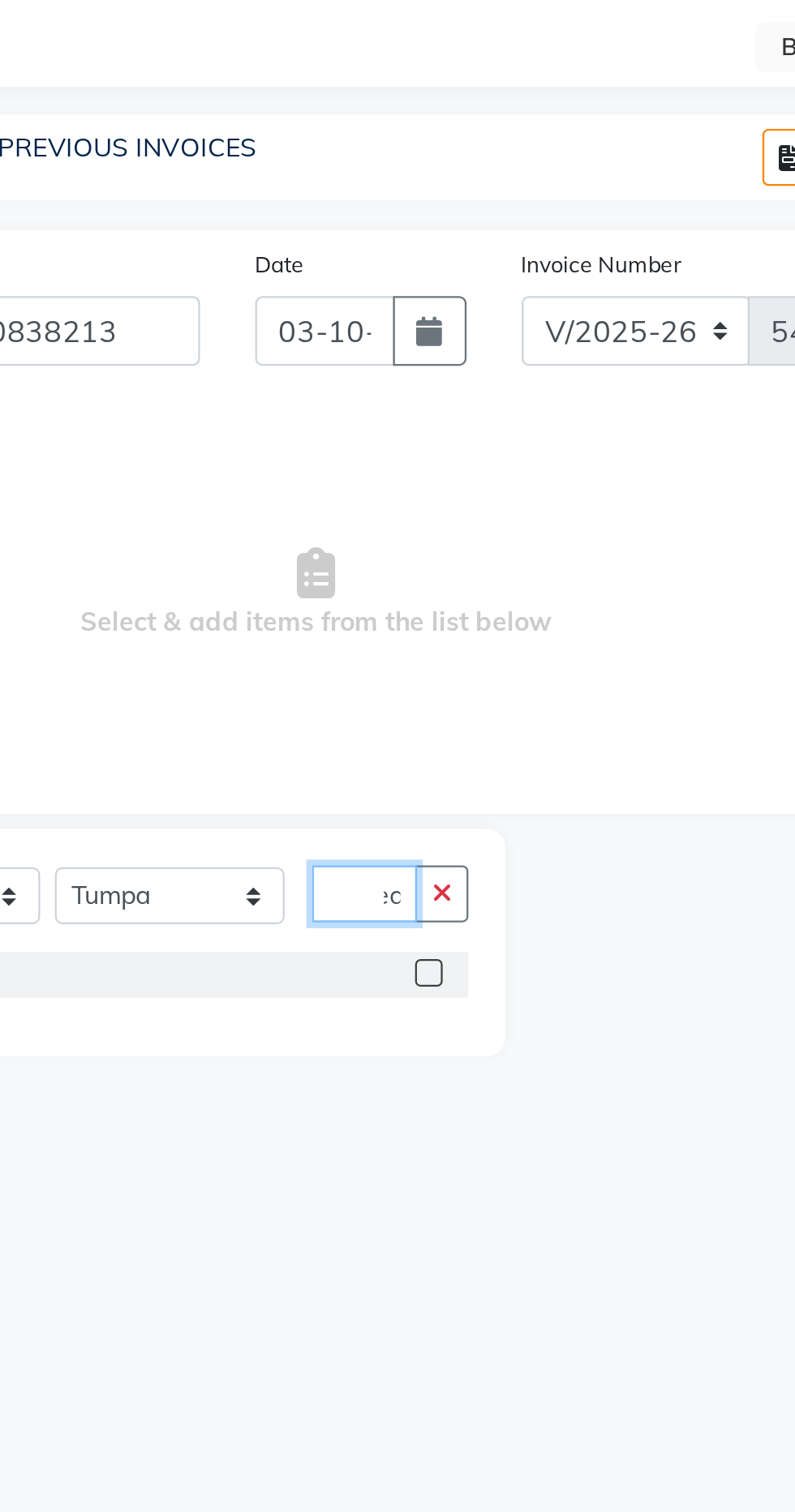
scroll to position [0, 28]
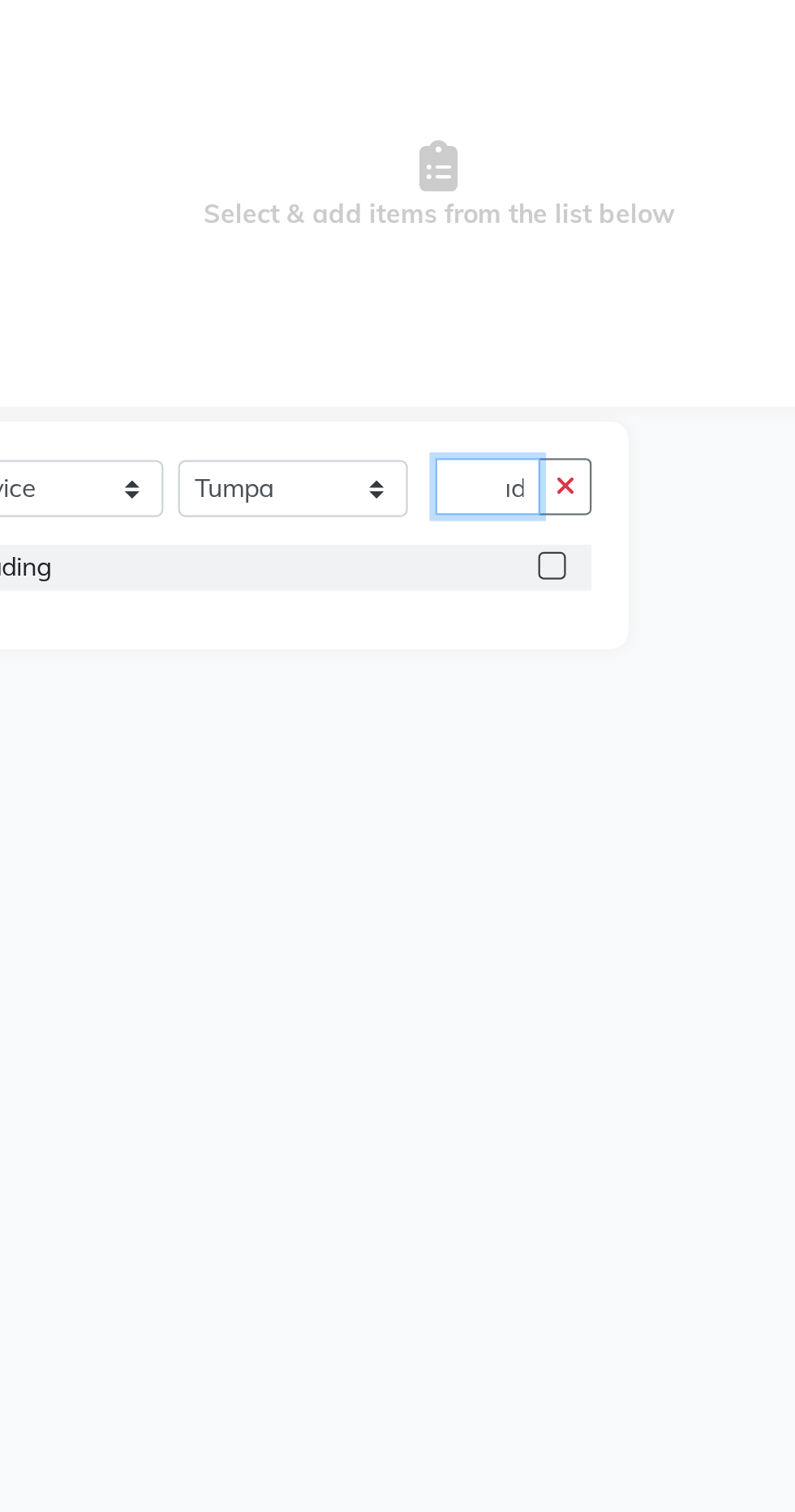
type input "Thread"
click at [344, 471] on label at bounding box center [346, 471] width 12 height 12
click at [344, 471] on input "checkbox" at bounding box center [345, 472] width 10 height 10
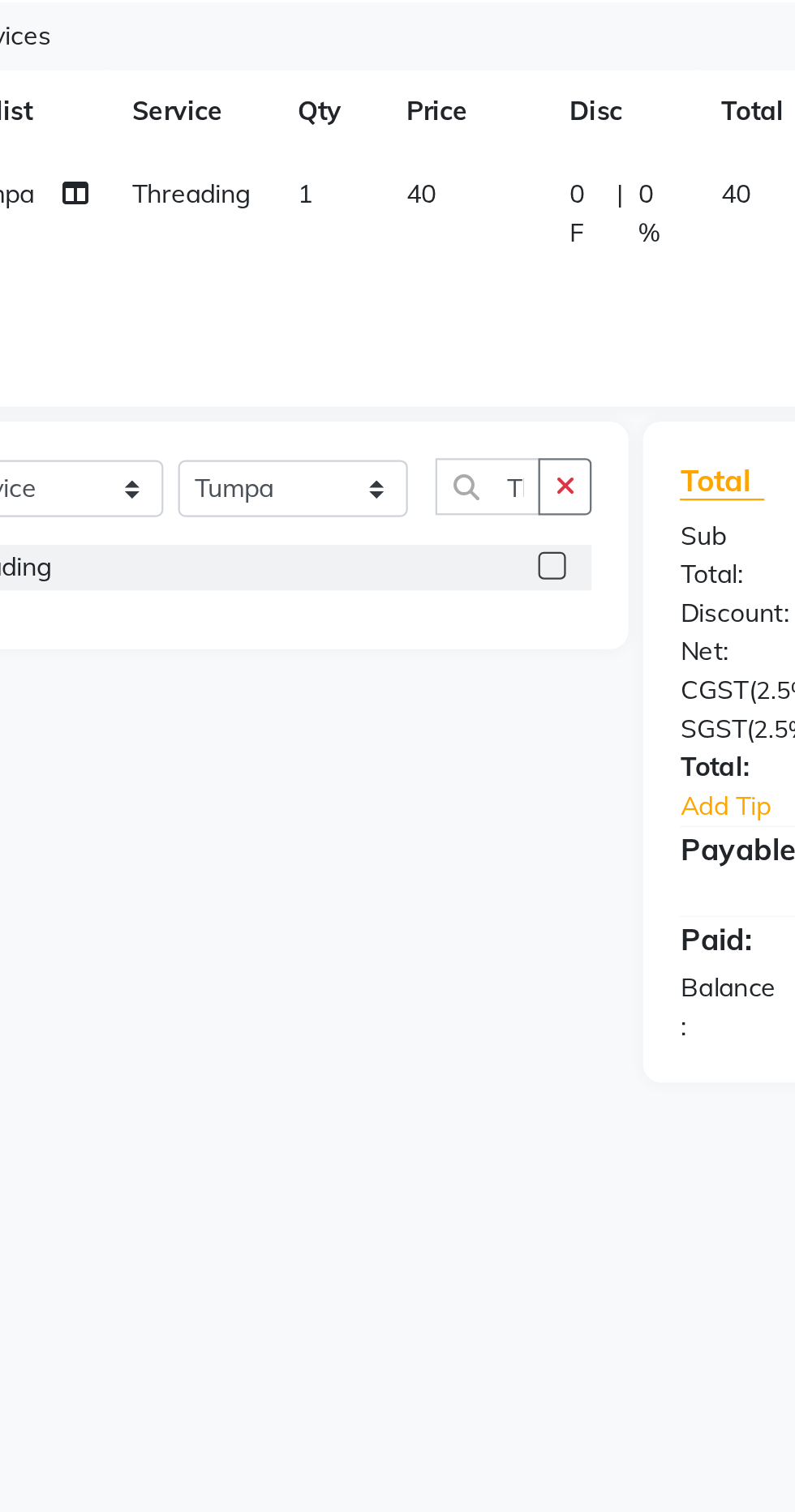
checkbox input "false"
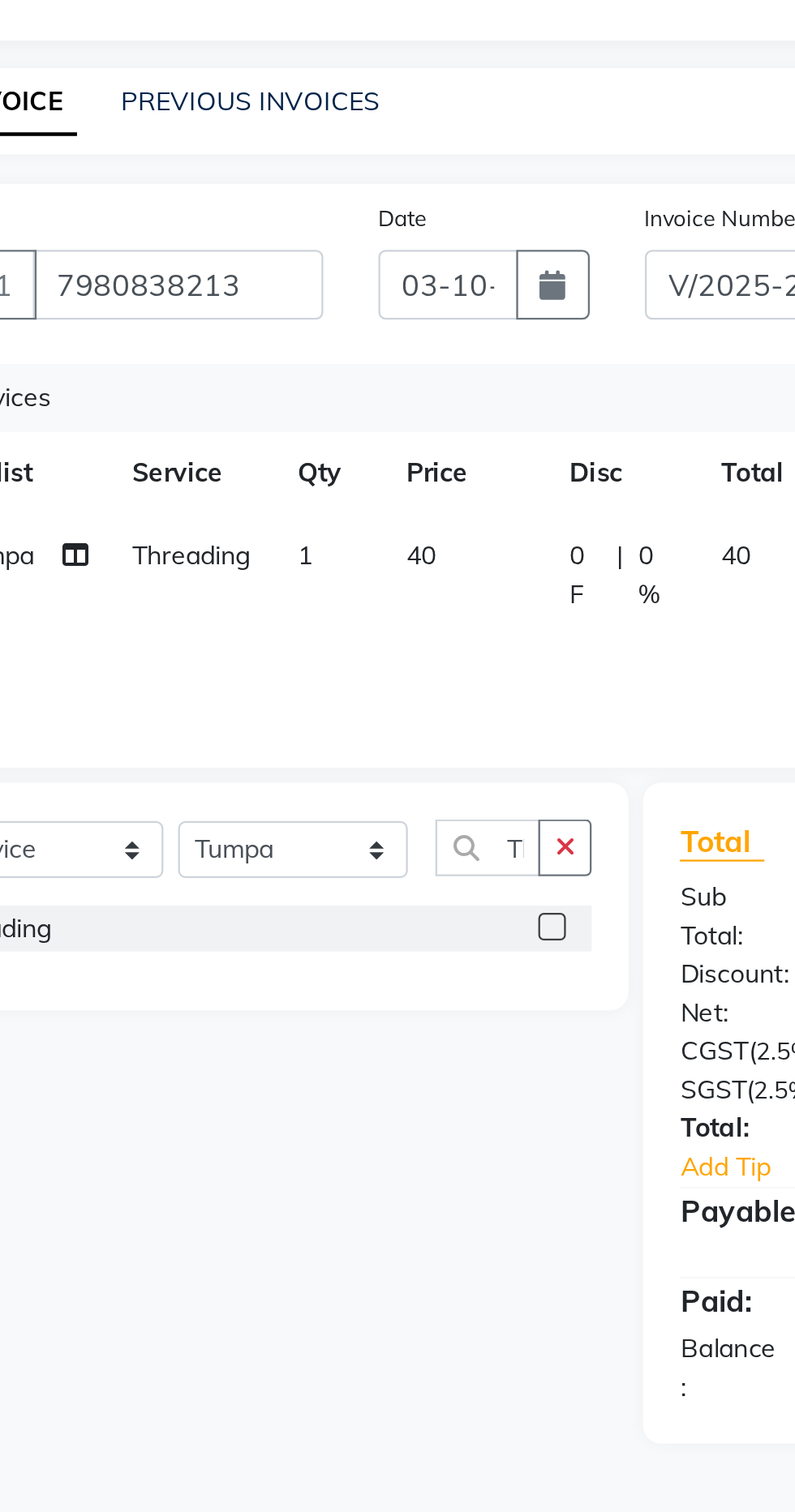
click at [300, 311] on td "40" at bounding box center [308, 315] width 72 height 54
select select "61878"
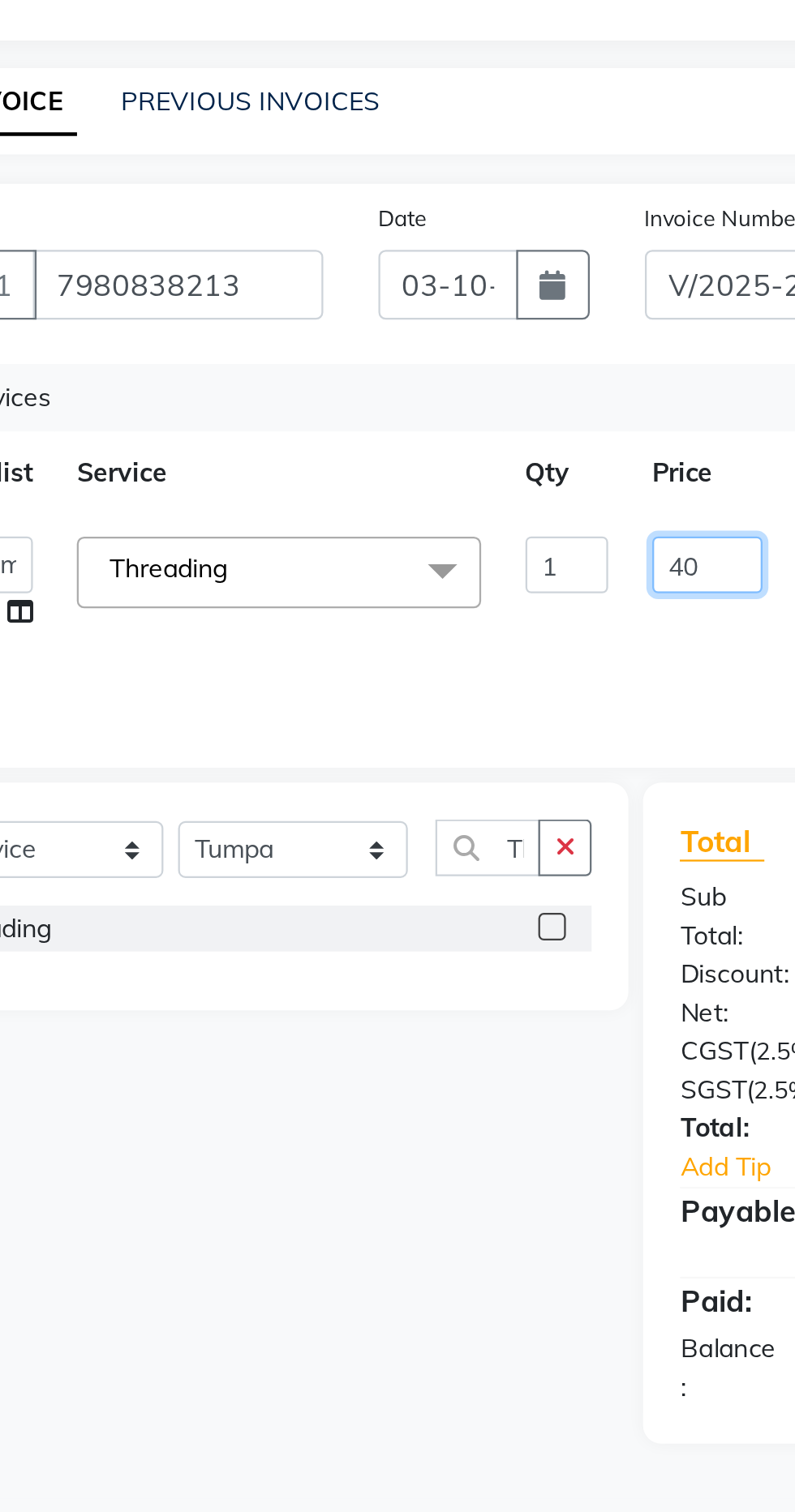
click at [415, 309] on input "40" at bounding box center [414, 312] width 49 height 25
type input "4"
type input "100"
click at [390, 347] on div "Services Stylist Service Qty Price Disc Total Action Aparna HB Ashok Ashok NT […" at bounding box center [297, 304] width 446 height 162
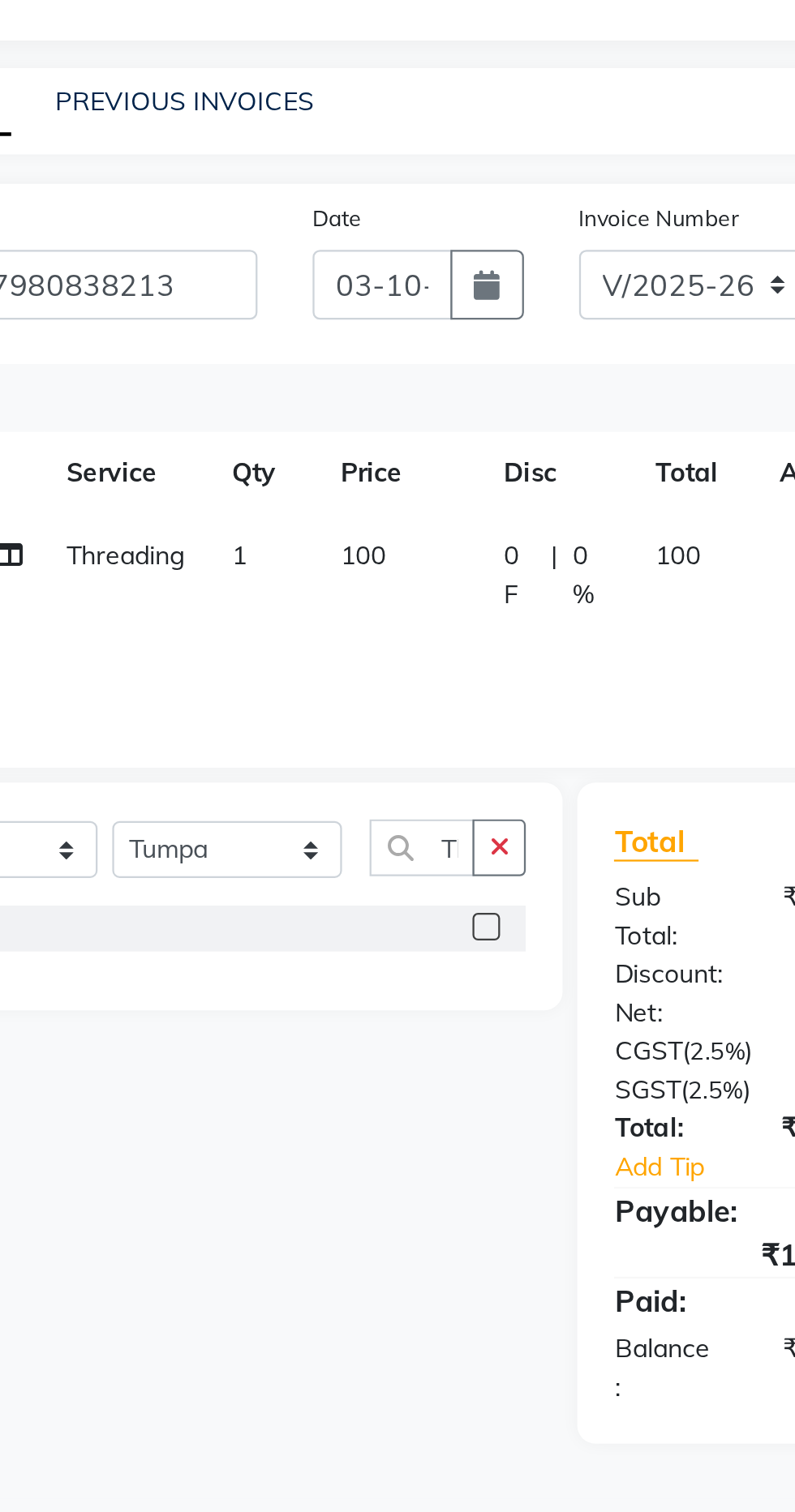
click at [360, 437] on button "button" at bounding box center [351, 436] width 24 height 25
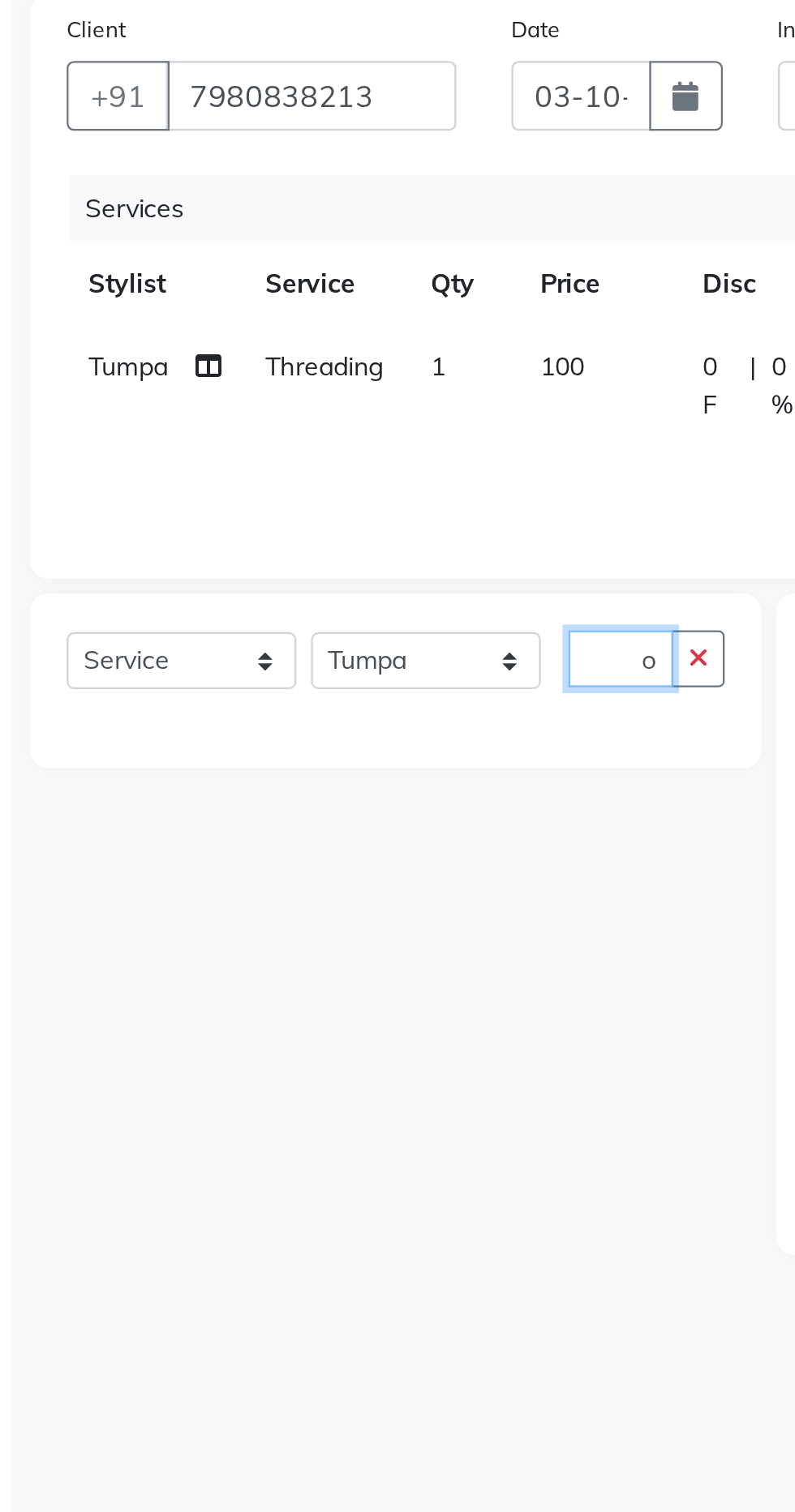
scroll to position [0, 6]
type input "Q"
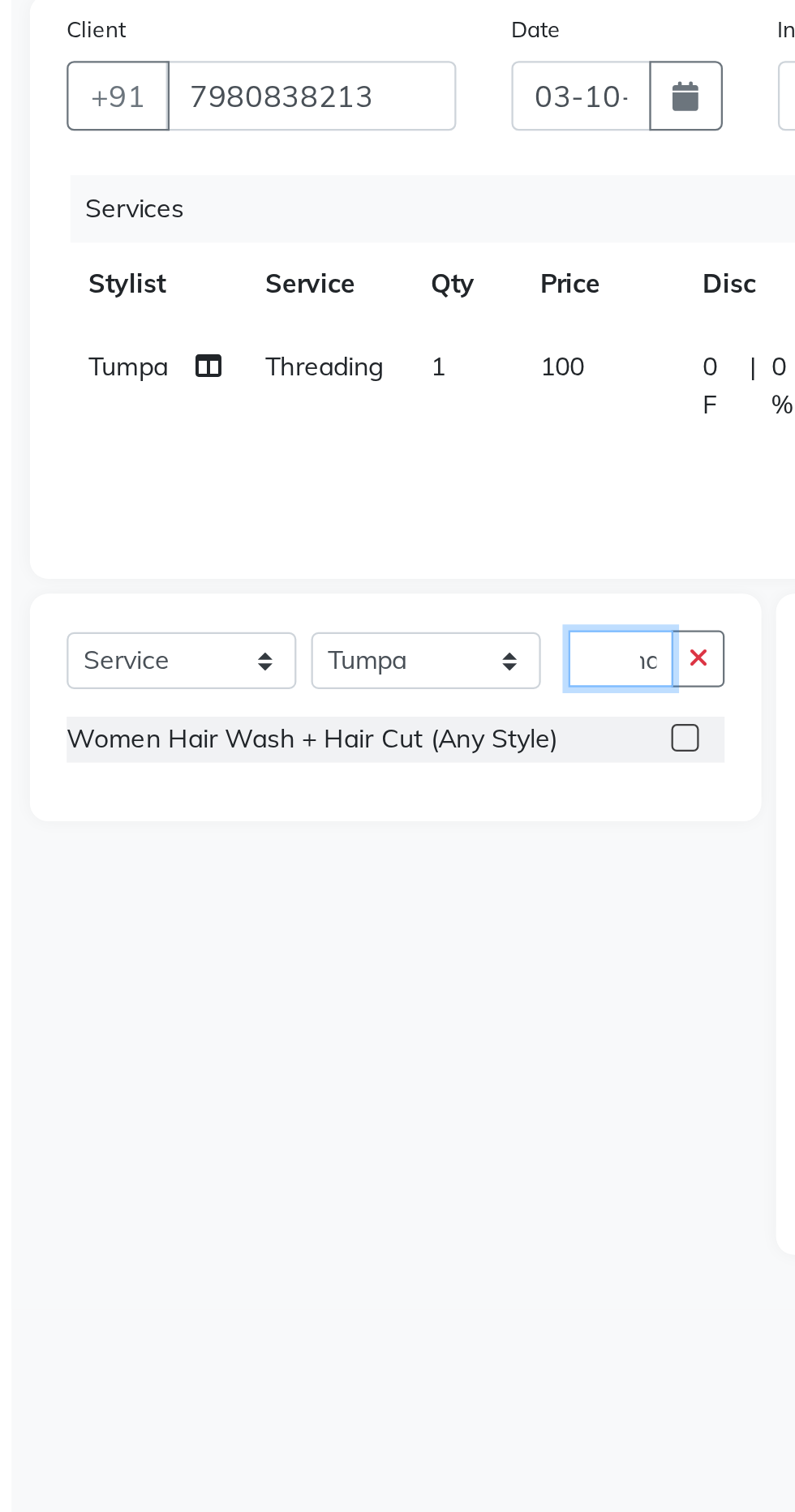
scroll to position [0, 52]
type input "Women hai"
click at [344, 471] on label at bounding box center [346, 471] width 12 height 12
click at [344, 471] on input "checkbox" at bounding box center [345, 472] width 10 height 10
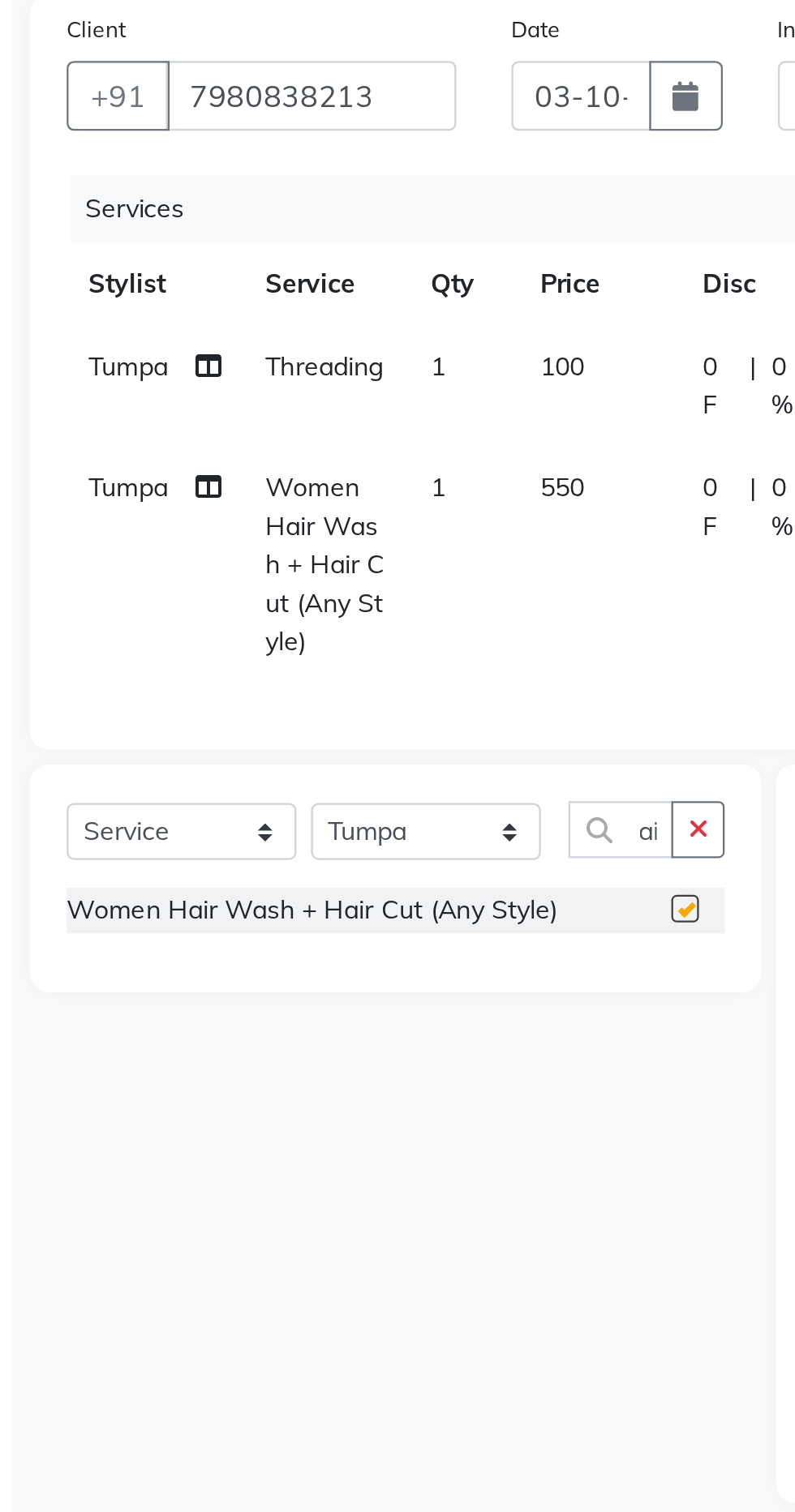
scroll to position [0, 0]
checkbox input "false"
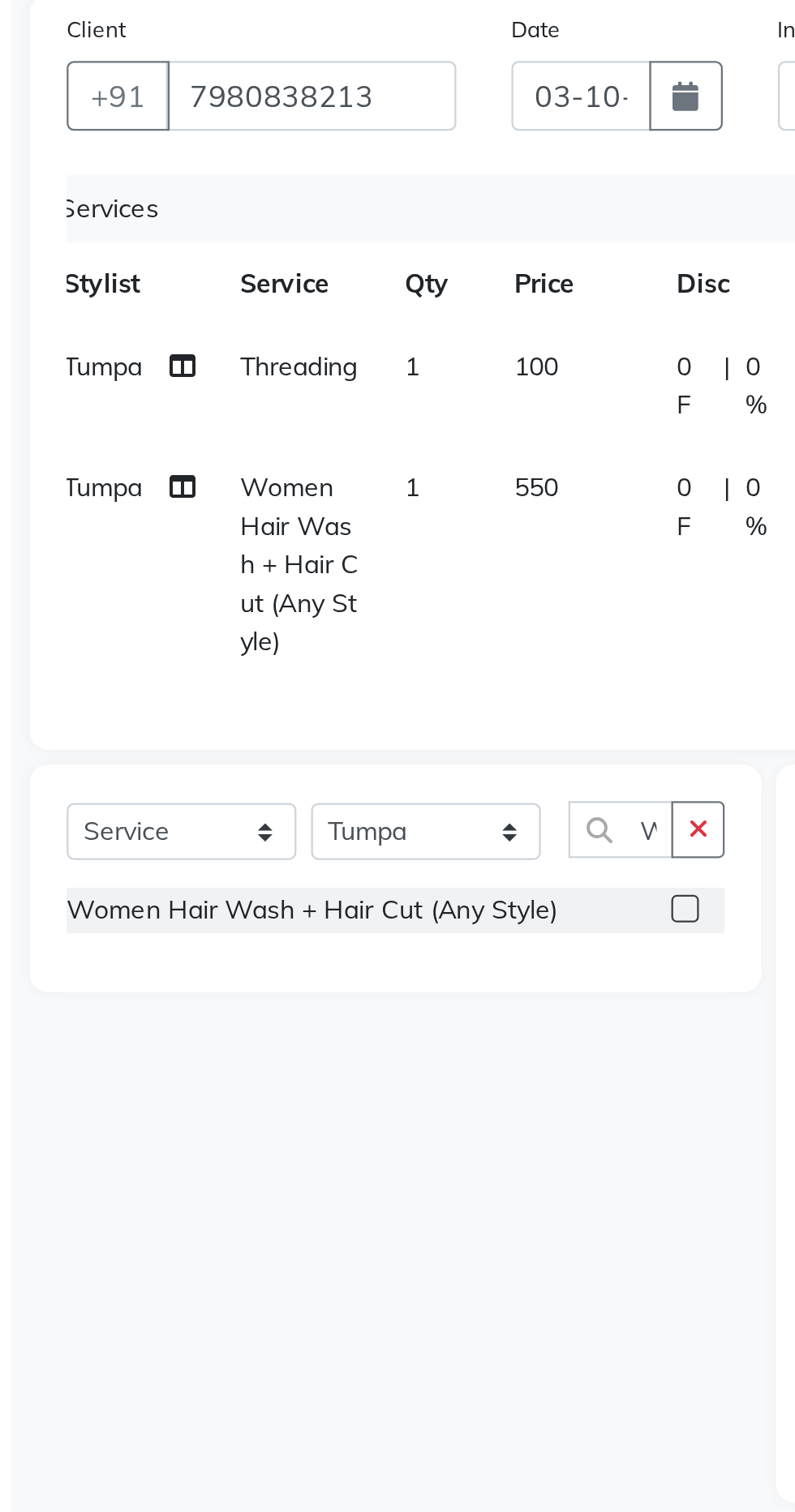
click at [277, 353] on td "550" at bounding box center [296, 394] width 72 height 105
select select "61878"
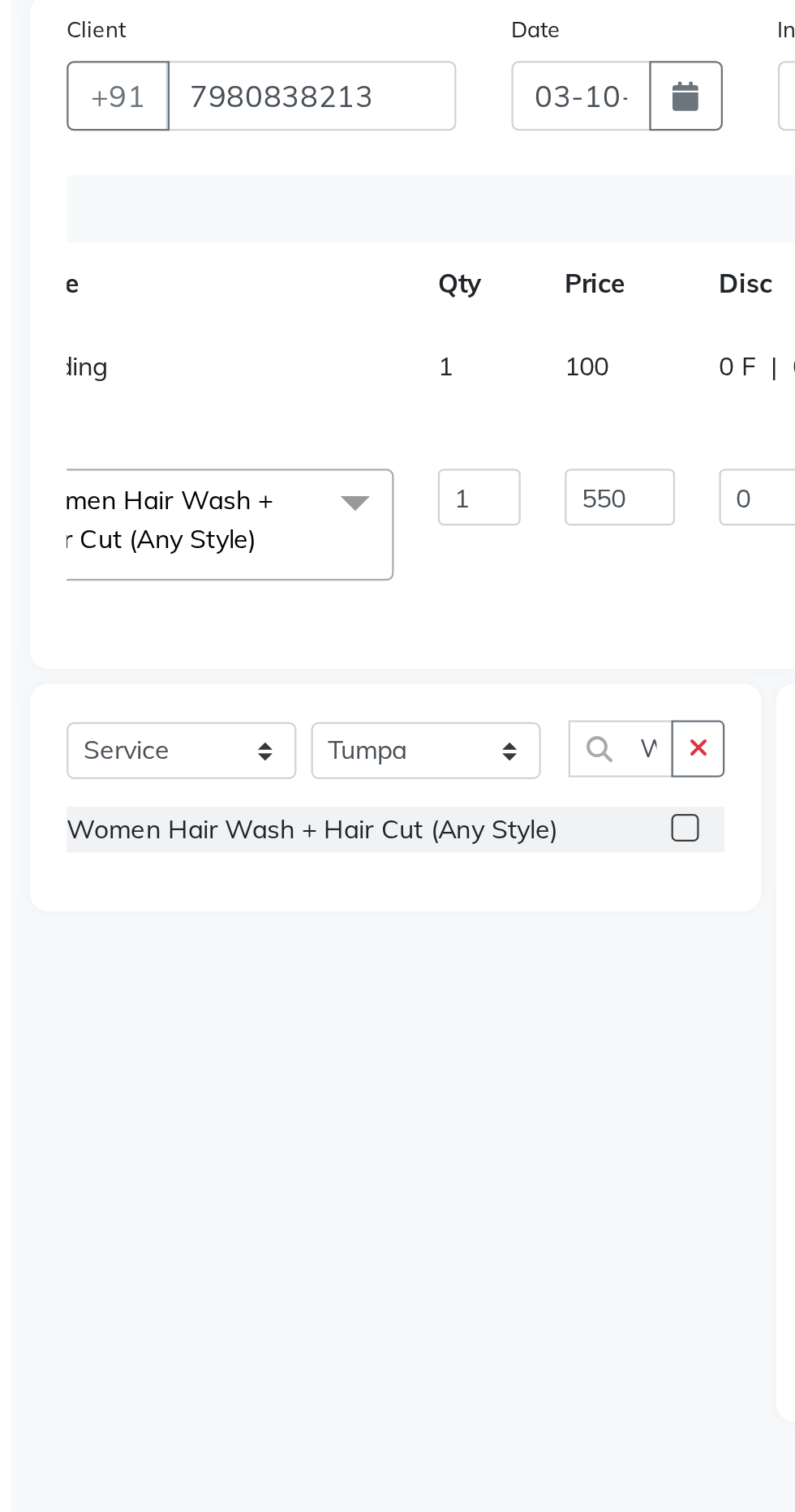
scroll to position [0, 111]
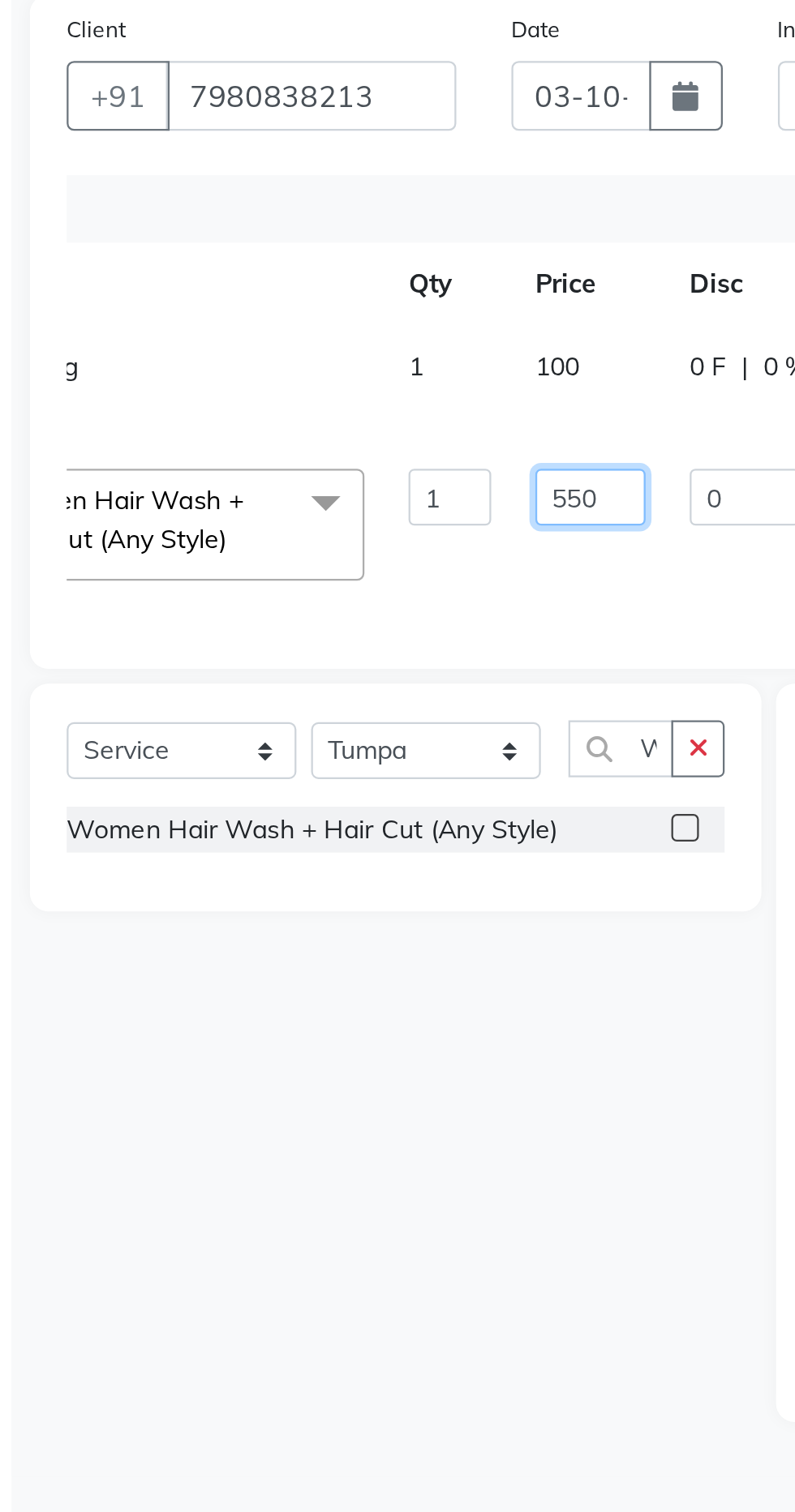
click at [314, 362] on input "550" at bounding box center [304, 365] width 49 height 25
type input "5"
type input "299"
click at [305, 401] on td "299" at bounding box center [304, 377] width 68 height 69
select select "61878"
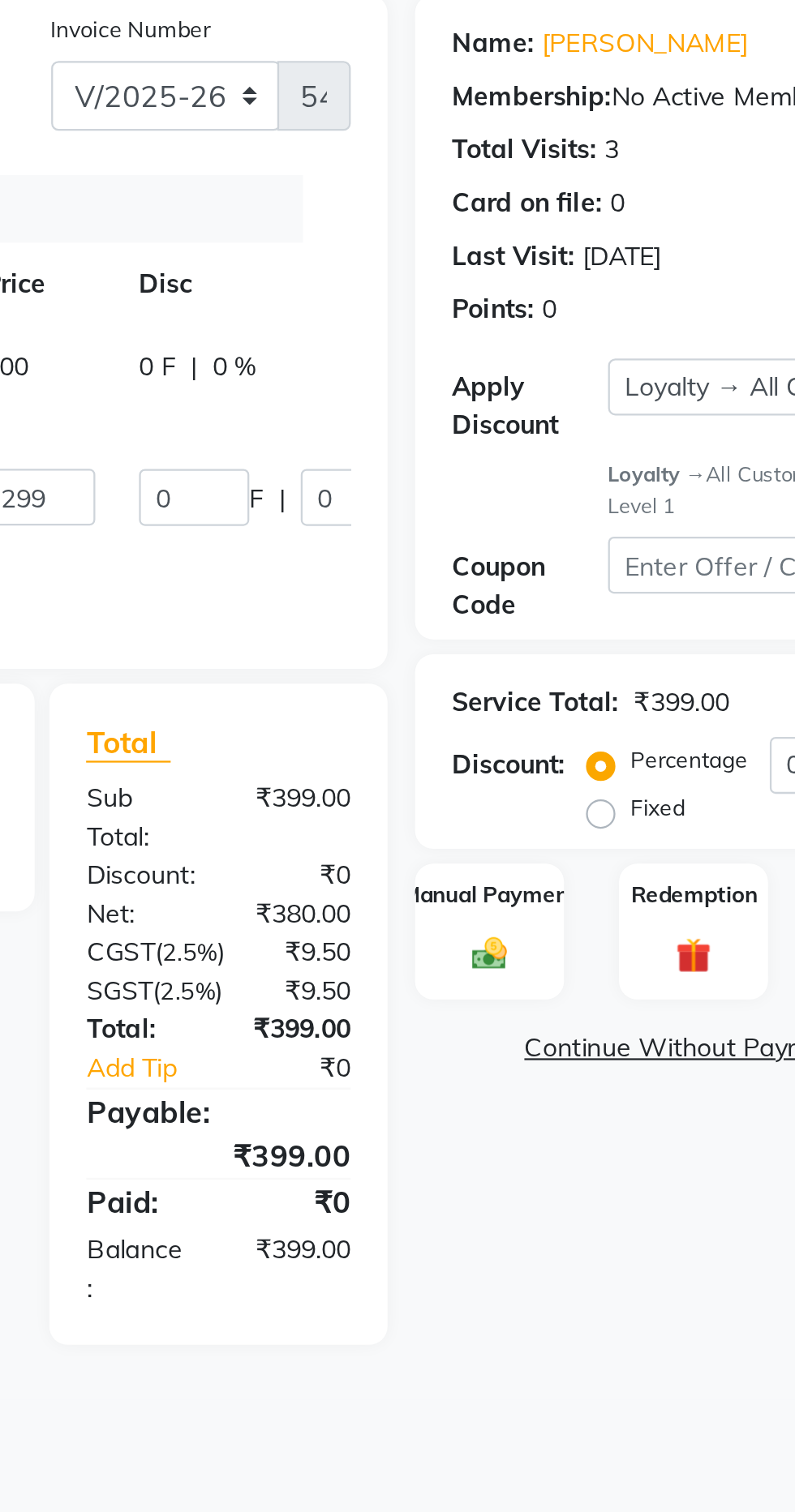
scroll to position [0, 30]
click at [487, 421] on div "Services Stylist Service Qty Price Disc Total Action Tumpa Threading 1 100 0 F …" at bounding box center [297, 324] width 446 height 201
click at [588, 558] on img at bounding box center [580, 567] width 25 height 18
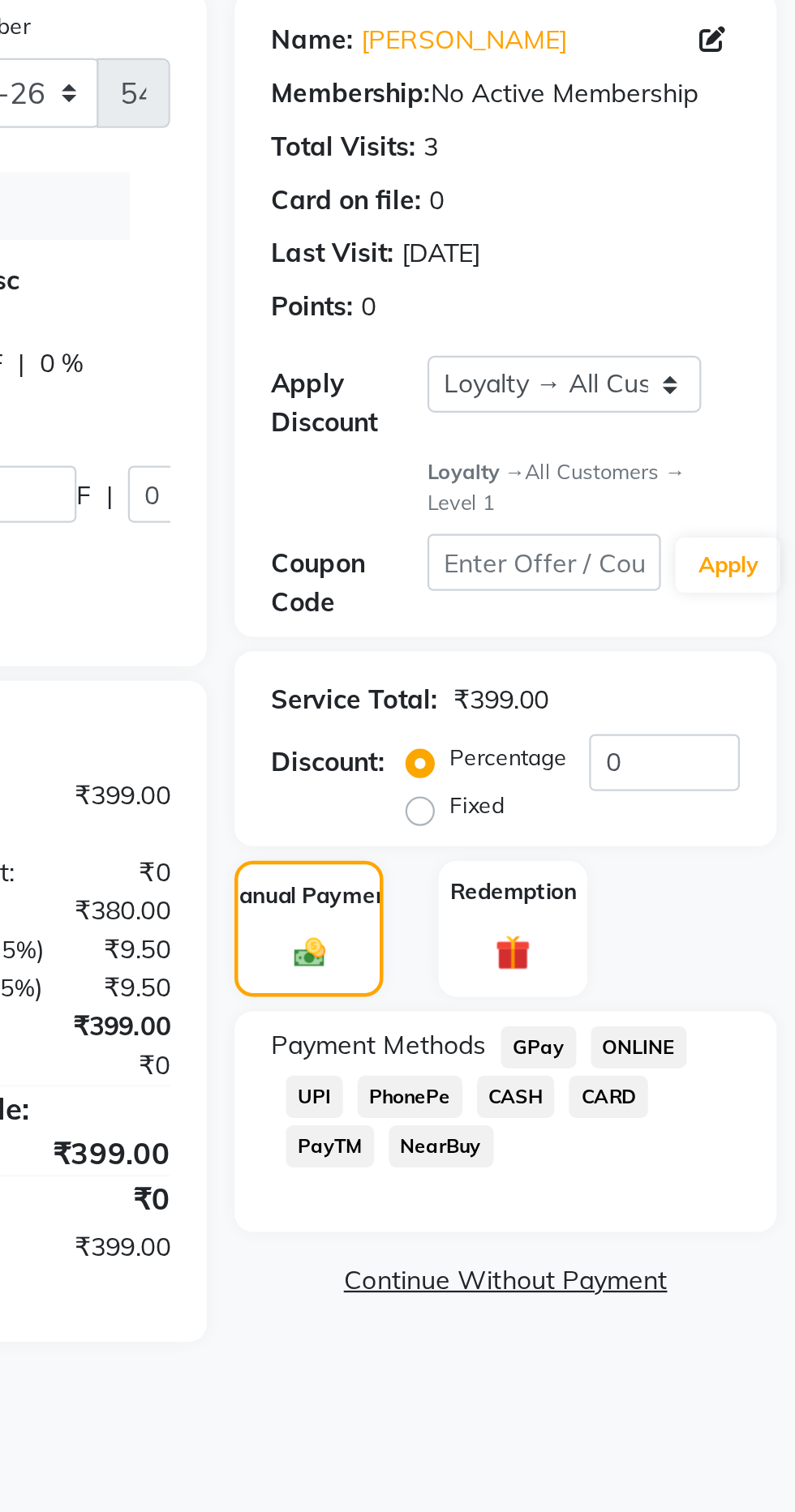
click at [642, 647] on span "NearBuy" at bounding box center [639, 653] width 46 height 19
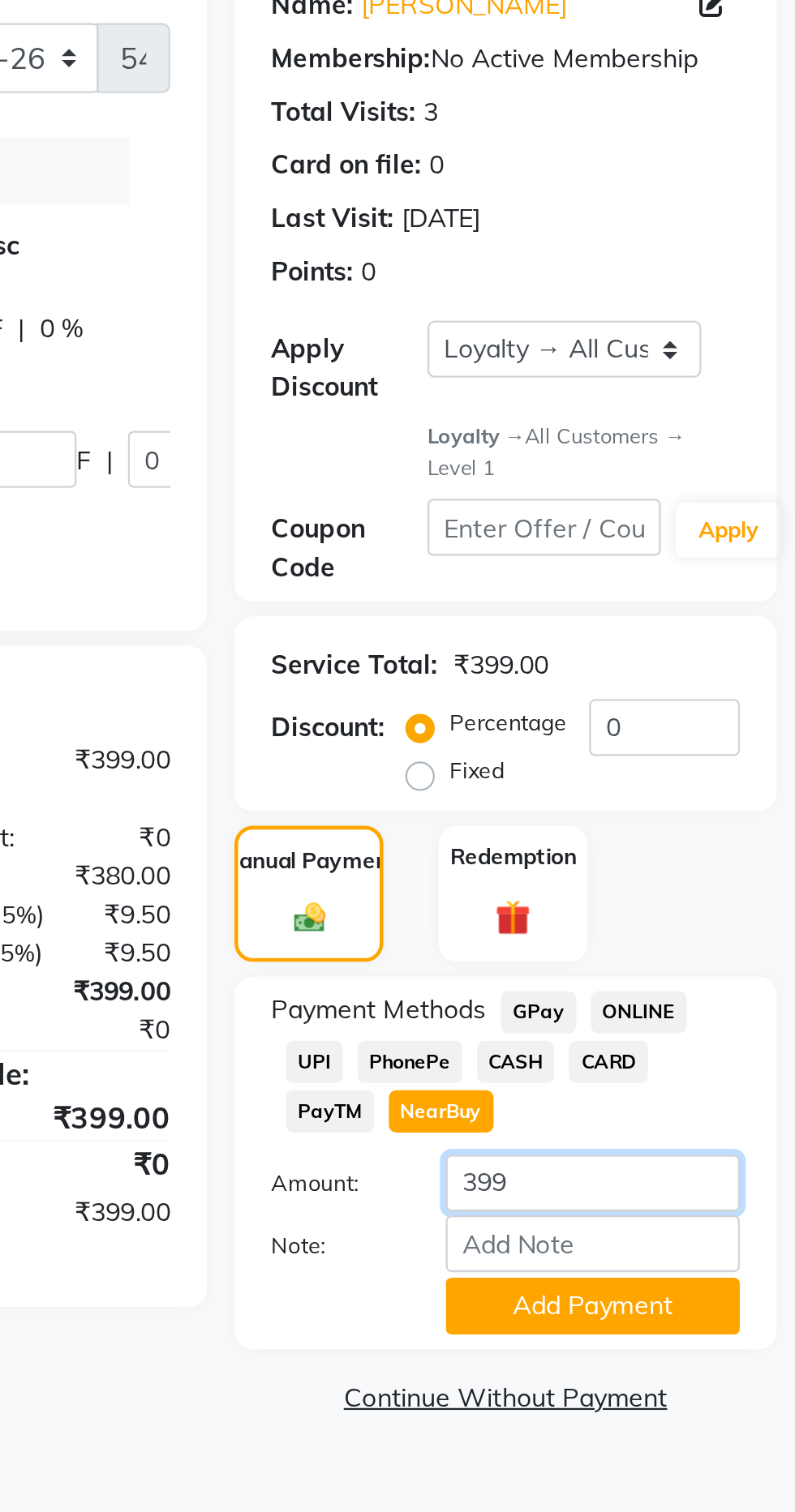
click at [690, 683] on input "399" at bounding box center [706, 684] width 130 height 25
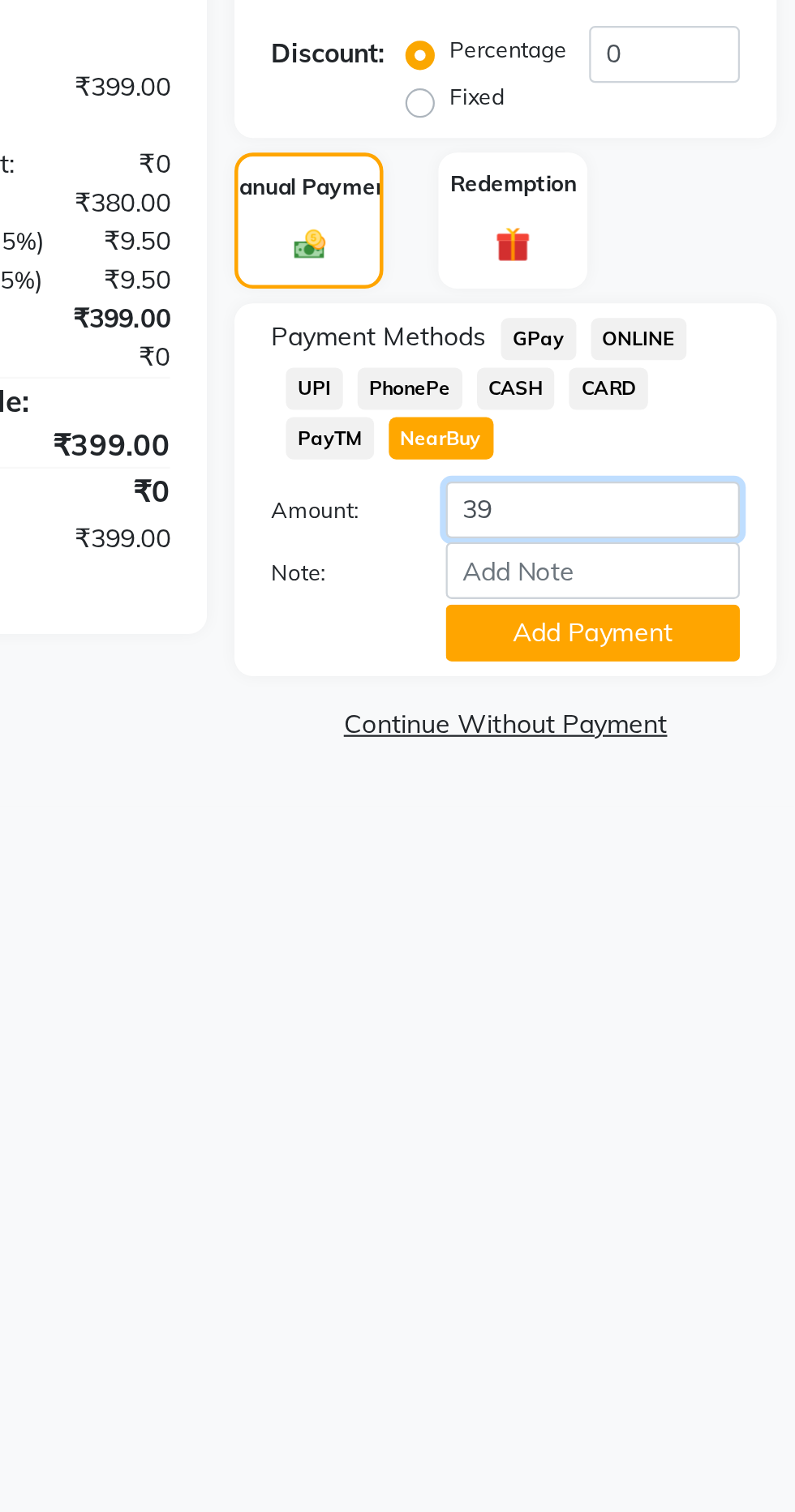
type input "3"
type input "299"
click at [729, 742] on button "Add Payment" at bounding box center [706, 739] width 130 height 25
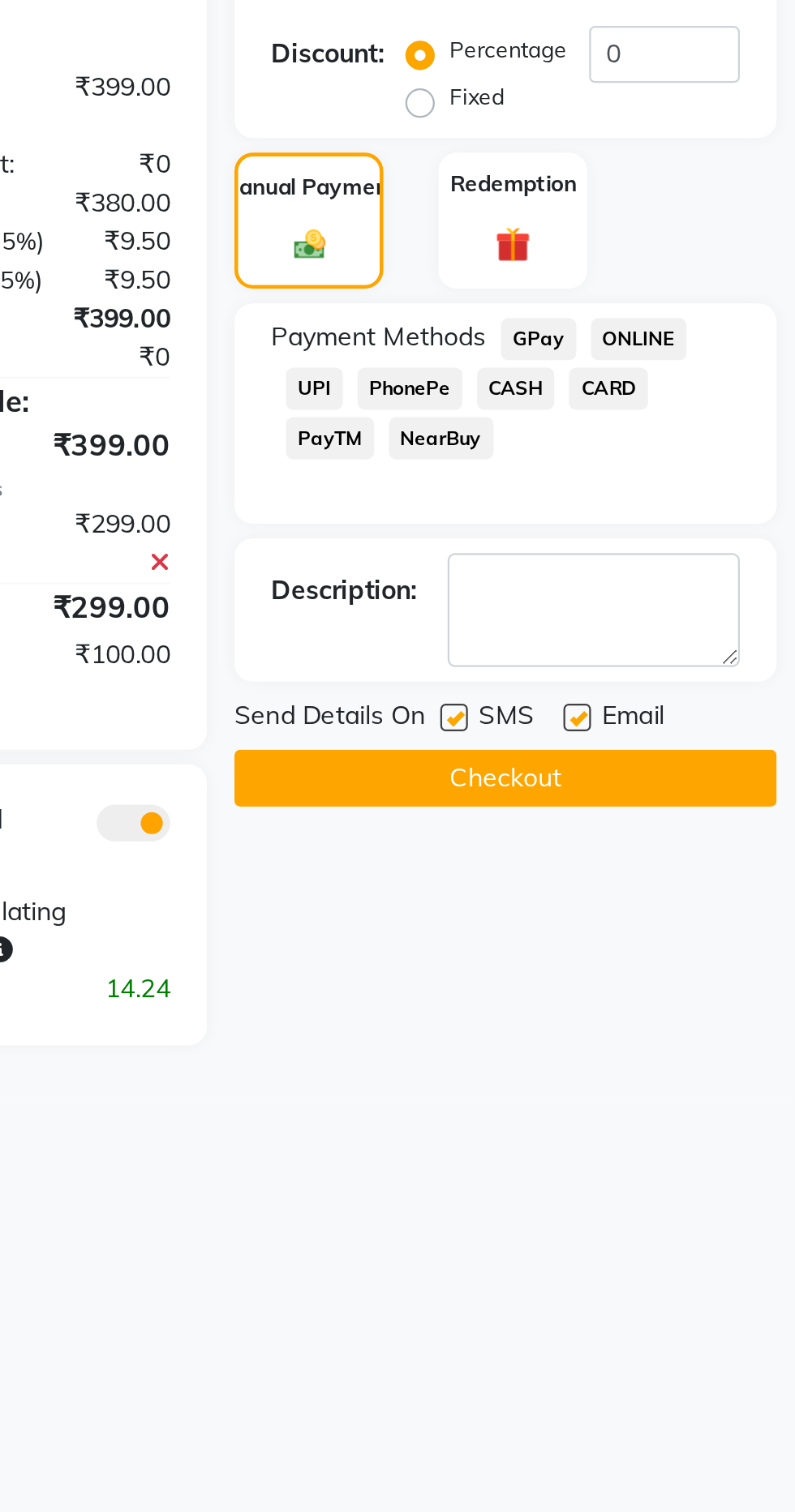
click at [675, 631] on span "CASH" at bounding box center [672, 632] width 35 height 19
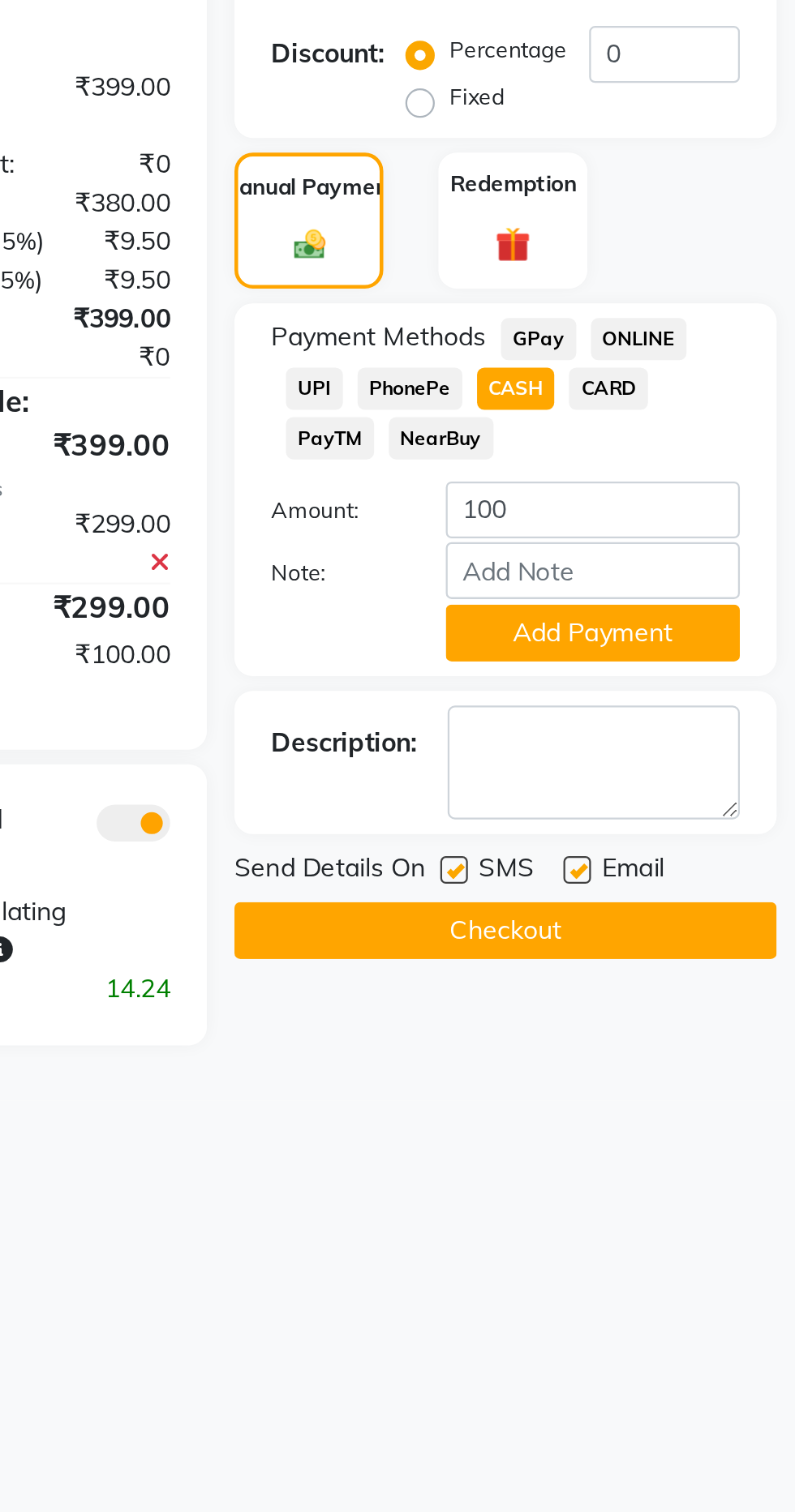
click at [716, 743] on button "Add Payment" at bounding box center [706, 739] width 130 height 25
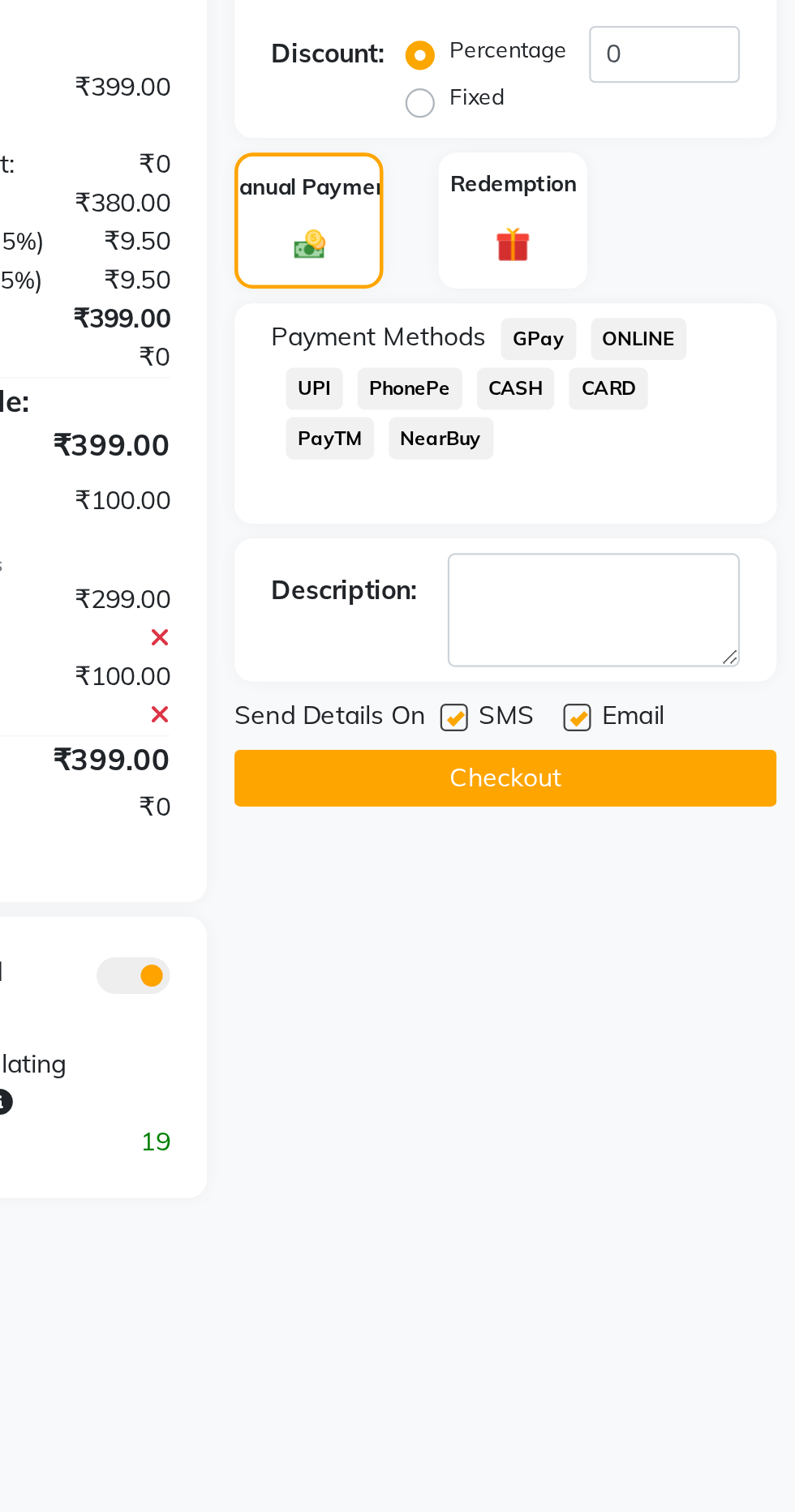
click at [688, 808] on button "Checkout" at bounding box center [667, 803] width 239 height 25
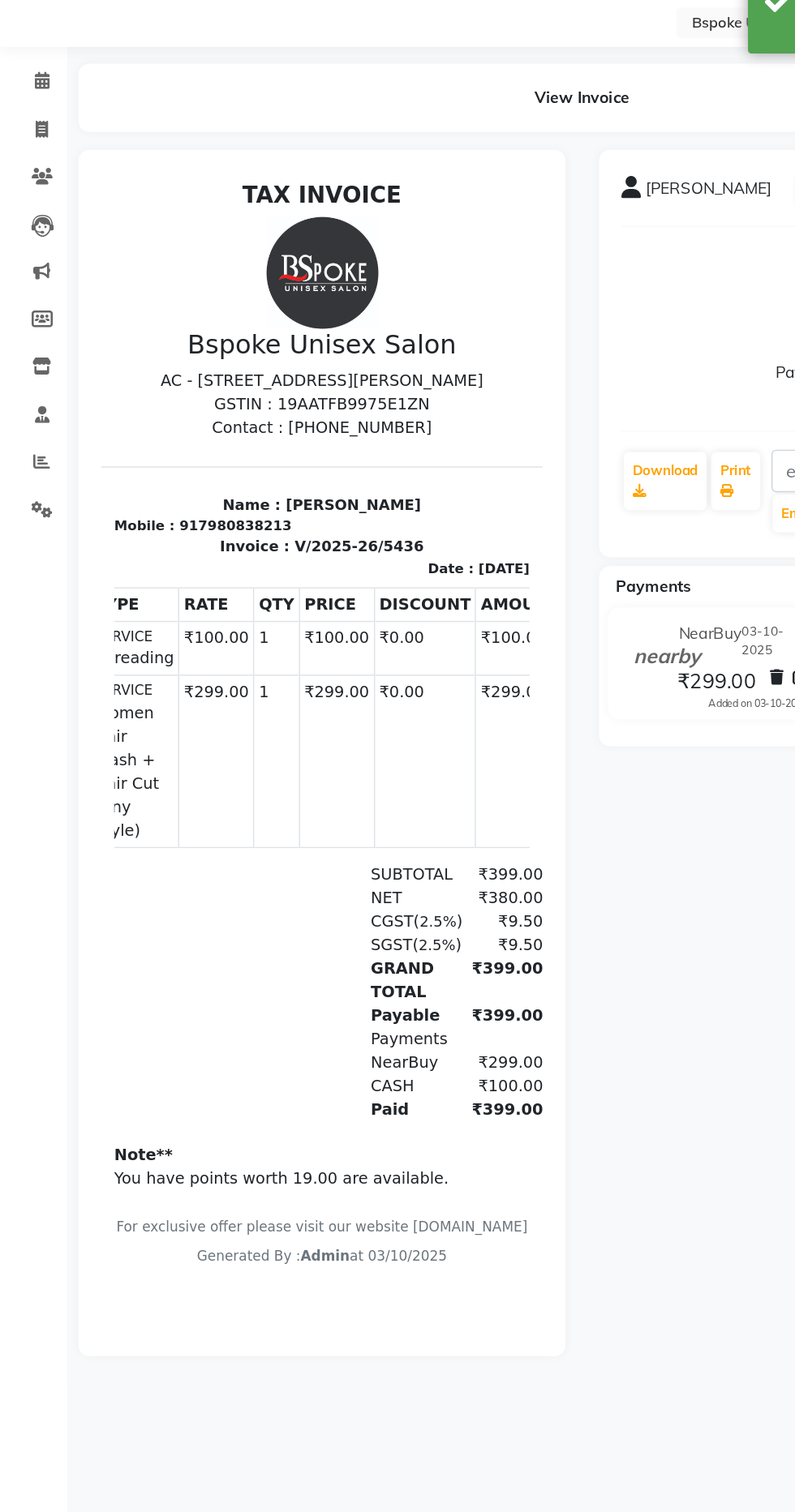
scroll to position [0, 57]
